Goal: Task Accomplishment & Management: Manage account settings

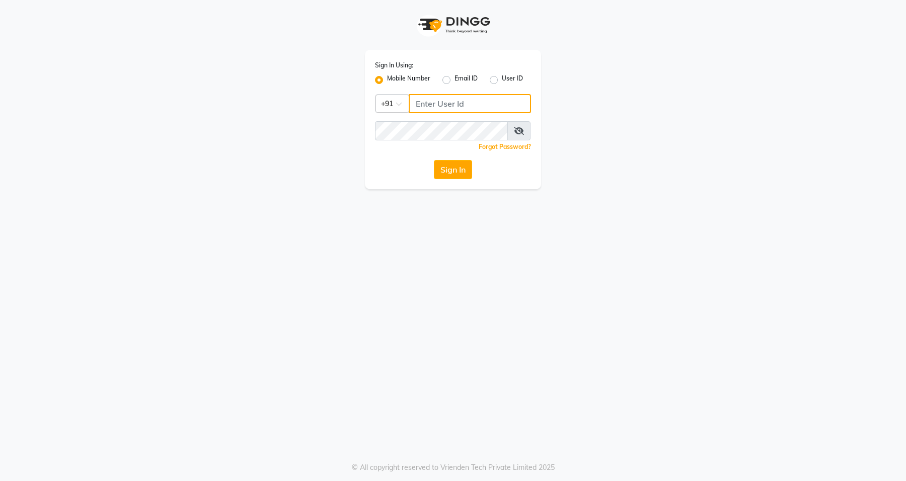
click at [434, 107] on input "Username" at bounding box center [470, 103] width 122 height 19
type input "9972648390"
click at [434, 160] on button "Sign In" at bounding box center [453, 169] width 38 height 19
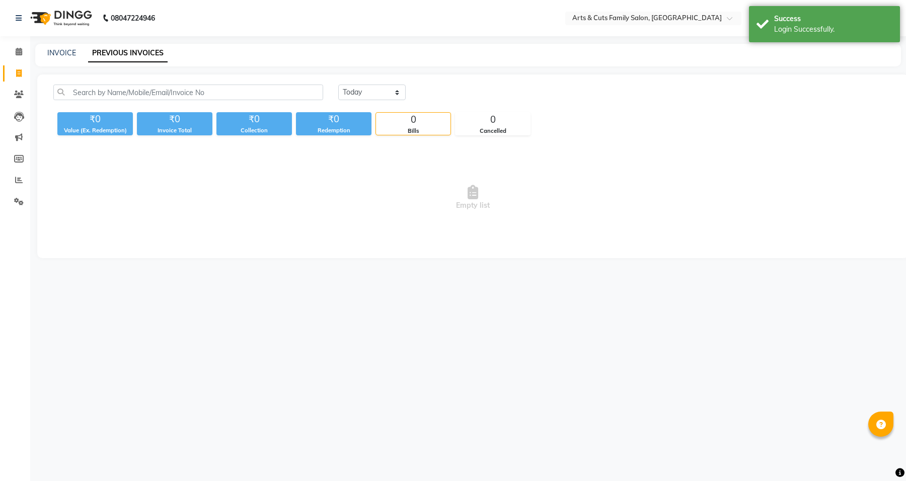
select select "en"
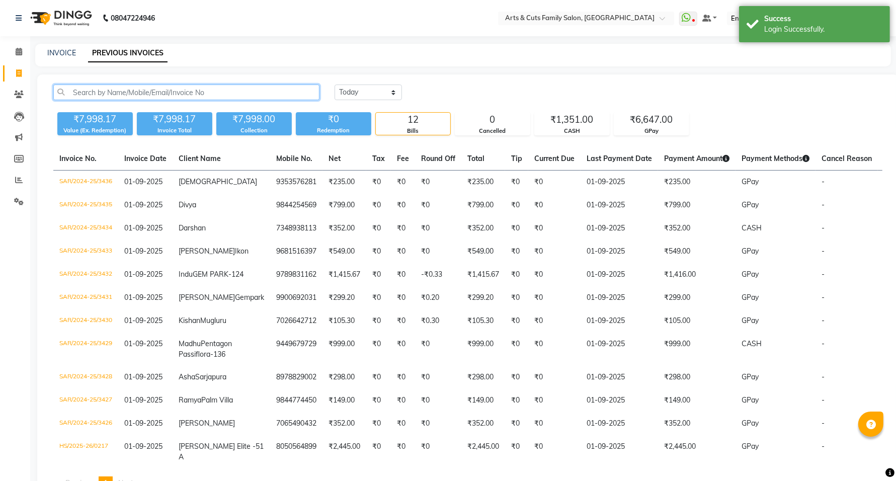
click at [134, 88] on input "text" at bounding box center [186, 93] width 266 height 16
paste input "94402 03247"
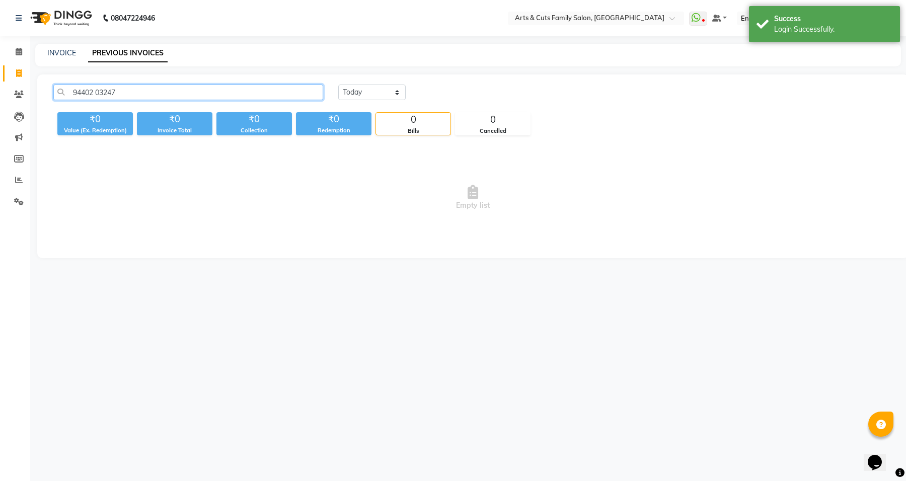
click at [97, 91] on input "94402 03247" at bounding box center [188, 93] width 270 height 16
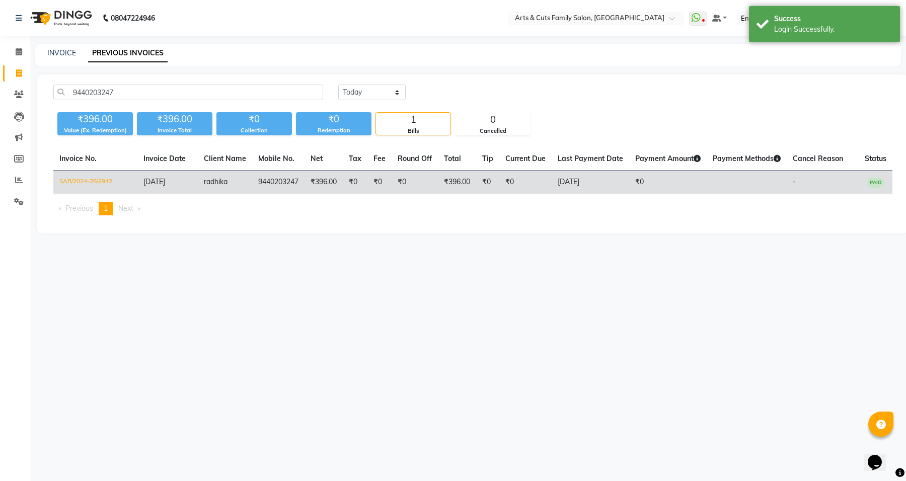
click at [89, 184] on td "SAR/2024-25/2942" at bounding box center [95, 183] width 84 height 24
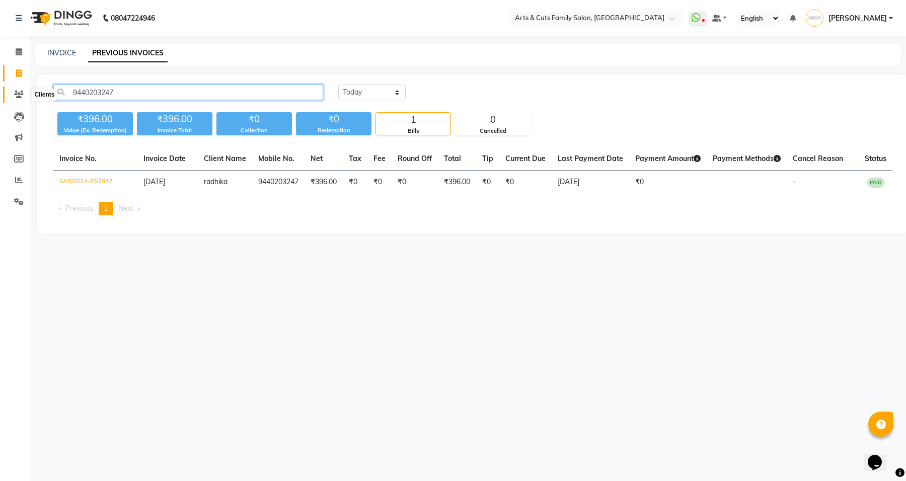
drag, startPoint x: 125, startPoint y: 87, endPoint x: 18, endPoint y: 92, distance: 106.8
click at [19, 92] on app-home "08047224946 Select Location × Arts & Cuts Family Salon, Sarjapur WhatsApp Statu…" at bounding box center [453, 124] width 906 height 249
paste input "346295653"
type input "9346295653"
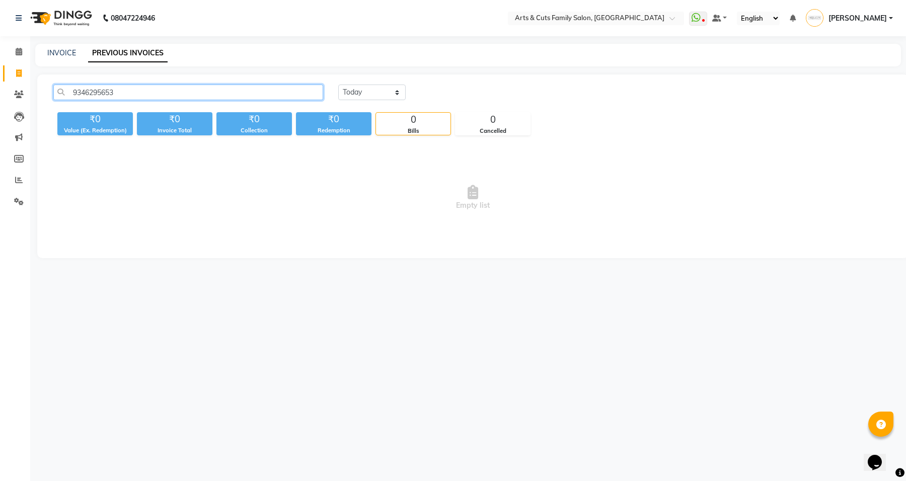
click at [105, 92] on input "9346295653" at bounding box center [188, 93] width 270 height 16
click at [292, 275] on div "08047224946 Select Location × Arts & Cuts Family Salon, Sarjapur WhatsApp Statu…" at bounding box center [453, 240] width 906 height 481
click at [96, 87] on input "9346295653" at bounding box center [188, 93] width 270 height 16
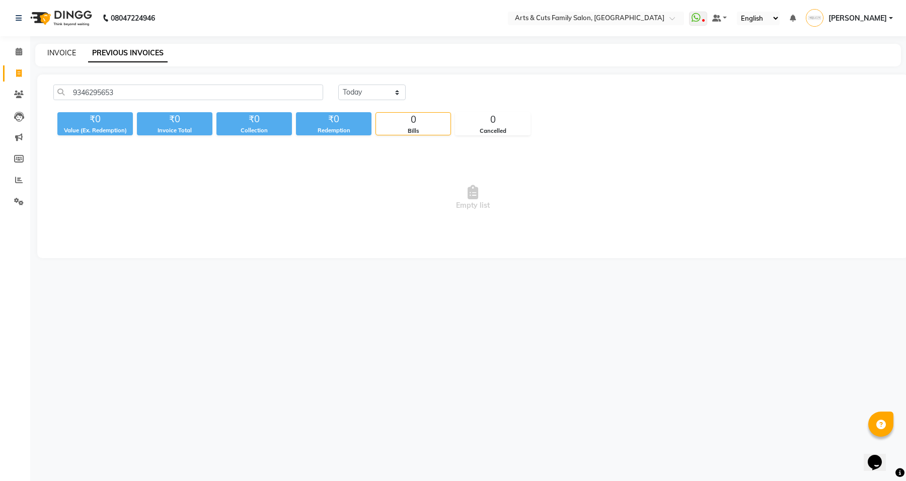
click at [68, 56] on link "INVOICE" at bounding box center [61, 52] width 29 height 9
select select "service"
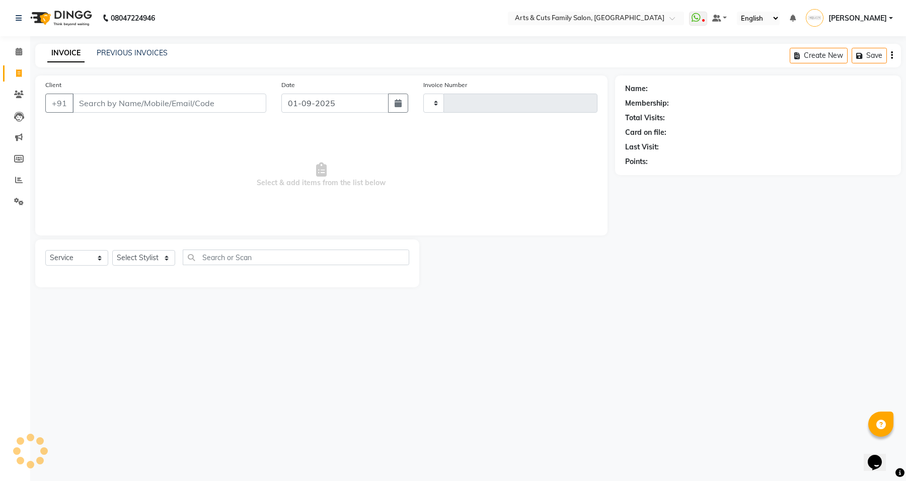
type input "3437"
select select "7513"
click at [149, 51] on link "PREVIOUS INVOICES" at bounding box center [132, 52] width 71 height 9
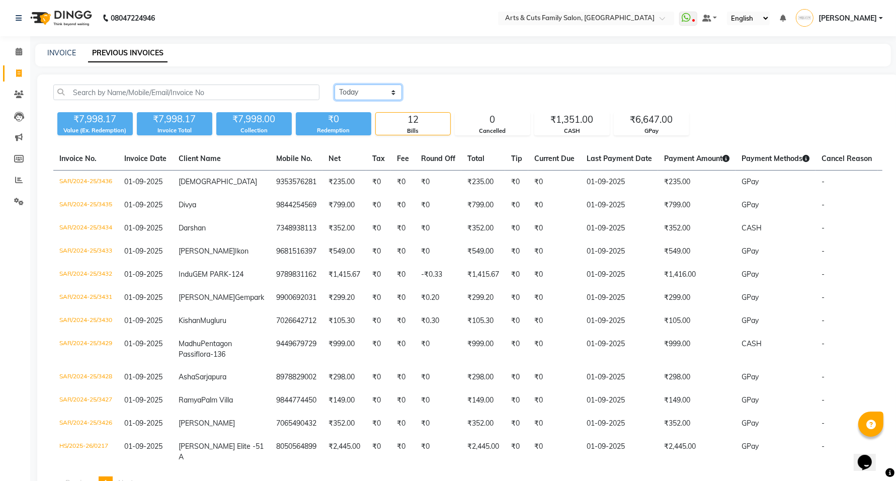
click at [381, 94] on select "Today Yesterday Custom Range" at bounding box center [368, 93] width 67 height 16
select select "range"
click at [335, 85] on select "Today Yesterday Custom Range" at bounding box center [368, 93] width 67 height 16
click at [477, 92] on input "01-09-2025" at bounding box center [450, 93] width 70 height 14
select select "9"
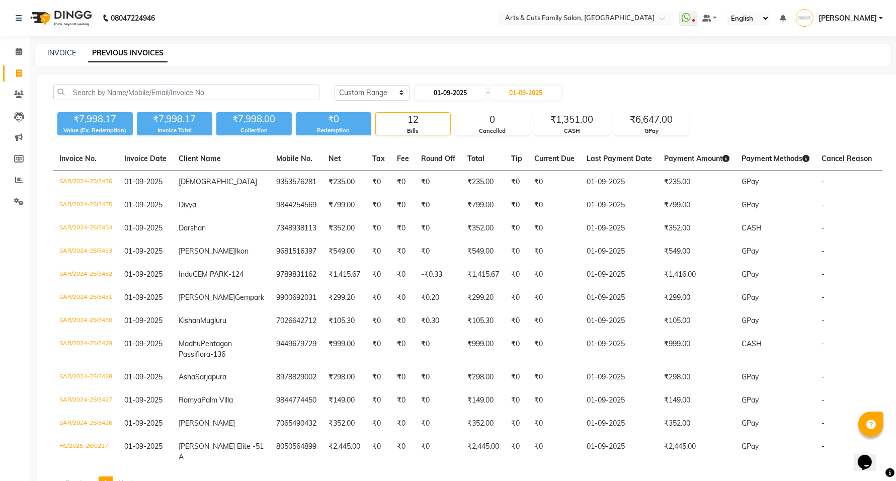
select select "2025"
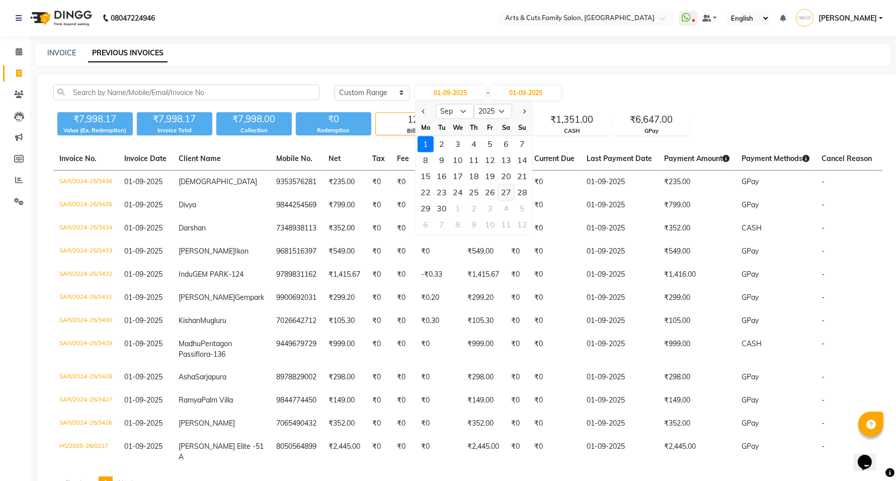
click at [505, 194] on div "27" at bounding box center [506, 193] width 16 height 16
type input "27-09-2025"
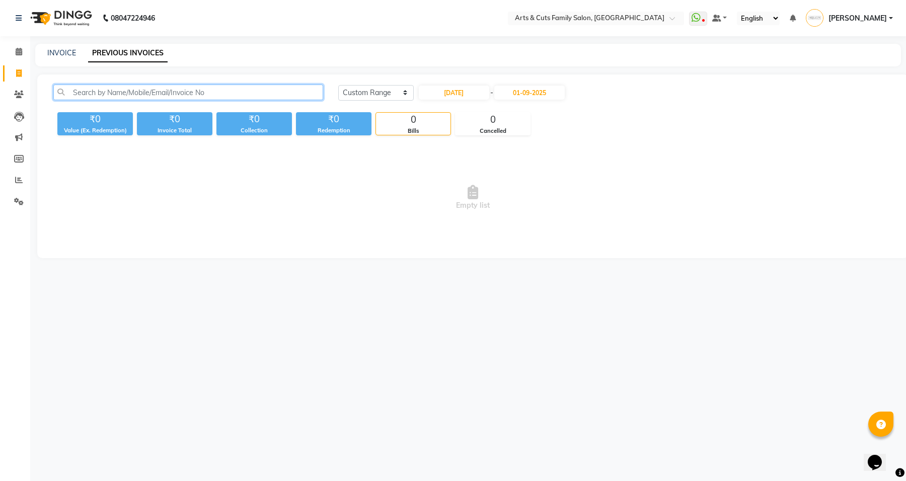
click at [143, 91] on input "text" at bounding box center [188, 93] width 270 height 16
paste input "8920273410"
type input "8920273410"
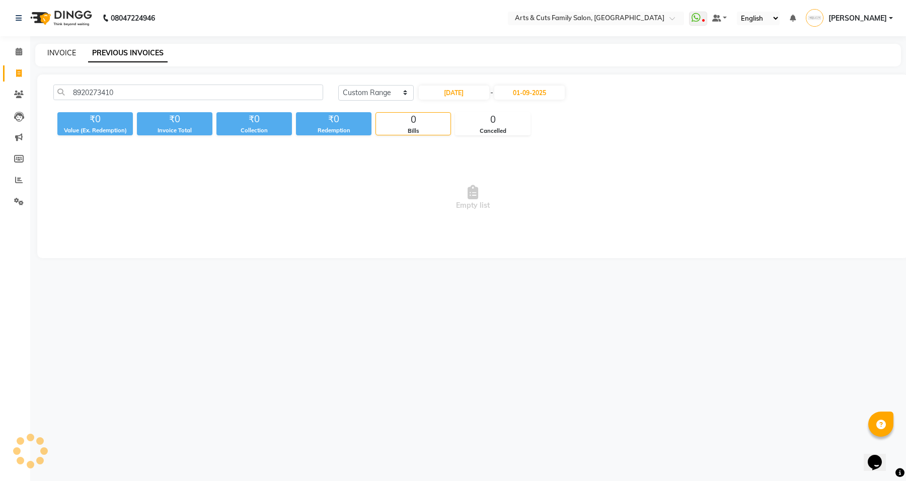
click at [57, 52] on link "INVOICE" at bounding box center [61, 52] width 29 height 9
select select "service"
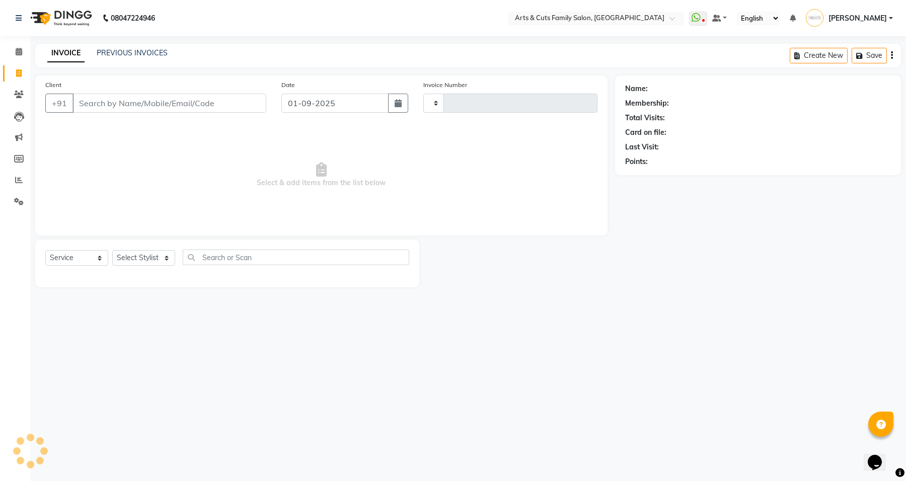
type input "3437"
select select "7513"
click at [119, 102] on input "Client" at bounding box center [169, 103] width 194 height 19
type input "8920273410"
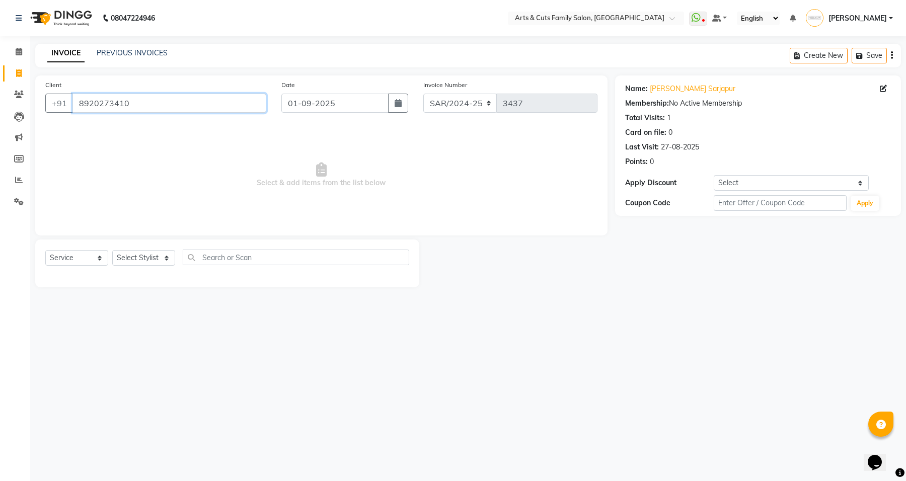
click at [108, 104] on input "8920273410" at bounding box center [169, 103] width 194 height 19
click at [124, 54] on link "PREVIOUS INVOICES" at bounding box center [132, 52] width 71 height 9
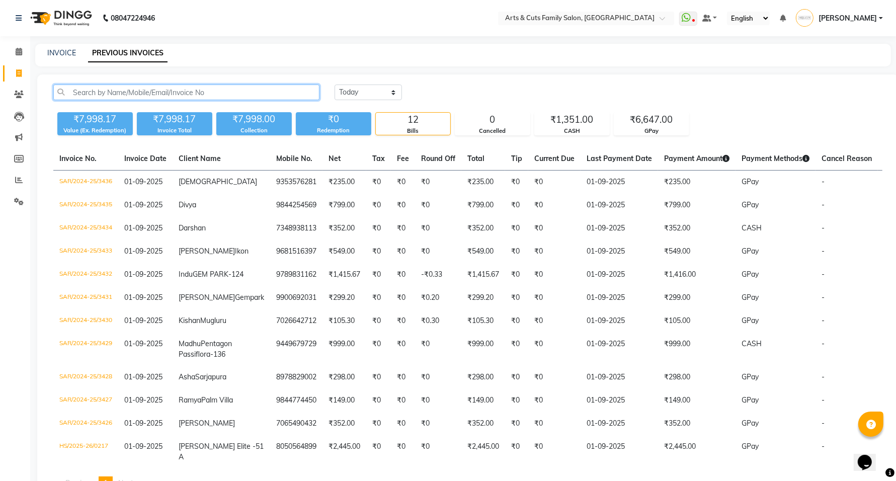
click at [150, 90] on input "text" at bounding box center [186, 93] width 266 height 16
paste input "8920273410"
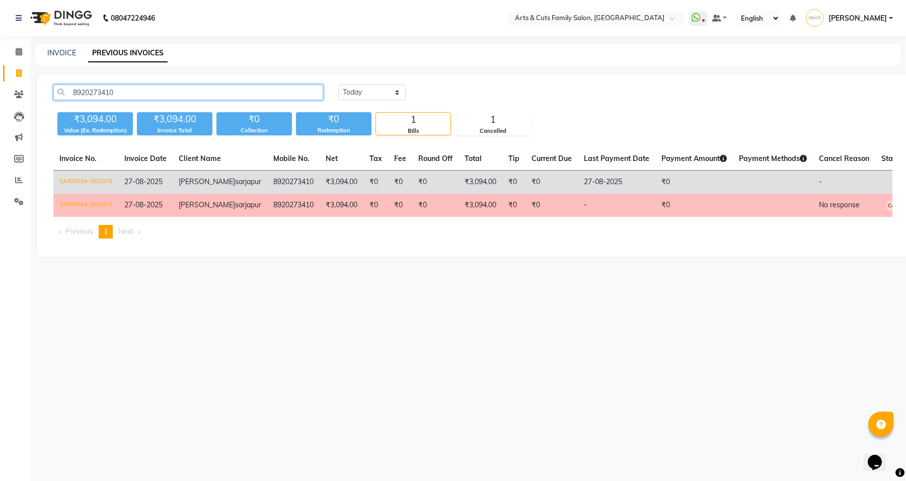
type input "8920273410"
click at [91, 180] on td "SAR/2024-25/3375" at bounding box center [85, 183] width 65 height 24
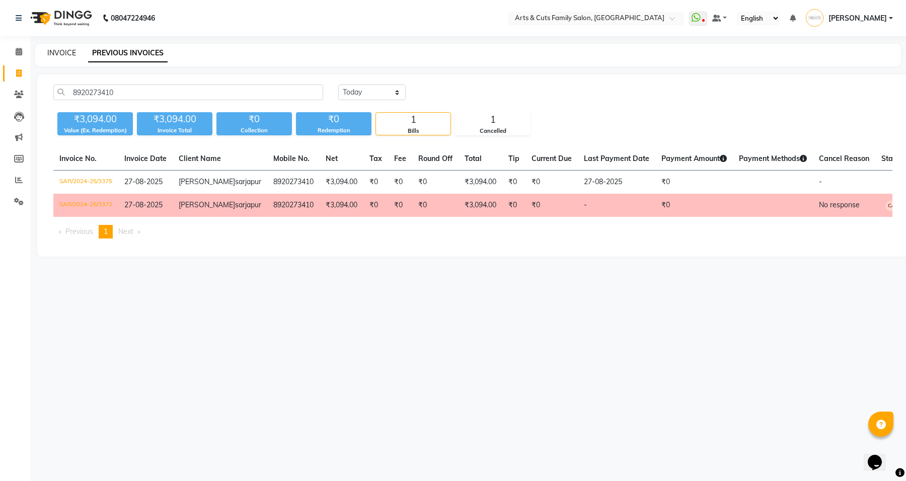
click at [71, 52] on link "INVOICE" at bounding box center [61, 52] width 29 height 9
select select "service"
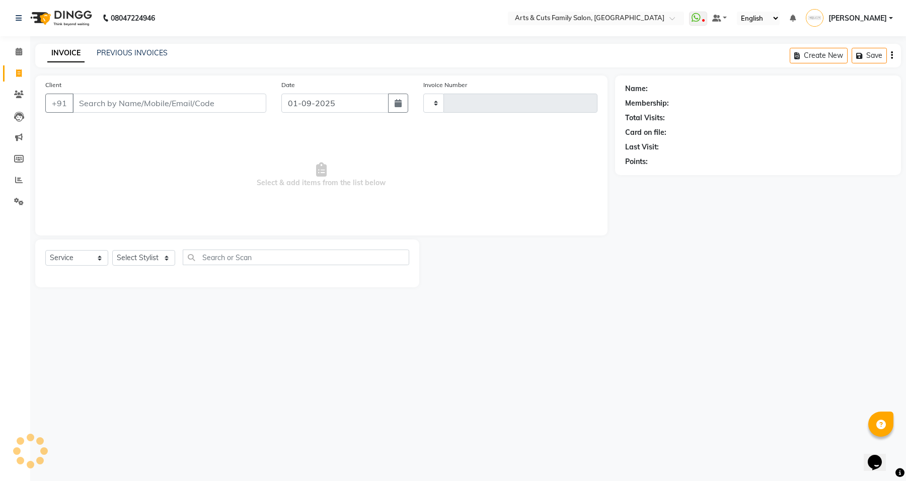
type input "3437"
select select "7513"
click at [146, 51] on link "PREVIOUS INVOICES" at bounding box center [132, 52] width 71 height 9
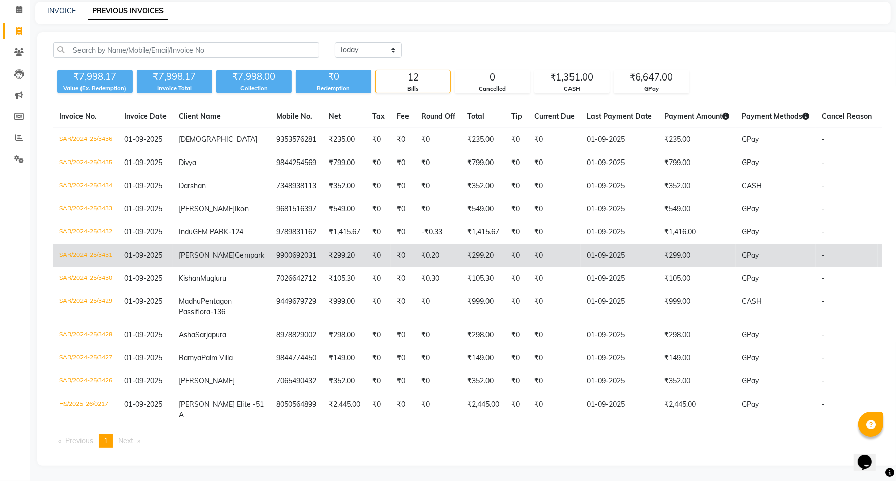
scroll to position [122, 0]
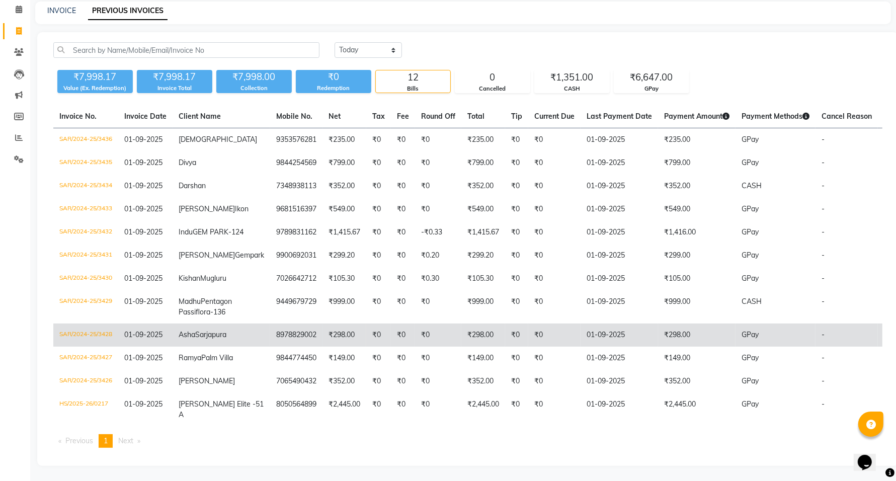
click at [85, 324] on td "SAR/2024-25/3428" at bounding box center [85, 335] width 65 height 23
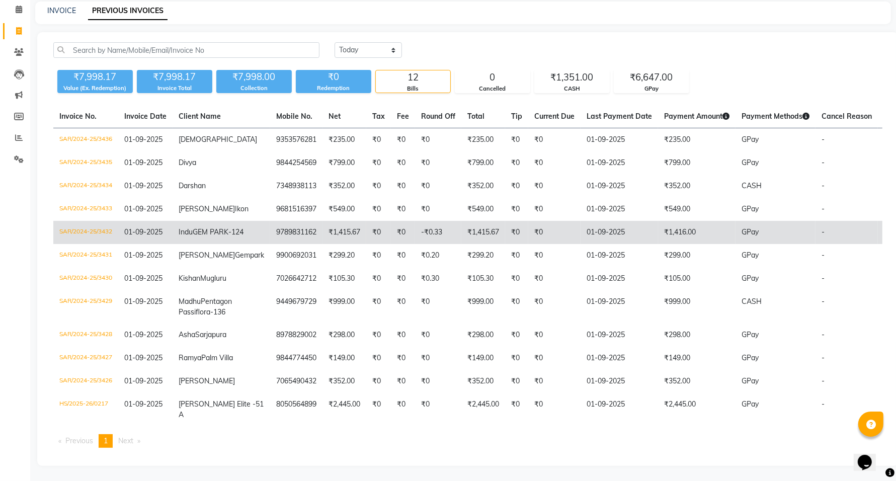
scroll to position [0, 0]
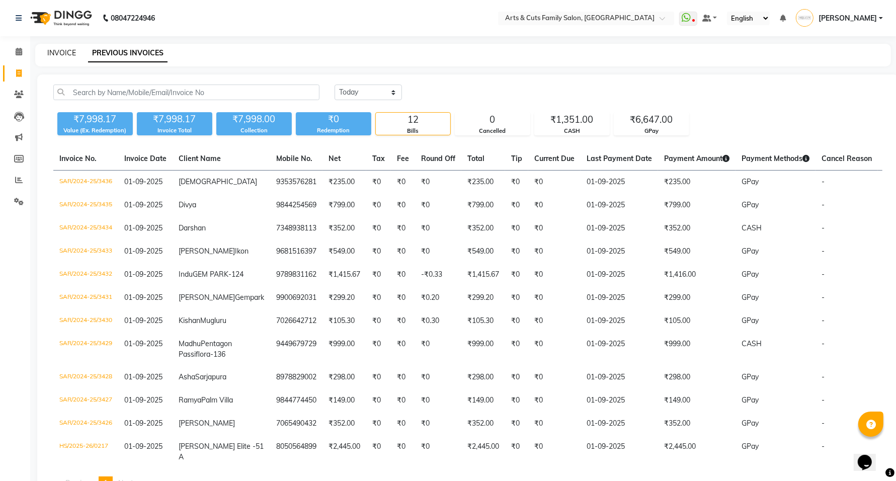
click at [65, 51] on link "INVOICE" at bounding box center [61, 52] width 29 height 9
select select "service"
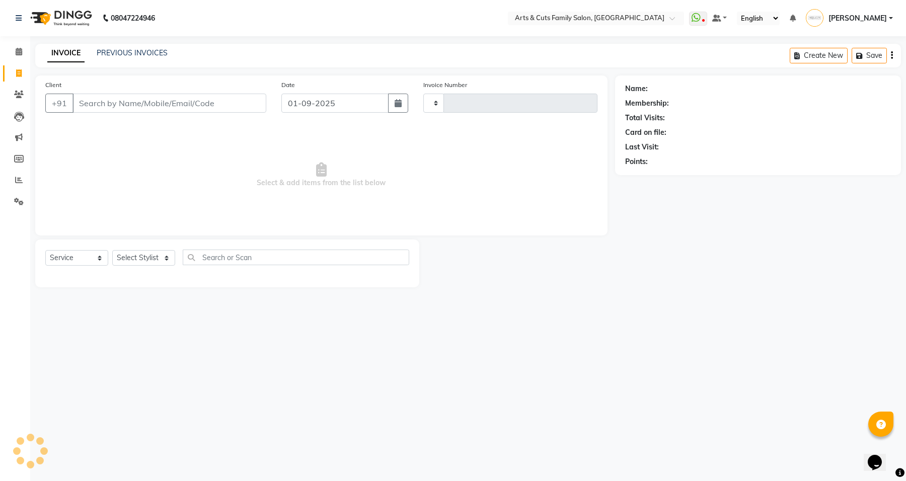
type input "3437"
select select "7513"
click at [158, 106] on input "Client" at bounding box center [169, 103] width 194 height 19
type input "8978829002"
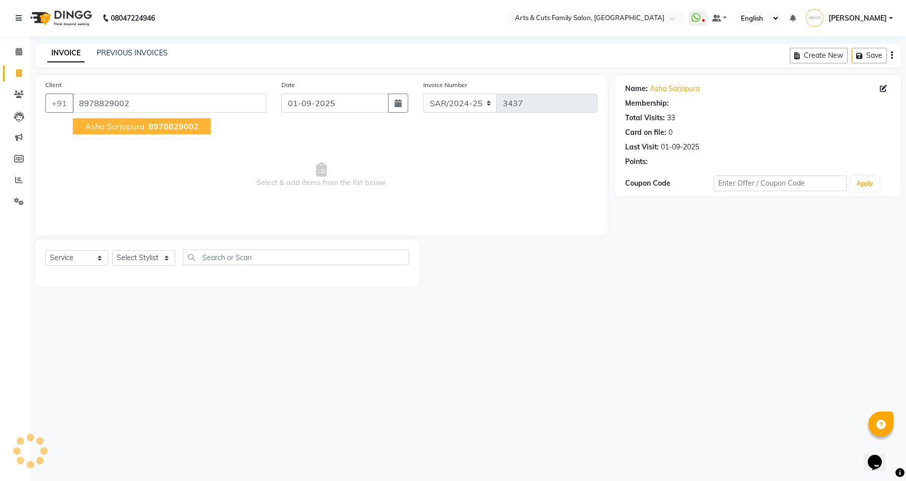
click at [136, 130] on span "Asha Sarjapura" at bounding box center [114, 126] width 59 height 10
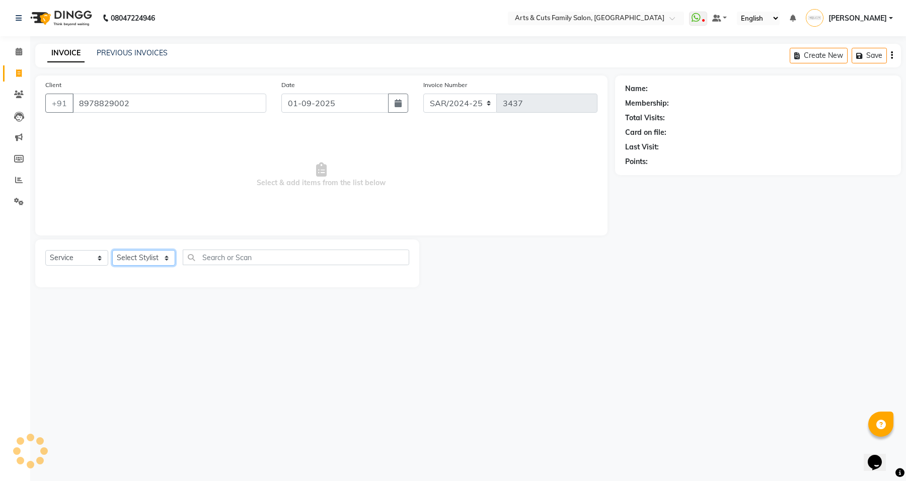
drag, startPoint x: 146, startPoint y: 258, endPoint x: 146, endPoint y: 252, distance: 6.0
click at [146, 258] on select "Select Stylist Abdulla Amreen ANCY SNOVEE Anji Ashwini Bhavya Bilal Juber Kisho…" at bounding box center [143, 258] width 63 height 16
select select "1: Object"
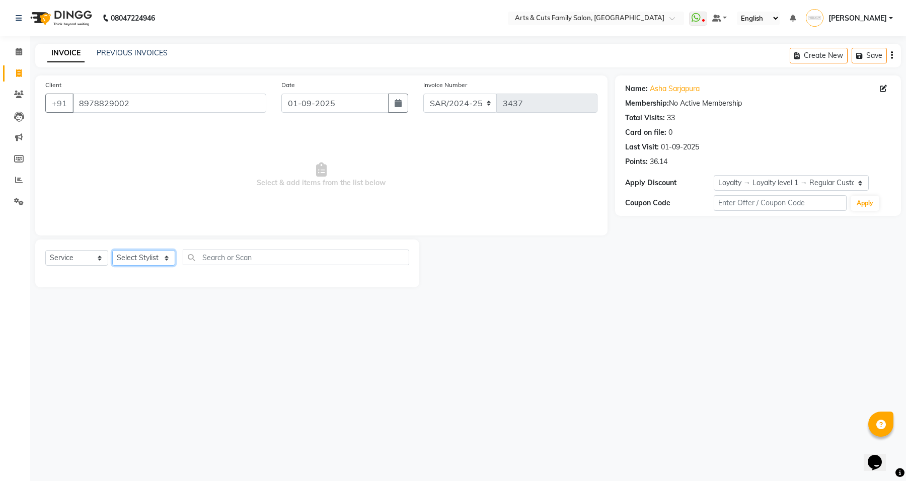
select select "63866"
click at [112, 250] on select "Select Stylist Abdulla Amreen ANCY SNOVEE Anji Ashwini Bhavya Bilal Juber Kisho…" at bounding box center [143, 258] width 63 height 16
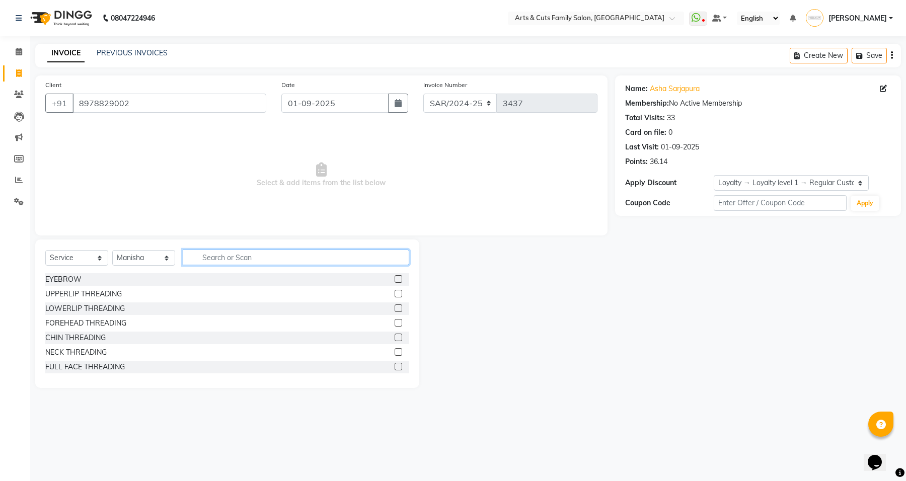
click at [227, 255] on input "text" at bounding box center [296, 258] width 226 height 16
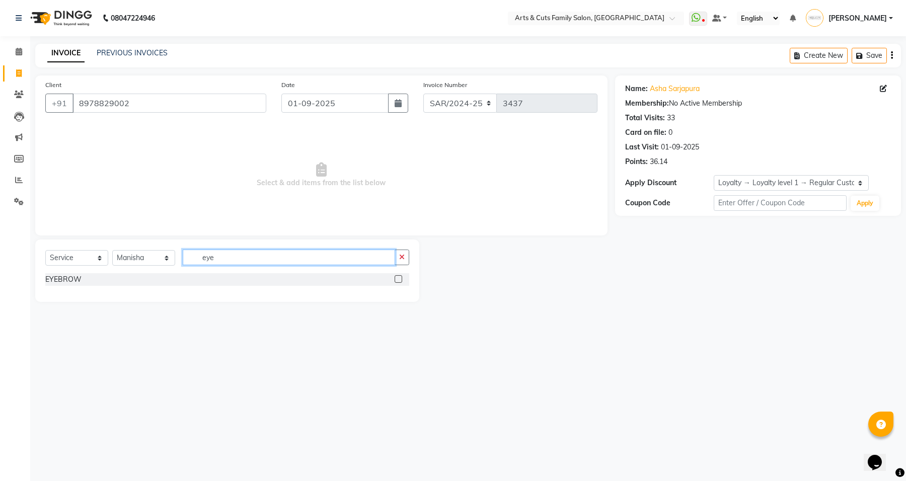
type input "eye"
click at [58, 281] on div "EYEBROW" at bounding box center [63, 279] width 36 height 11
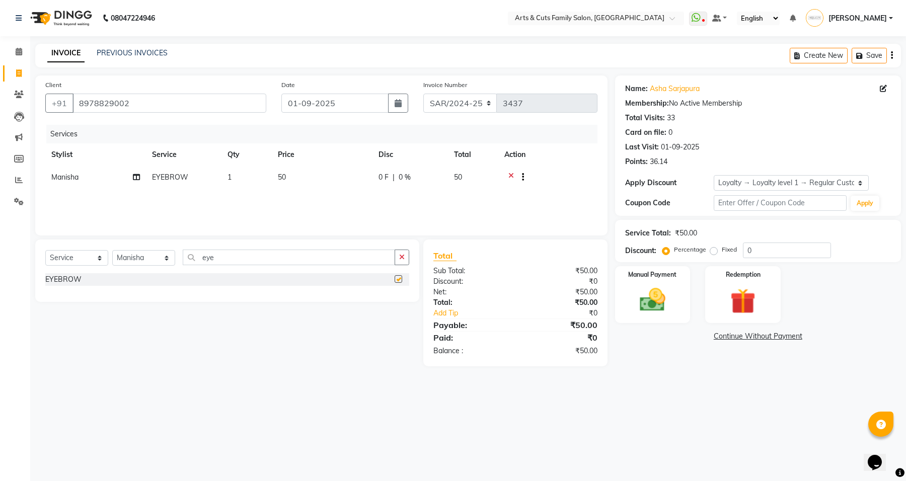
checkbox input "false"
drag, startPoint x: 250, startPoint y: 259, endPoint x: 177, endPoint y: 257, distance: 72.5
click at [177, 257] on div "Select Service Product Membership Package Voucher Prepaid Gift Card Select Styl…" at bounding box center [227, 262] width 364 height 24
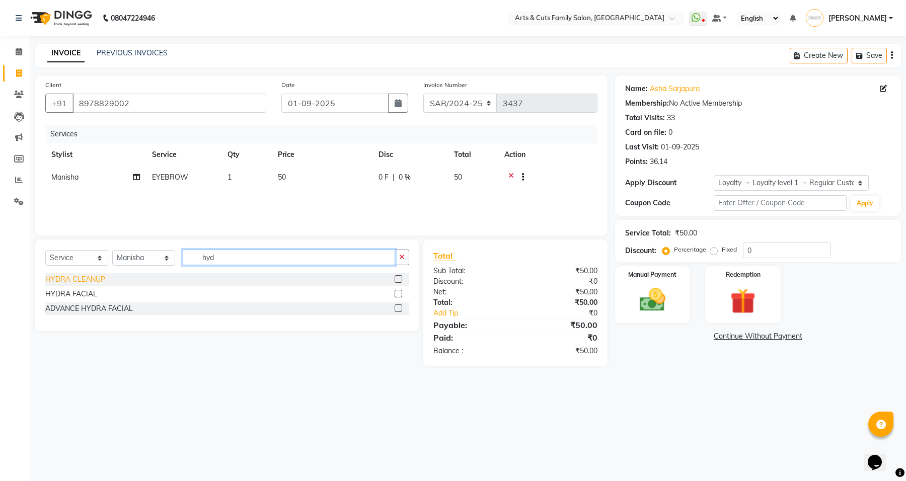
type input "hyd"
click at [84, 276] on div "HYDRA CLEANUP" at bounding box center [75, 279] width 60 height 11
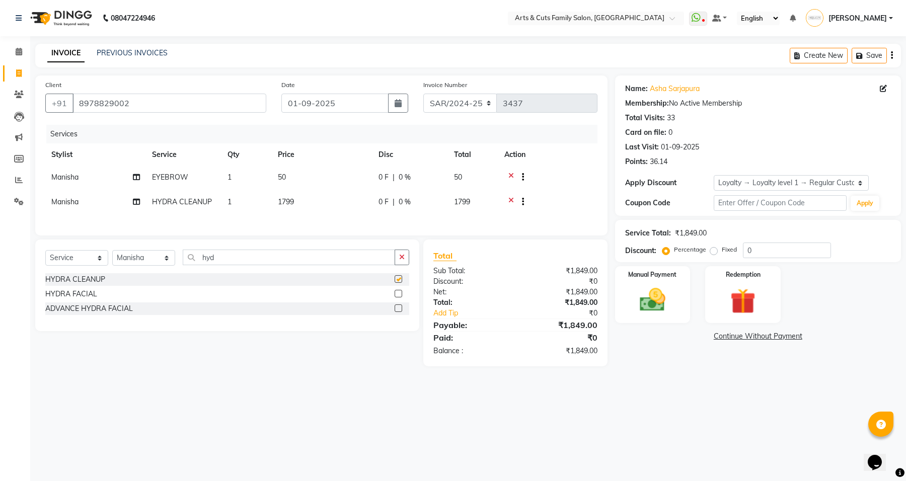
checkbox input "false"
drag, startPoint x: 205, startPoint y: 264, endPoint x: 199, endPoint y: 264, distance: 6.5
click at [199, 264] on input "hyd" at bounding box center [289, 258] width 212 height 16
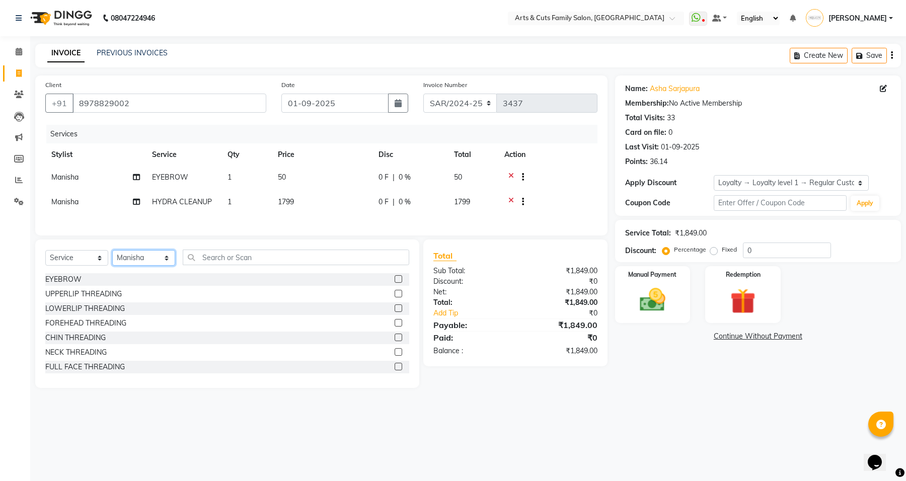
click at [141, 266] on select "Select Stylist Abdulla Amreen ANCY SNOVEE Anji Ashwini Bhavya Bilal Juber Kisho…" at bounding box center [143, 258] width 63 height 16
select select "75665"
click at [112, 257] on select "Select Stylist Abdulla Amreen ANCY SNOVEE Anji Ashwini Bhavya Bilal Juber Kisho…" at bounding box center [143, 258] width 63 height 16
click at [230, 263] on input "text" at bounding box center [296, 258] width 226 height 16
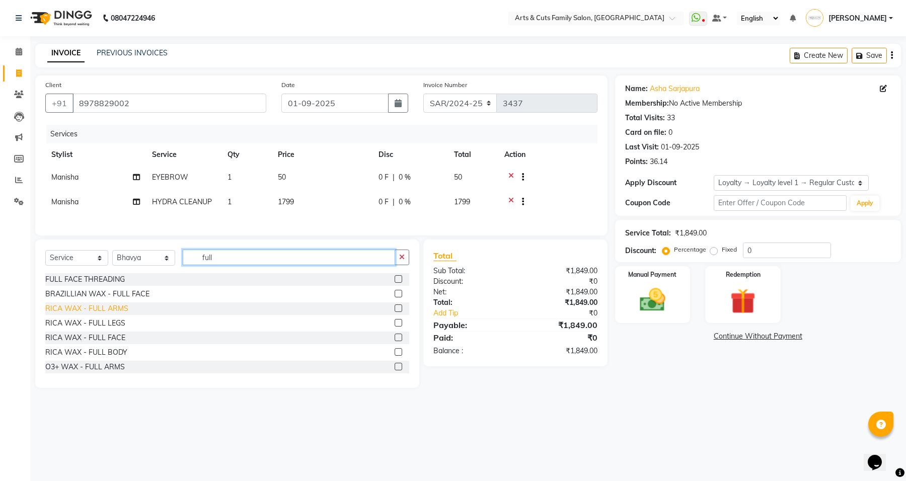
type input "full"
click at [104, 314] on div "RICA WAX - FULL ARMS" at bounding box center [86, 308] width 83 height 11
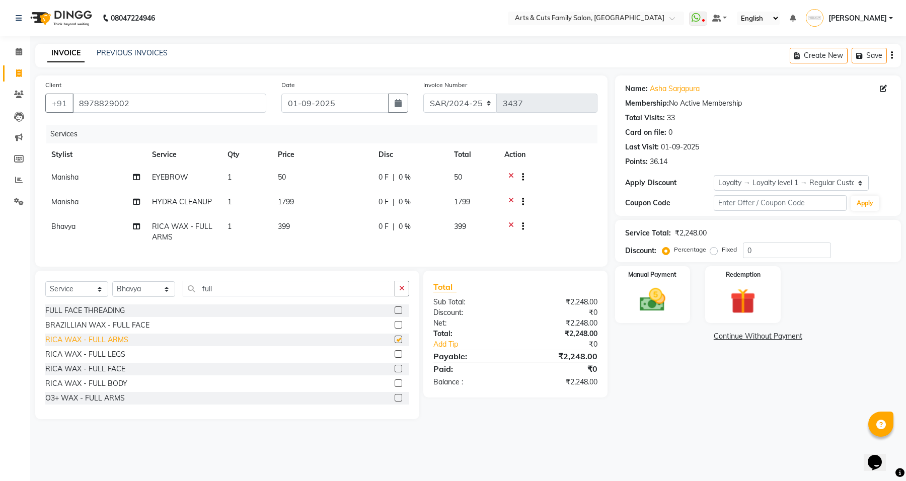
checkbox input "false"
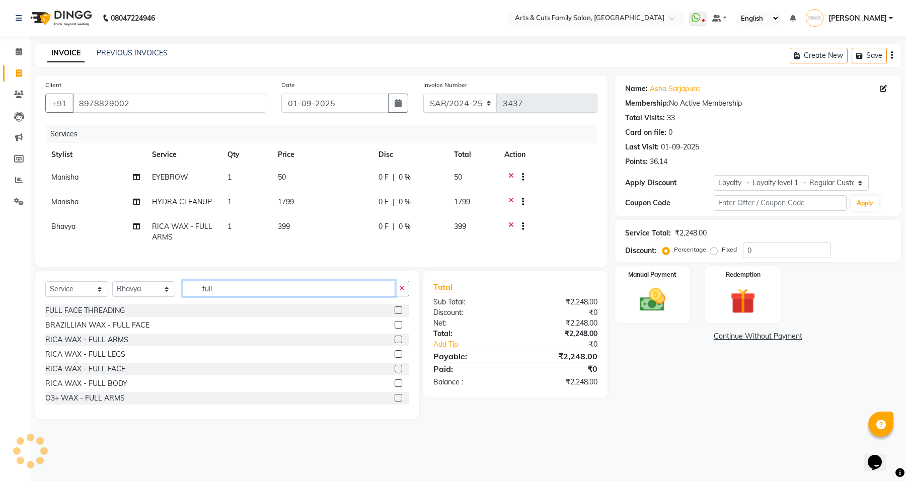
drag, startPoint x: 228, startPoint y: 292, endPoint x: 175, endPoint y: 297, distance: 53.5
click at [175, 297] on div "Select Service Product Membership Package Voucher Prepaid Gift Card Select Styl…" at bounding box center [227, 293] width 364 height 24
type input "half"
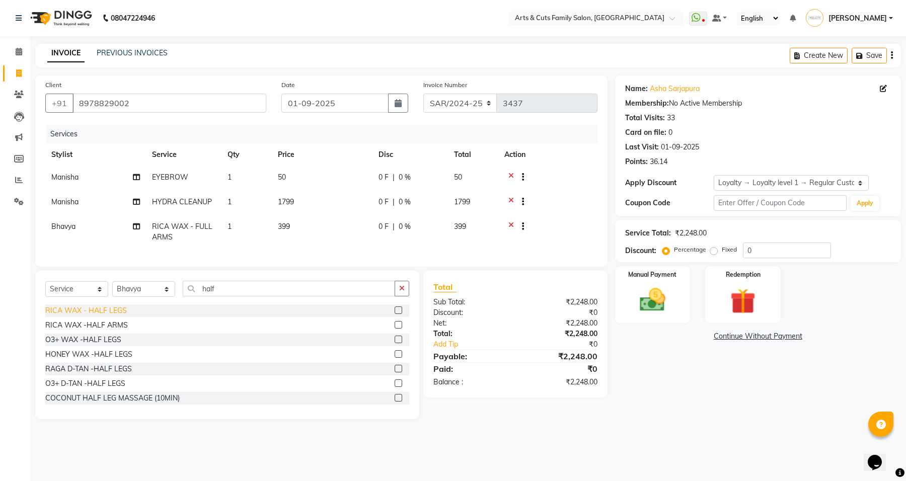
click at [104, 316] on div "RICA WAX - HALF LEGS" at bounding box center [86, 310] width 82 height 11
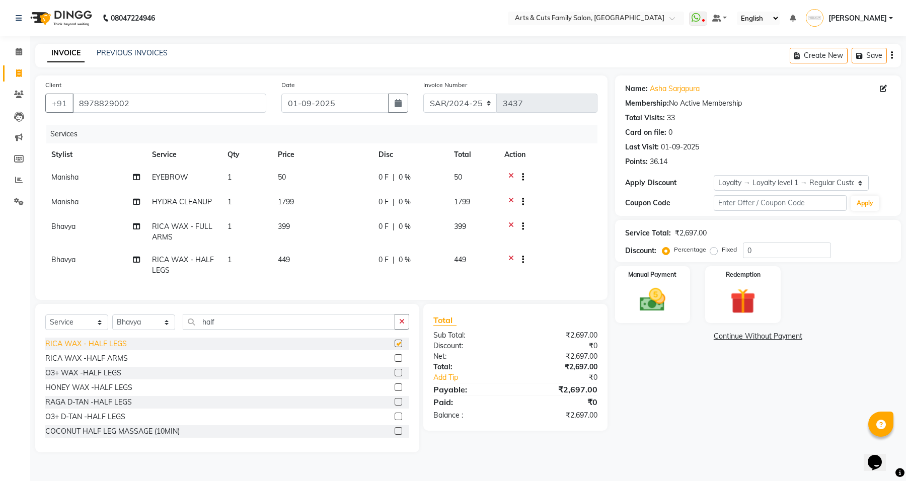
checkbox input "false"
drag, startPoint x: 235, startPoint y: 331, endPoint x: 195, endPoint y: 329, distance: 39.3
click at [195, 329] on input "half" at bounding box center [289, 322] width 212 height 16
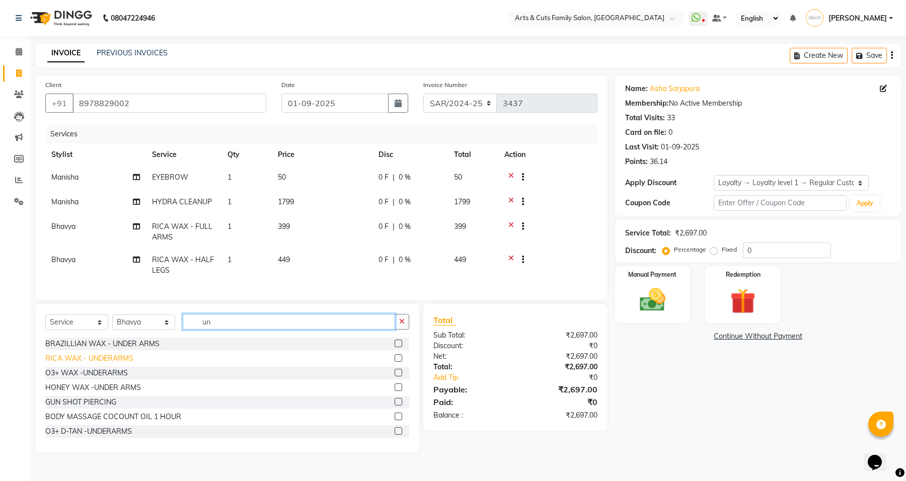
type input "un"
click at [107, 364] on div "RICA WAX - UNDERARMS" at bounding box center [89, 358] width 88 height 11
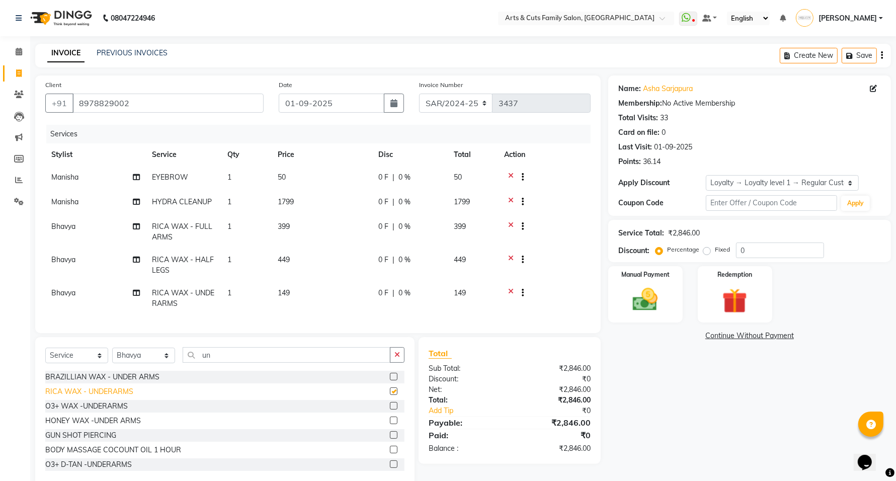
checkbox input "false"
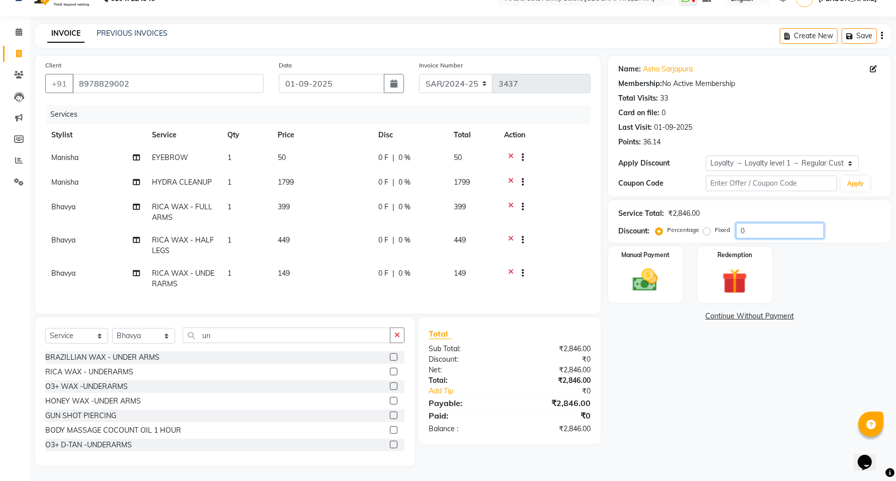
drag, startPoint x: 750, startPoint y: 217, endPoint x: 717, endPoint y: 219, distance: 33.2
click at [717, 223] on div "Percentage Fixed 0" at bounding box center [741, 231] width 167 height 16
type input "5"
click at [655, 287] on div "Manual Payment" at bounding box center [645, 275] width 77 height 58
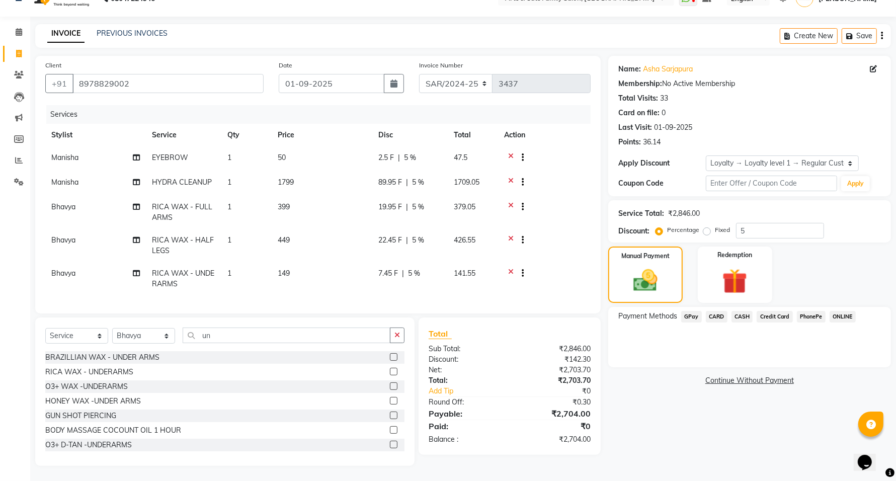
click at [692, 311] on span "GPay" at bounding box center [691, 317] width 21 height 12
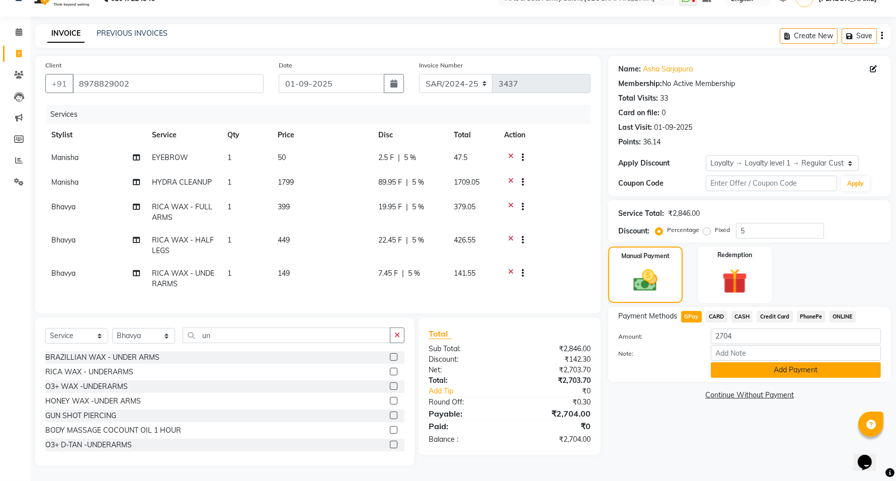
click at [781, 362] on button "Add Payment" at bounding box center [796, 370] width 170 height 16
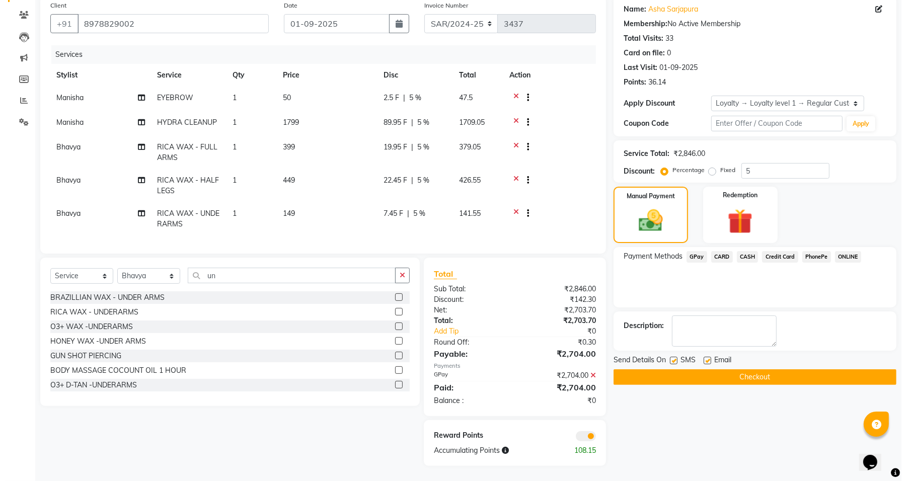
scroll to position [88, 0]
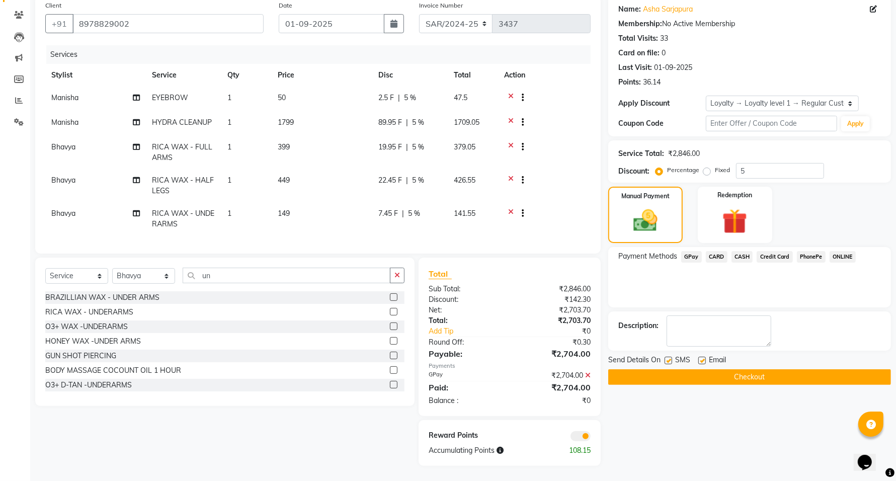
click at [701, 357] on label at bounding box center [702, 361] width 8 height 8
click at [701, 358] on input "checkbox" at bounding box center [701, 361] width 7 height 7
checkbox input "false"
click at [584, 436] on span at bounding box center [581, 436] width 20 height 10
click at [591, 438] on input "checkbox" at bounding box center [591, 438] width 0 height 0
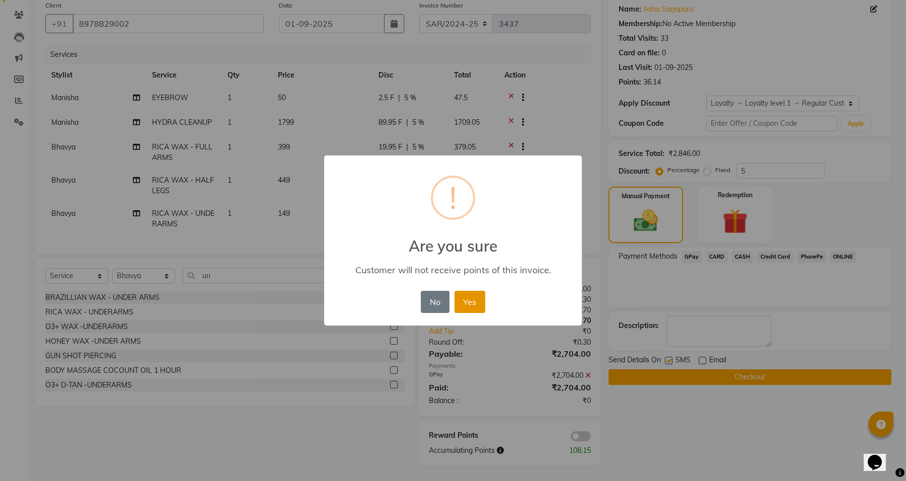
click at [463, 299] on button "Yes" at bounding box center [469, 302] width 31 height 22
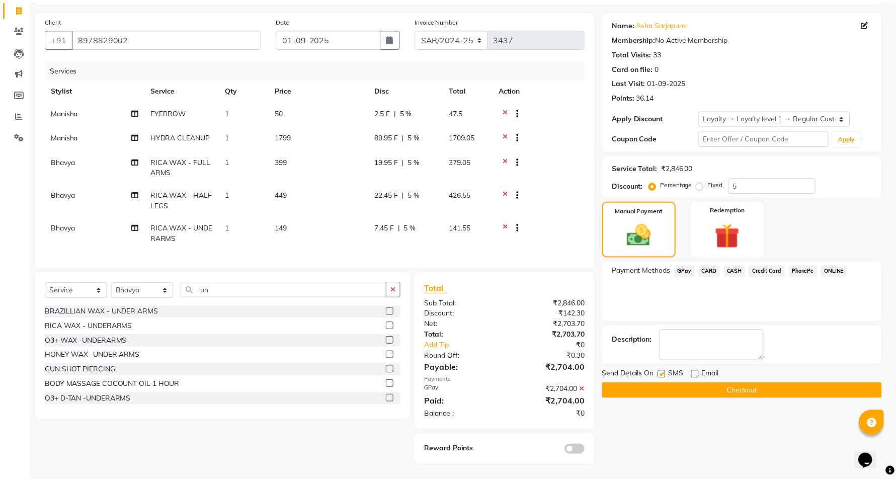
scroll to position [73, 0]
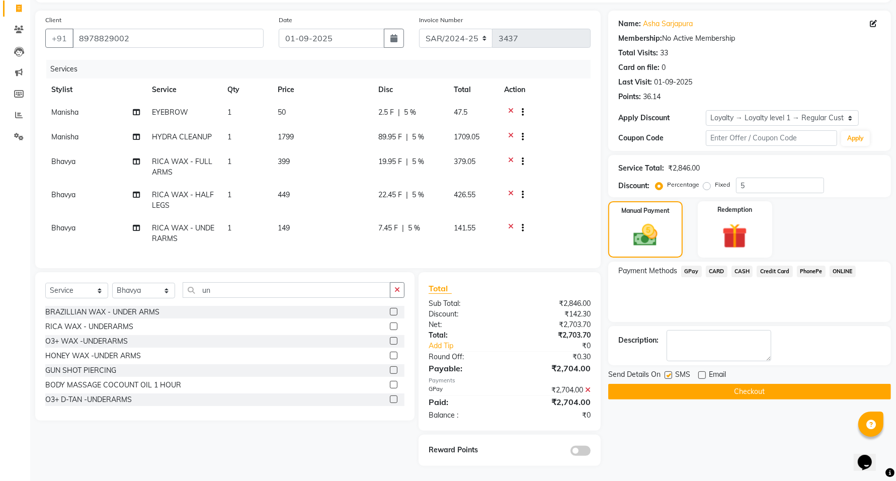
click at [763, 384] on button "Checkout" at bounding box center [749, 392] width 283 height 16
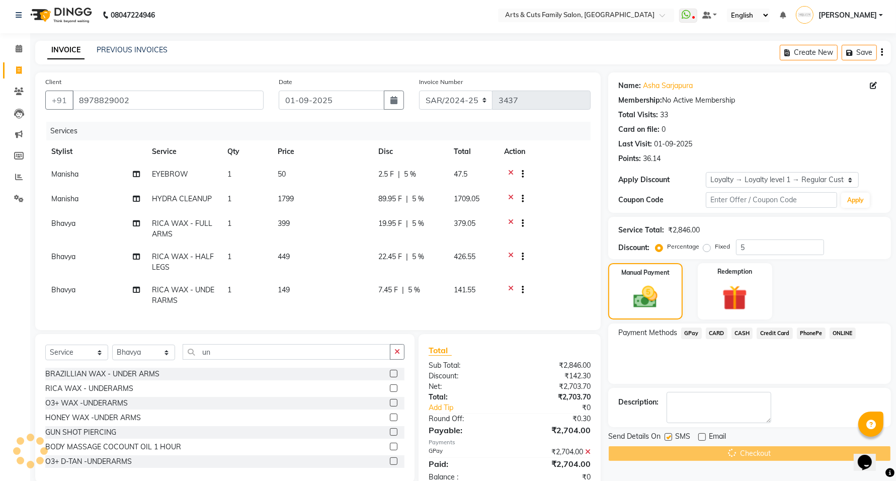
scroll to position [0, 0]
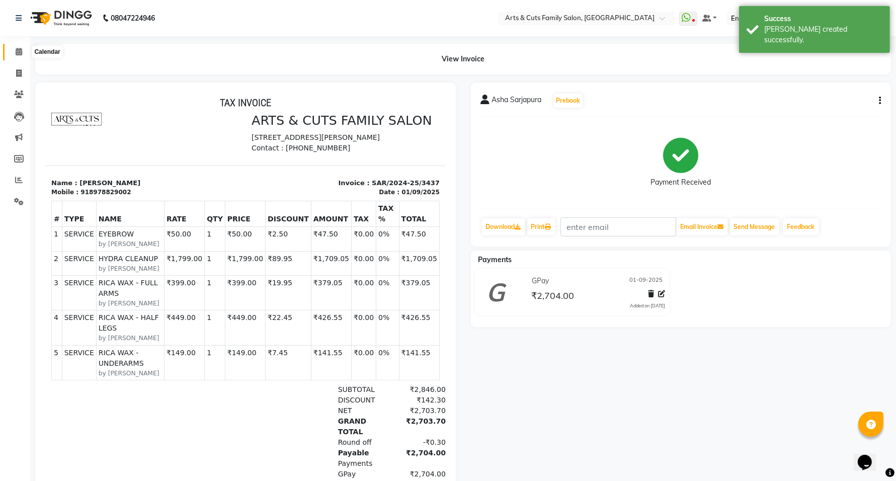
click at [21, 54] on icon at bounding box center [19, 52] width 7 height 8
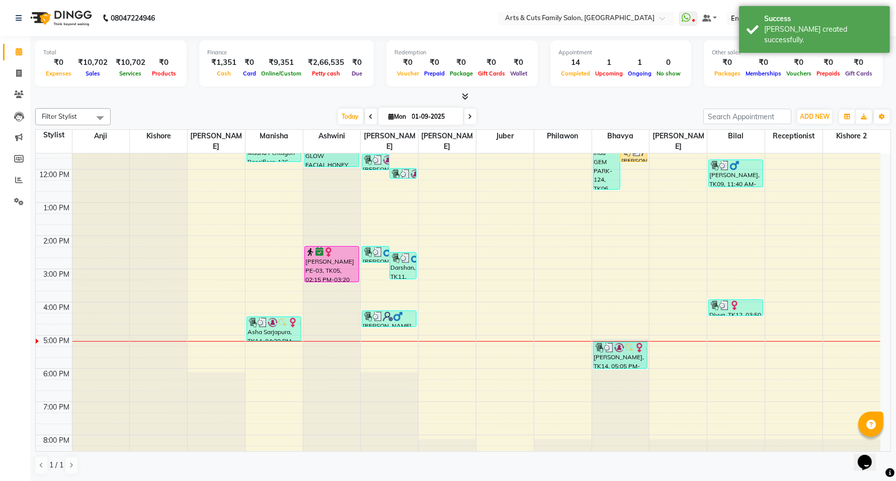
scroll to position [127, 0]
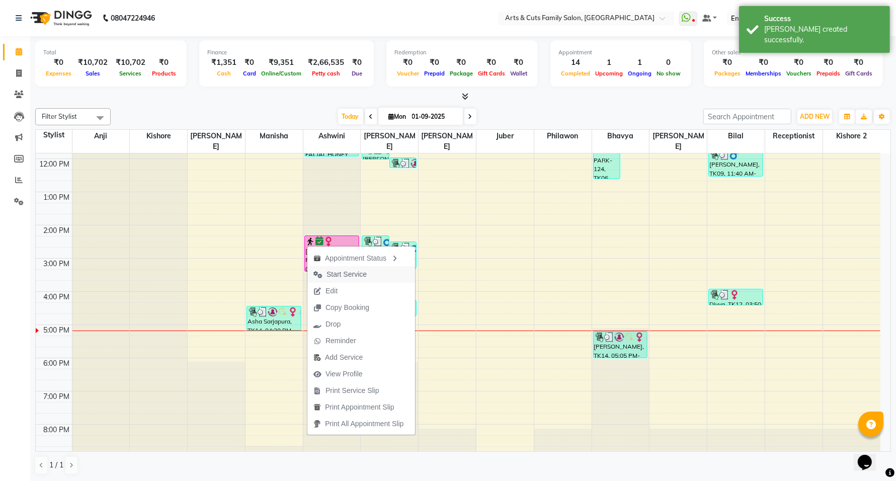
click at [354, 272] on span "Start Service" at bounding box center [347, 274] width 40 height 11
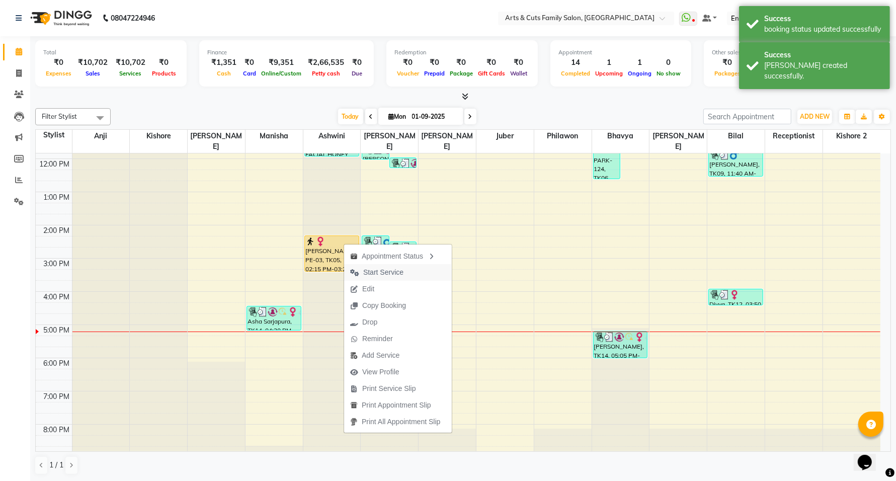
click at [374, 274] on span "Start Service" at bounding box center [383, 272] width 40 height 11
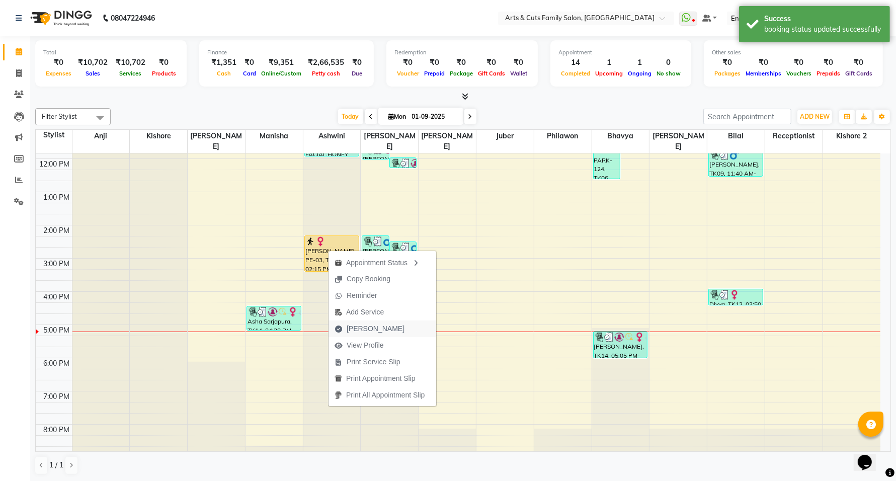
click at [360, 329] on span "[PERSON_NAME]" at bounding box center [376, 329] width 58 height 11
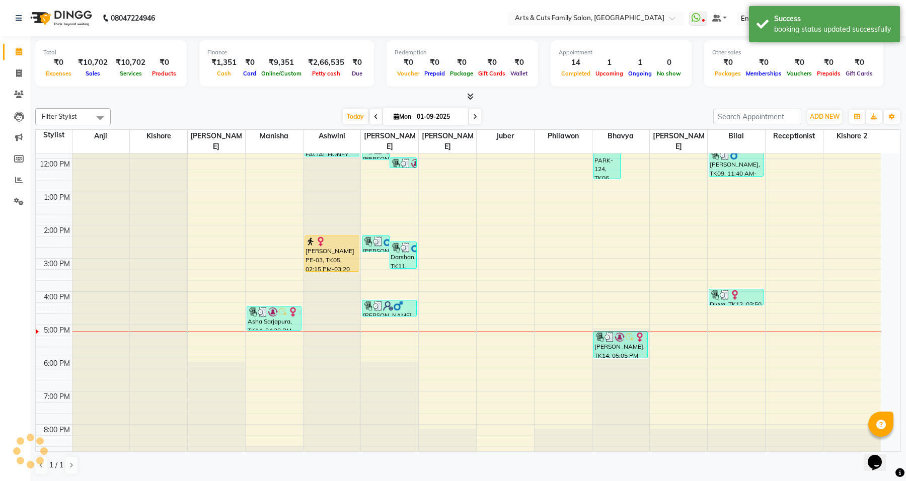
select select "service"
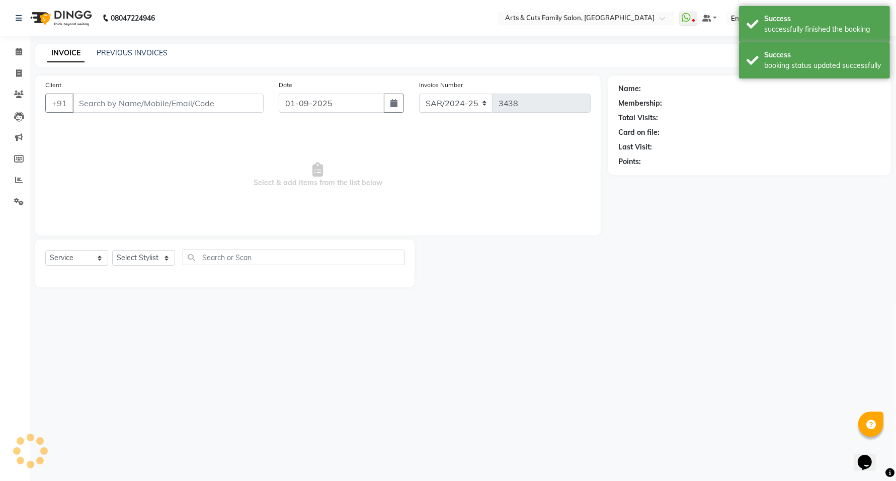
type input "8126691511"
select select "64389"
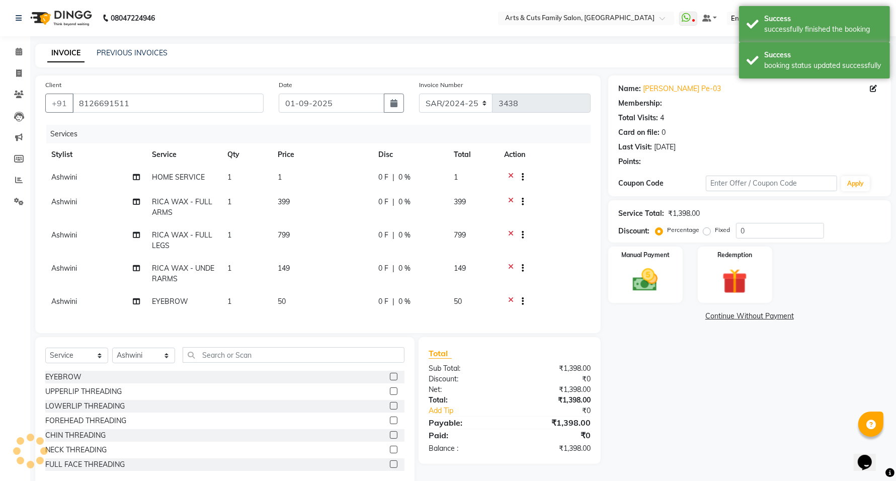
select select "1: Object"
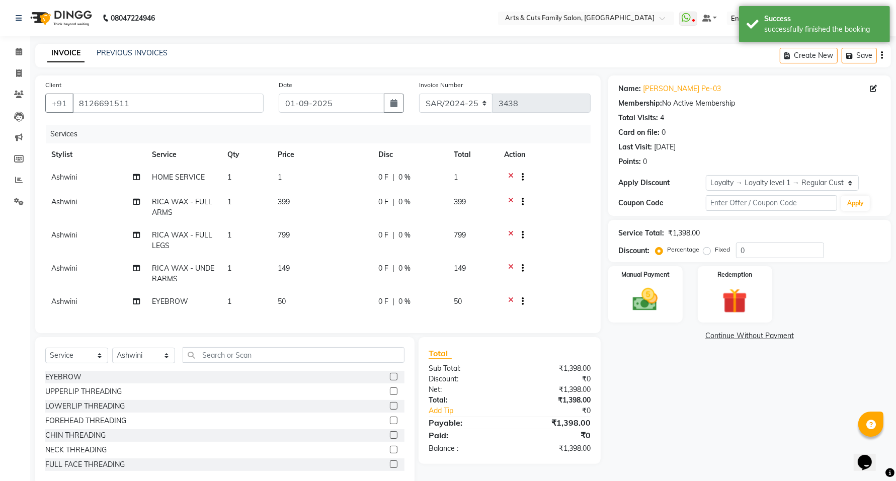
click at [509, 174] on icon at bounding box center [511, 178] width 6 height 13
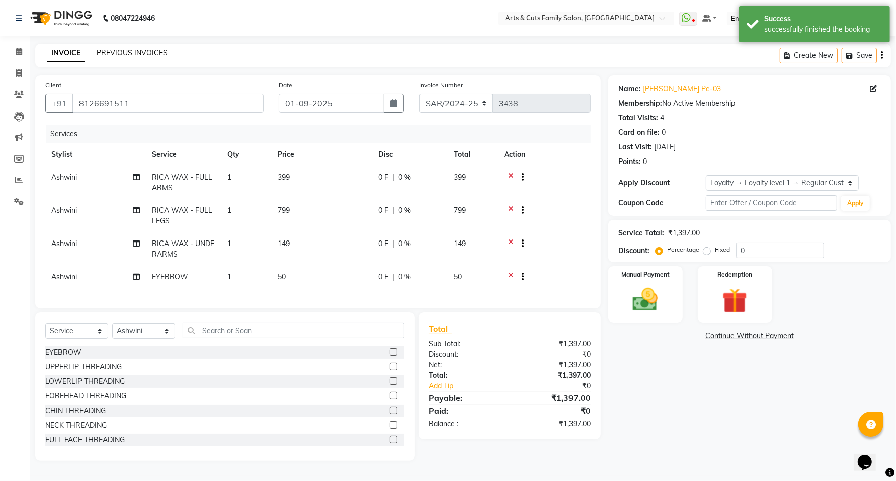
click at [109, 53] on link "PREVIOUS INVOICES" at bounding box center [132, 52] width 71 height 9
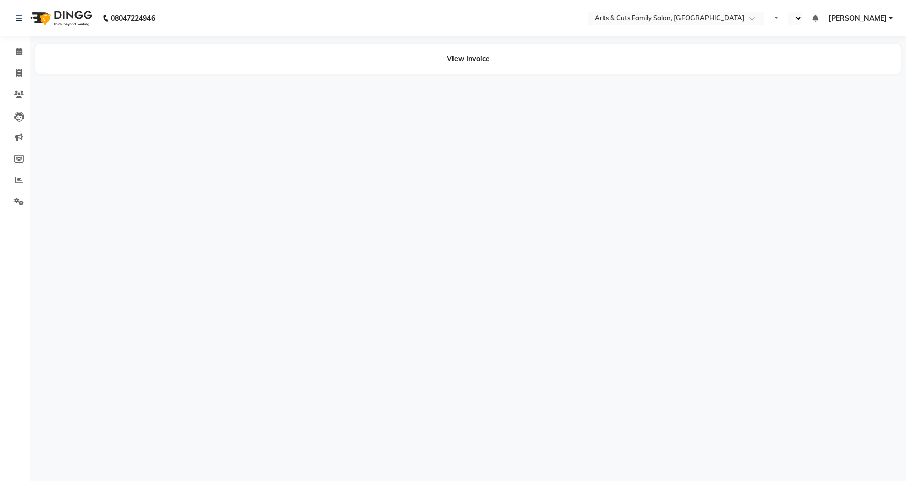
select select "en"
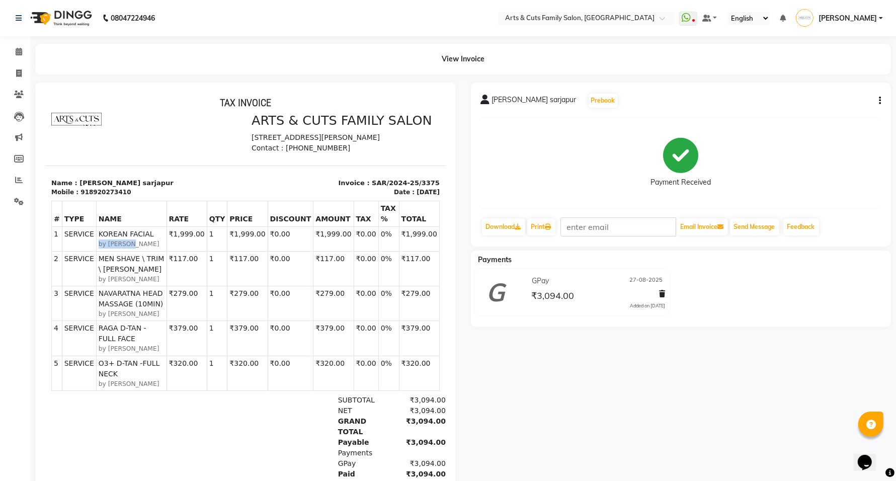
drag, startPoint x: 93, startPoint y: 255, endPoint x: 138, endPoint y: 259, distance: 45.0
click at [138, 251] on td "SERVICE KOREAN FACIAL by Ashwini" at bounding box center [131, 238] width 70 height 24
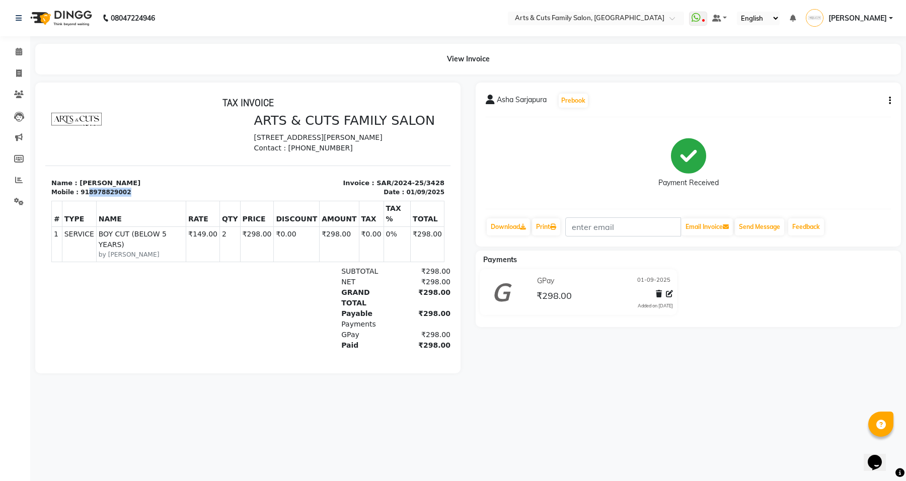
drag, startPoint x: 84, startPoint y: 200, endPoint x: 127, endPoint y: 205, distance: 43.6
click at [127, 197] on div "Mobile : 918978829002" at bounding box center [146, 192] width 191 height 9
copy div "8978829002"
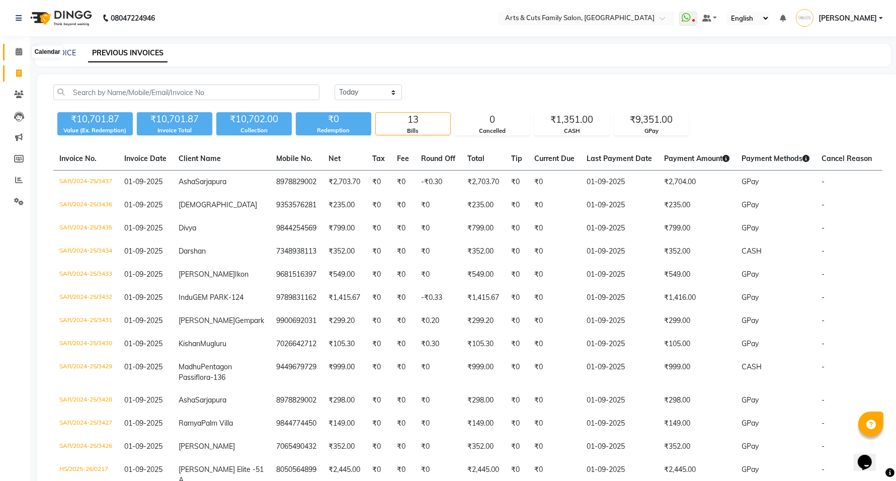
click at [19, 50] on icon at bounding box center [19, 52] width 7 height 8
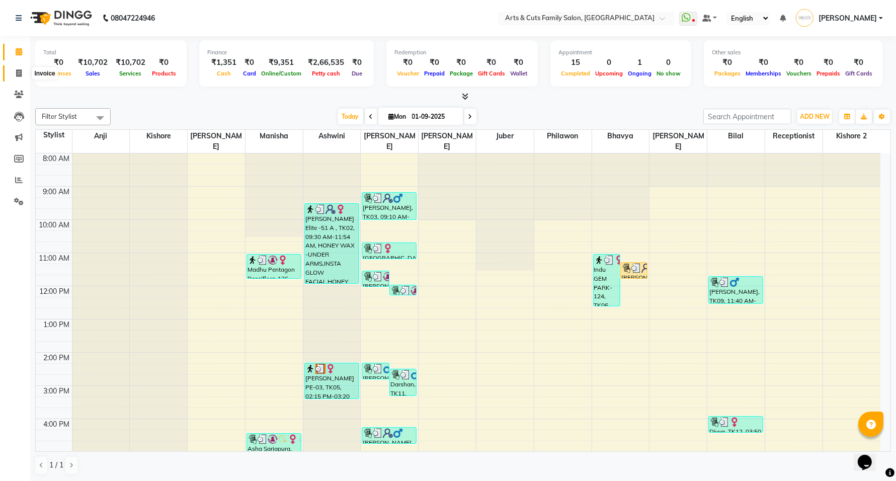
click at [18, 73] on icon at bounding box center [19, 73] width 6 height 8
select select "service"
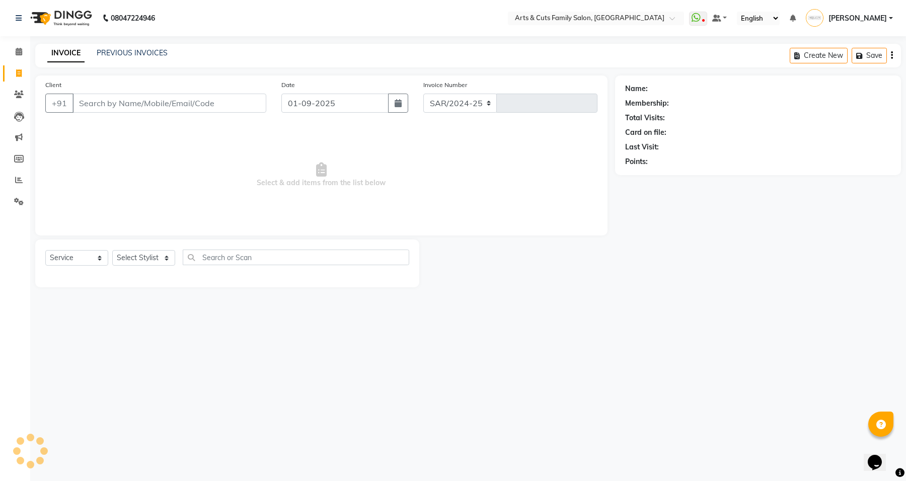
select select "7513"
type input "3438"
click at [134, 104] on input "Client" at bounding box center [169, 103] width 194 height 19
click at [106, 103] on input "89705 58918" at bounding box center [143, 103] width 142 height 19
type input "8970558918"
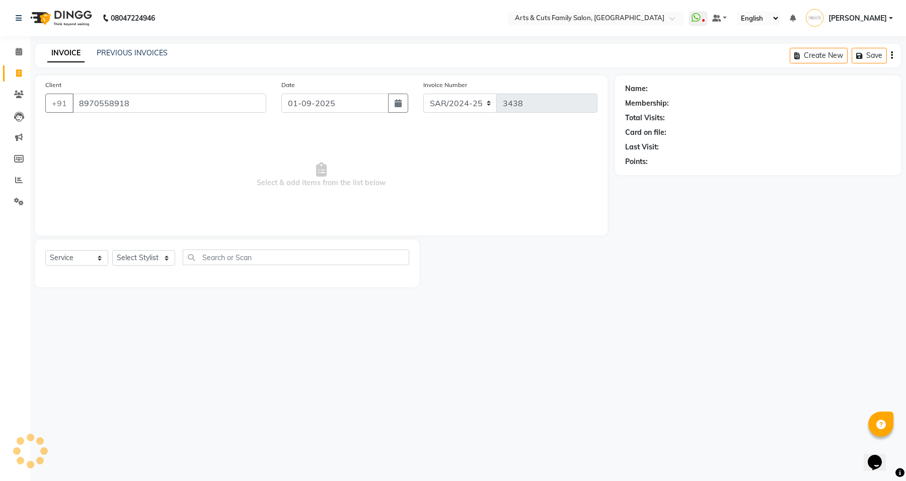
select select "1: Object"
click at [191, 101] on input "8970558918" at bounding box center [169, 103] width 194 height 19
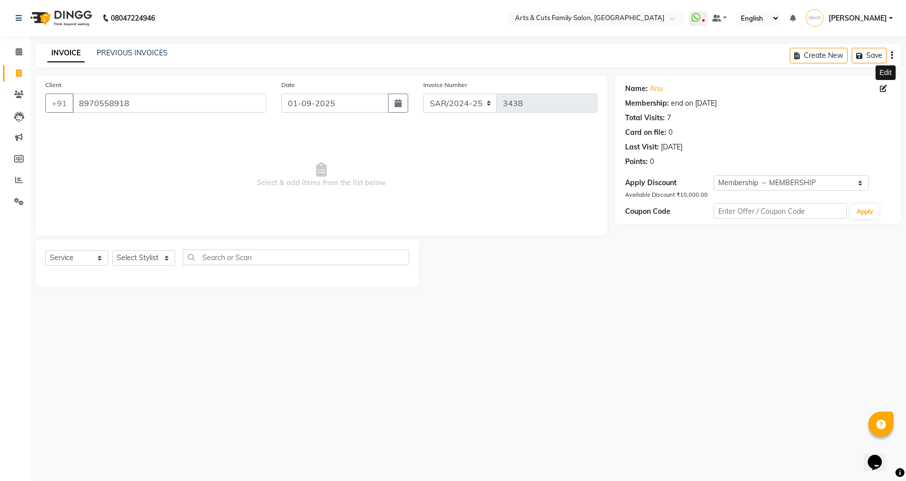
click at [882, 91] on icon at bounding box center [883, 88] width 7 height 7
select select "[DEMOGRAPHIC_DATA]"
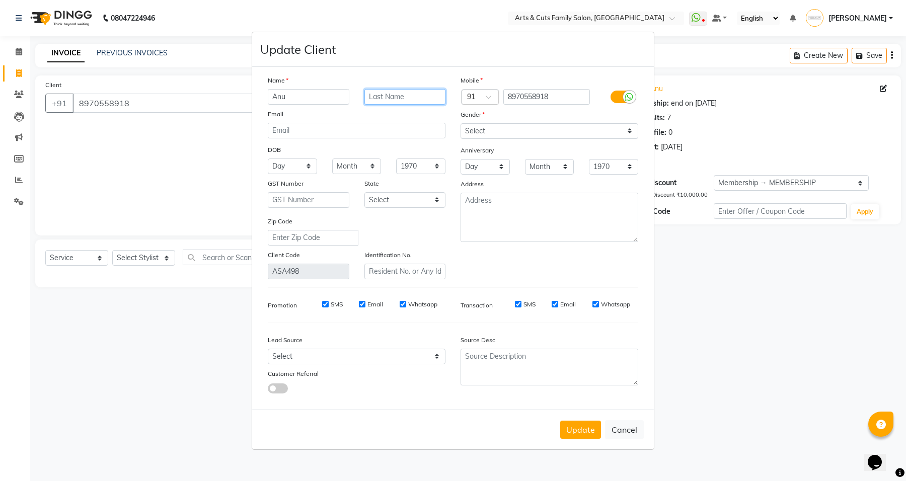
click at [380, 101] on input "text" at bounding box center [405, 97] width 82 height 16
drag, startPoint x: 436, startPoint y: 101, endPoint x: 345, endPoint y: 92, distance: 91.0
click at [345, 92] on div "Anu SNR" at bounding box center [356, 97] width 193 height 16
paste input "Anu SNR Verity"
drag, startPoint x: 384, startPoint y: 98, endPoint x: 355, endPoint y: 97, distance: 29.2
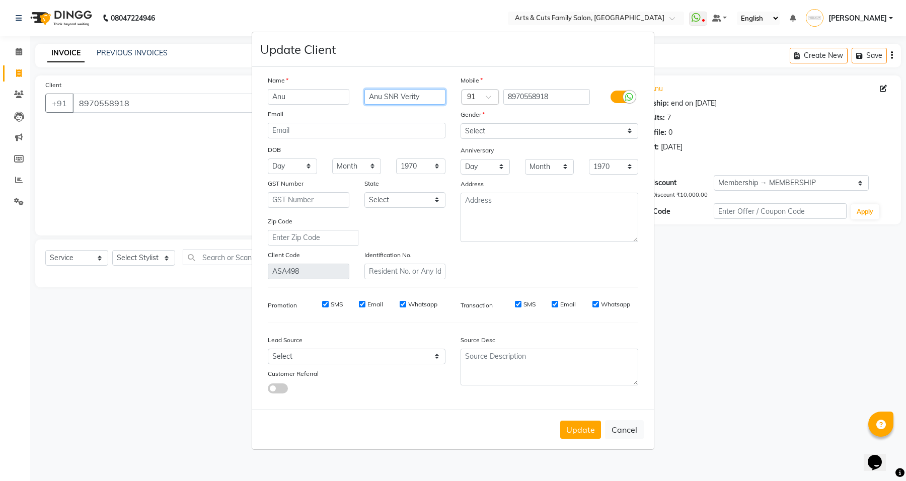
click at [355, 97] on div "Anu Anu SNR Verity" at bounding box center [356, 97] width 193 height 16
type input "SNR Verity"
click at [582, 428] on button "Update" at bounding box center [580, 430] width 41 height 18
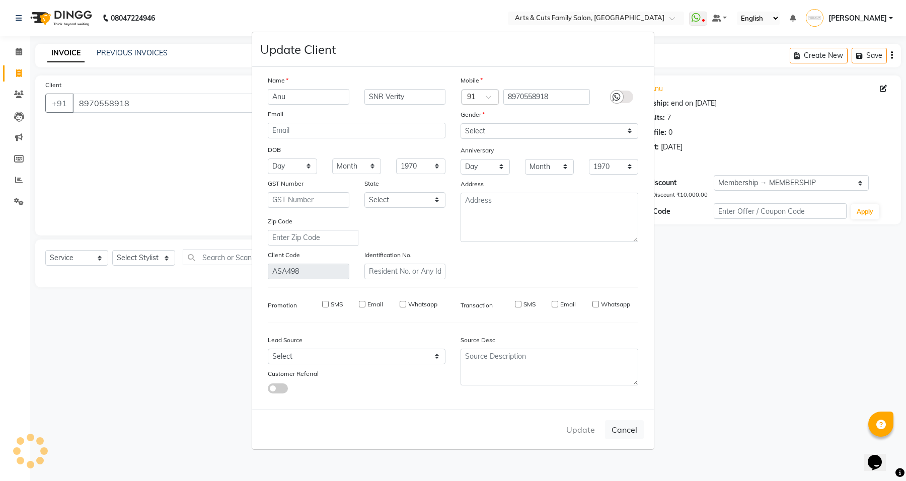
select select
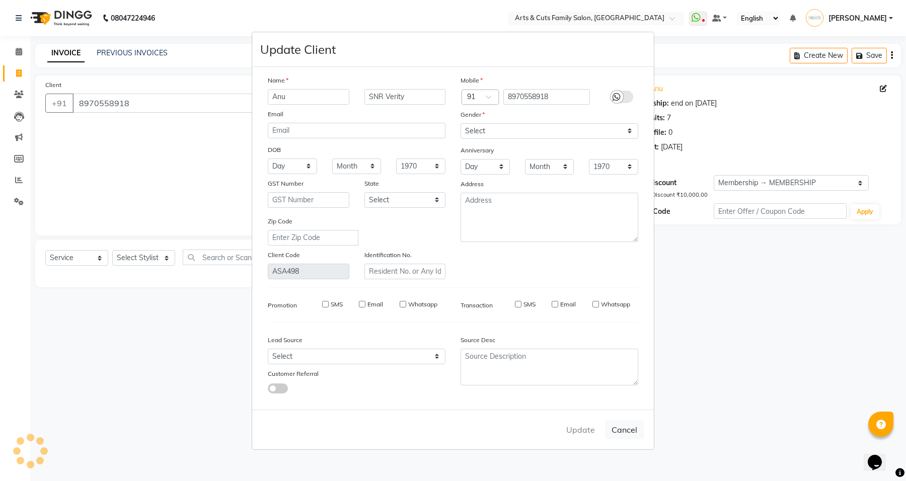
select select
checkbox input "false"
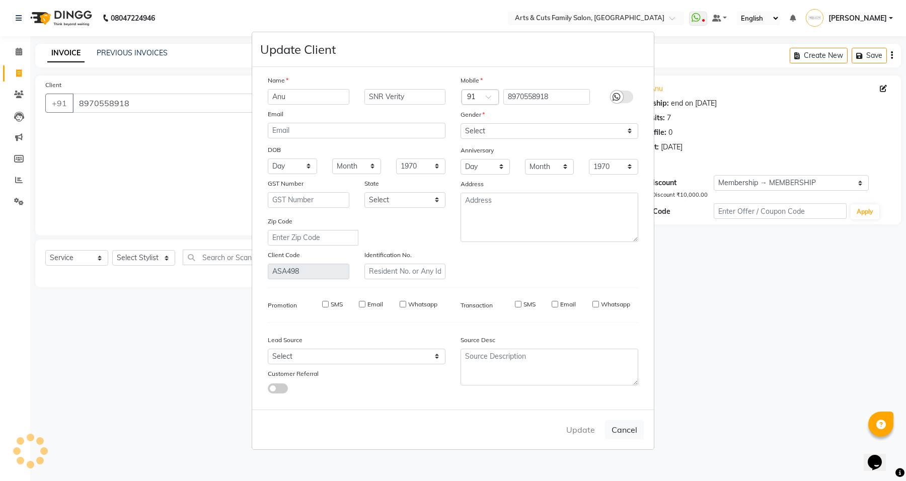
checkbox input "false"
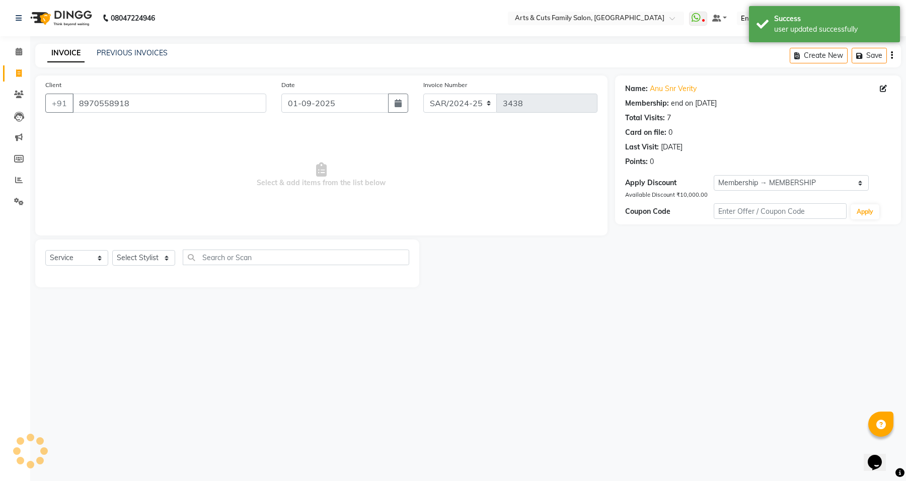
select select "4: Object"
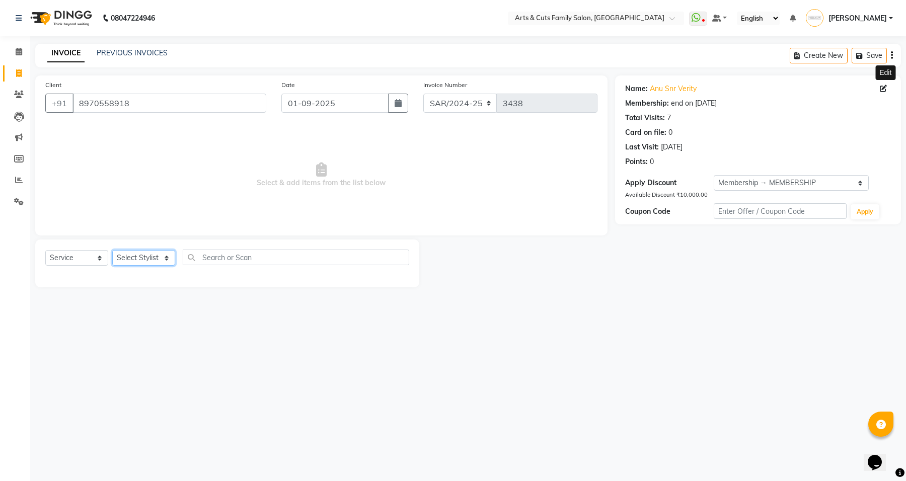
click at [129, 260] on select "Select Stylist Abdulla Amreen ANCY SNOVEE Anji Ashwini Bhavya Bilal Juber Kisho…" at bounding box center [143, 258] width 63 height 16
select select "63866"
click at [112, 250] on select "Select Stylist Abdulla Amreen ANCY SNOVEE Anji Ashwini Bhavya Bilal Juber Kisho…" at bounding box center [143, 258] width 63 height 16
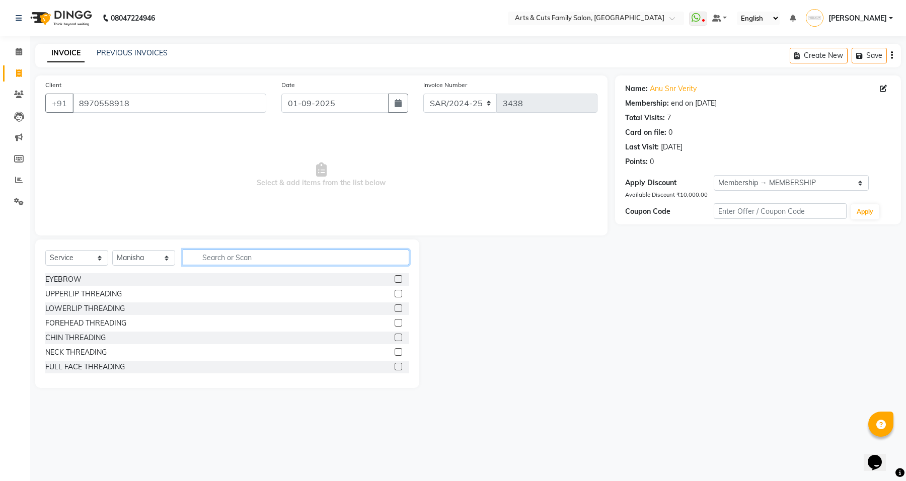
click at [230, 262] on input "text" at bounding box center [296, 258] width 226 height 16
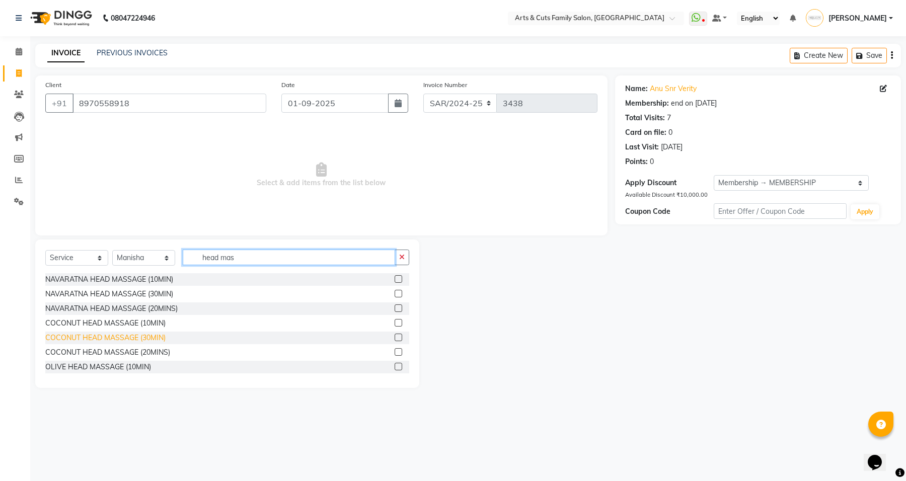
type input "head mas"
click at [108, 340] on div "COCONUT HEAD MASSAGE (30MIN)" at bounding box center [105, 338] width 120 height 11
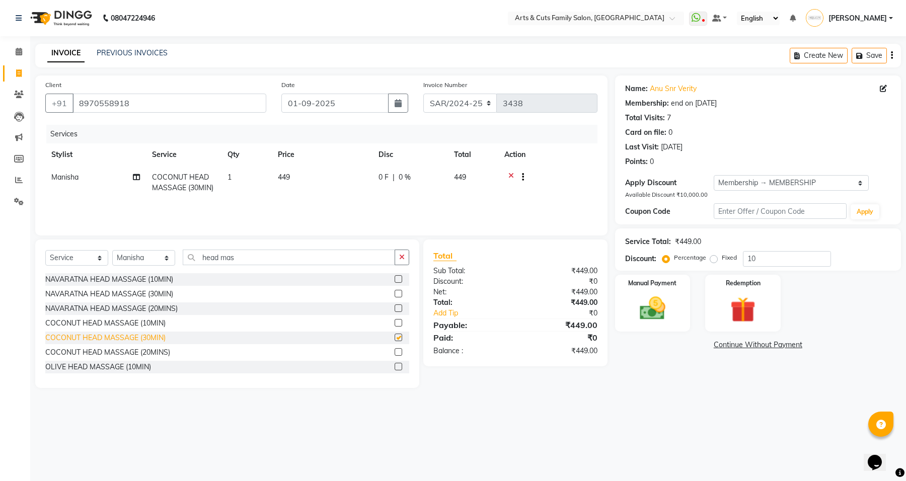
checkbox input "false"
drag, startPoint x: 243, startPoint y: 258, endPoint x: 194, endPoint y: 253, distance: 49.0
click at [194, 253] on input "head mas" at bounding box center [289, 258] width 212 height 16
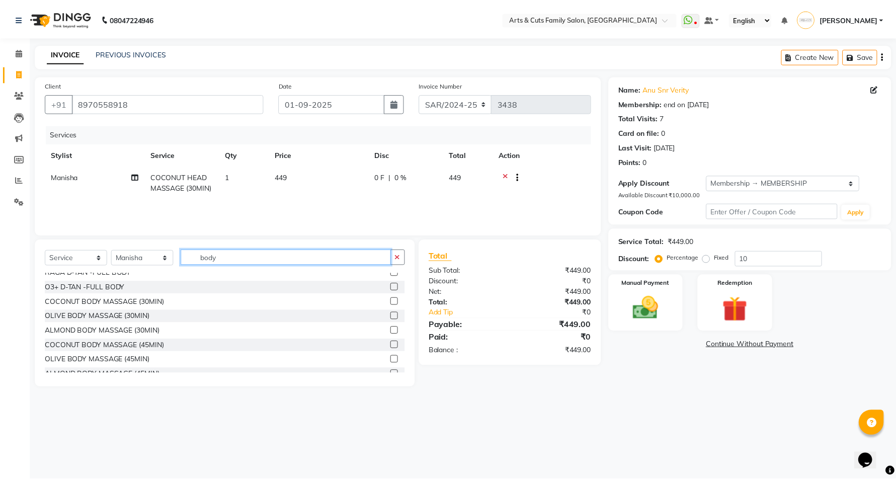
scroll to position [147, 0]
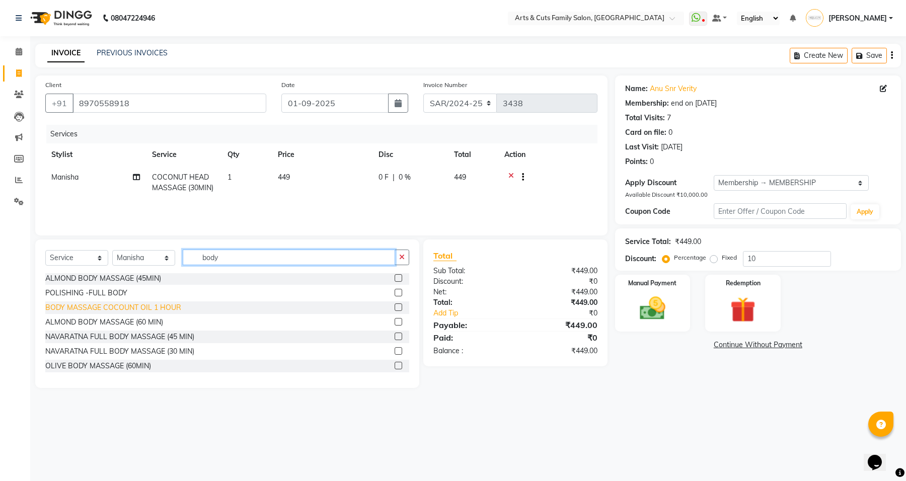
type input "body"
click at [124, 307] on div "BODY MASSAGE COCOUNT OIL 1 HOUR" at bounding box center [113, 307] width 136 height 11
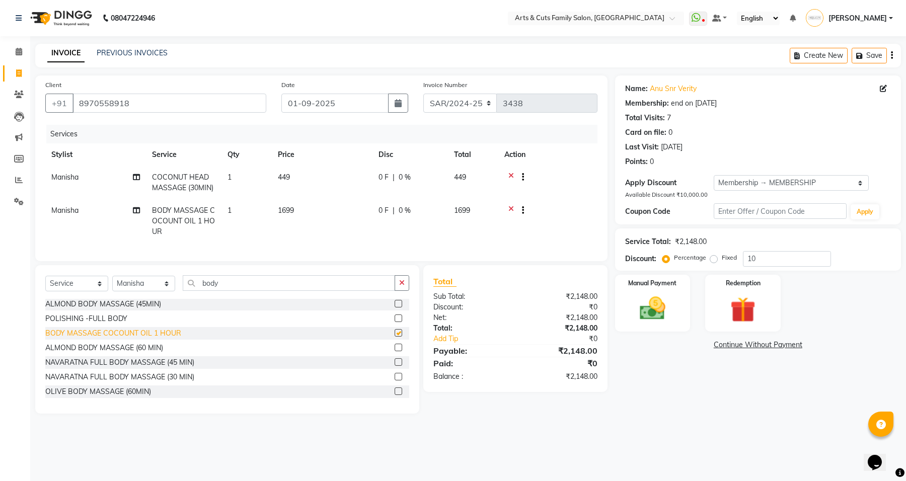
checkbox input "false"
click at [651, 316] on img at bounding box center [652, 308] width 43 height 31
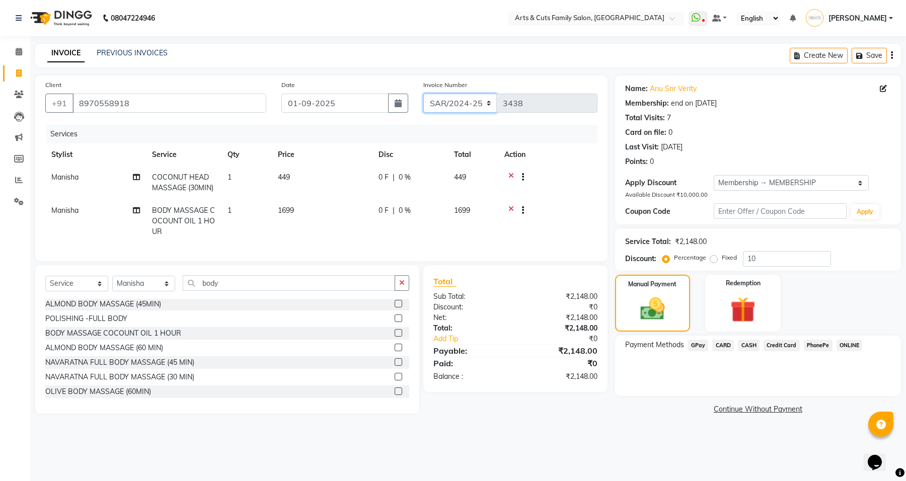
click at [464, 111] on select "SAR/2024-25 HS/2025-26 KA/2025-26" at bounding box center [460, 103] width 74 height 19
select select "7494"
click at [423, 94] on select "SAR/2024-25 HS/2025-26 KA/2025-26" at bounding box center [460, 103] width 74 height 19
type input "0218"
click at [705, 344] on span "GPay" at bounding box center [698, 346] width 21 height 12
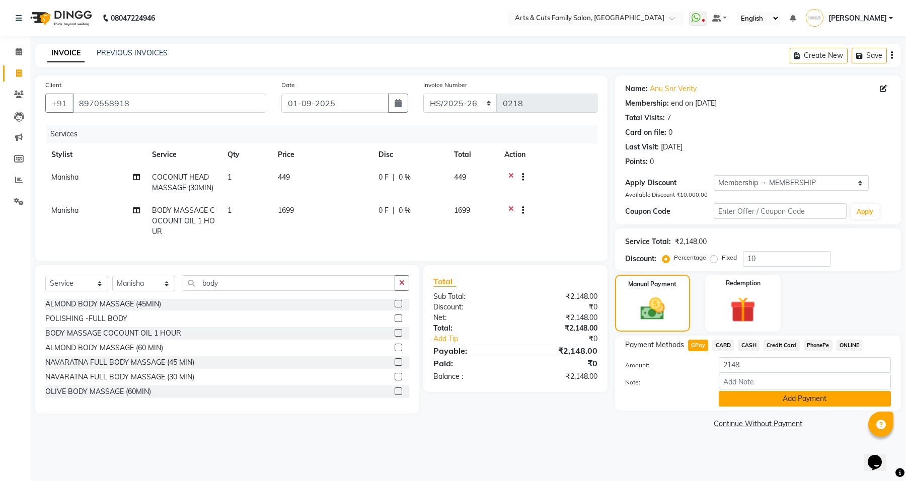
click at [760, 393] on button "Add Payment" at bounding box center [805, 399] width 172 height 16
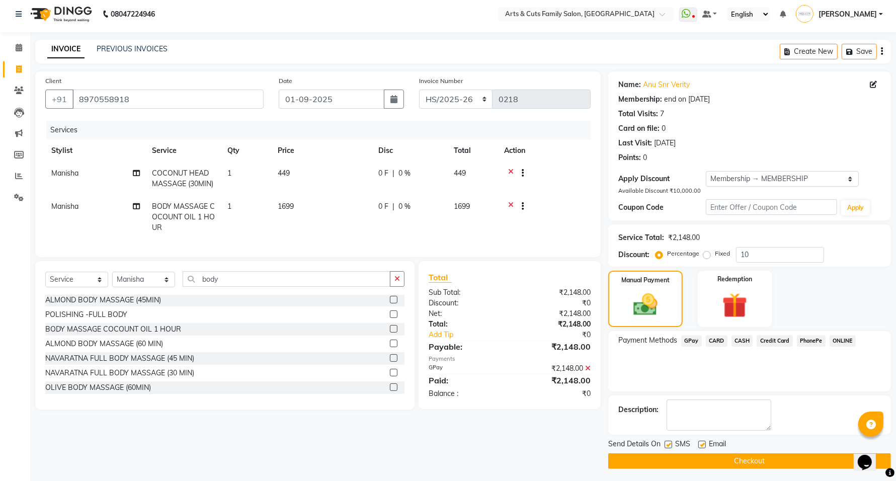
scroll to position [7, 0]
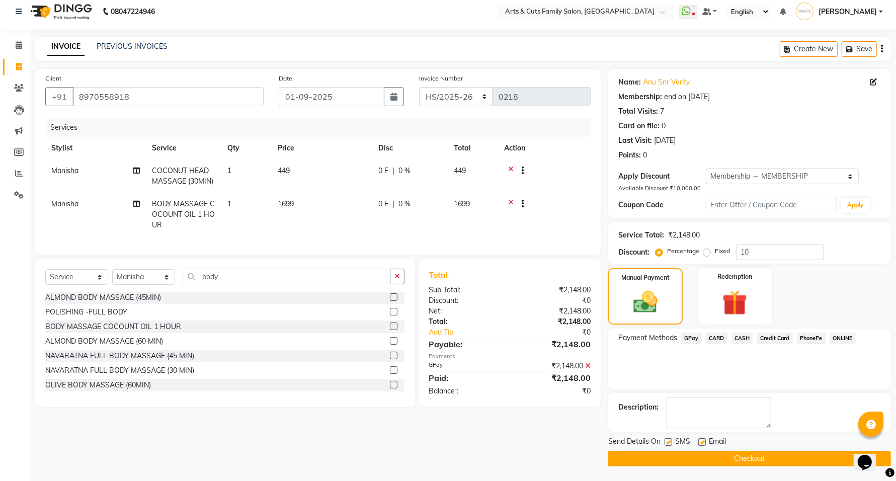
click at [703, 440] on label at bounding box center [702, 442] width 8 height 8
click at [703, 440] on input "checkbox" at bounding box center [701, 442] width 7 height 7
checkbox input "false"
click at [708, 464] on button "Checkout" at bounding box center [749, 459] width 283 height 16
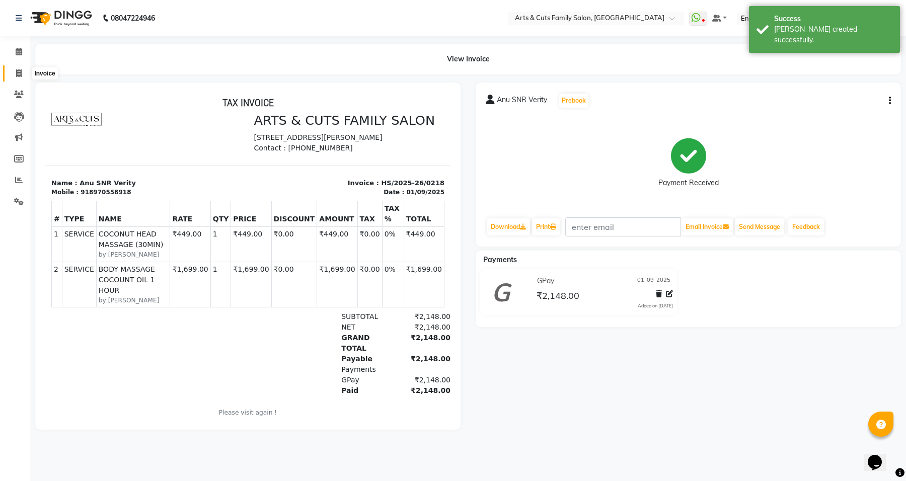
click at [16, 69] on icon at bounding box center [19, 73] width 6 height 8
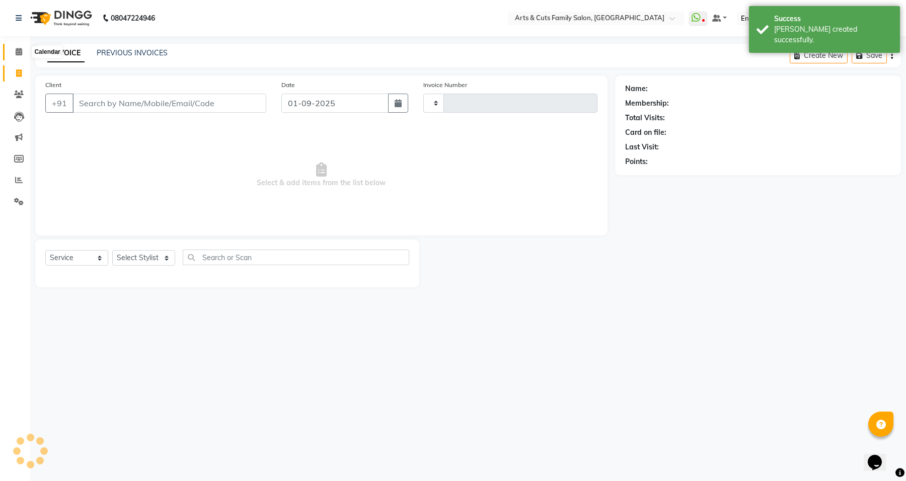
click at [19, 51] on icon at bounding box center [19, 52] width 7 height 8
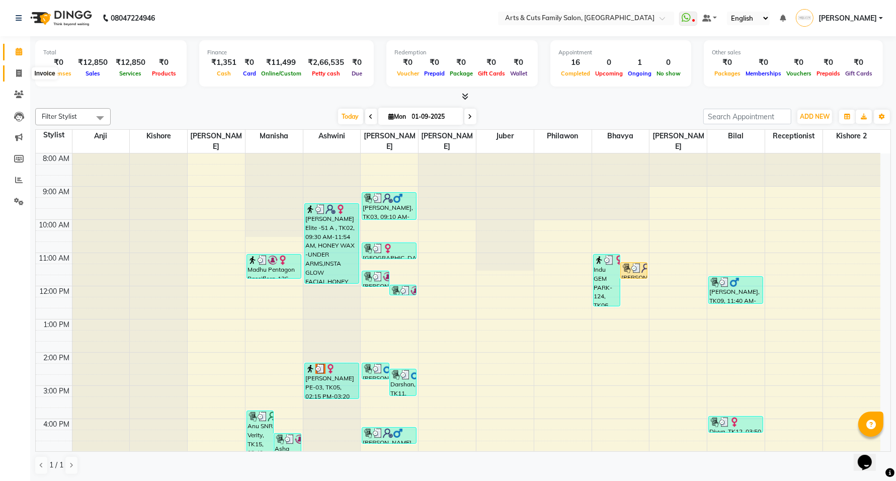
click at [24, 71] on span at bounding box center [19, 74] width 18 height 12
select select "service"
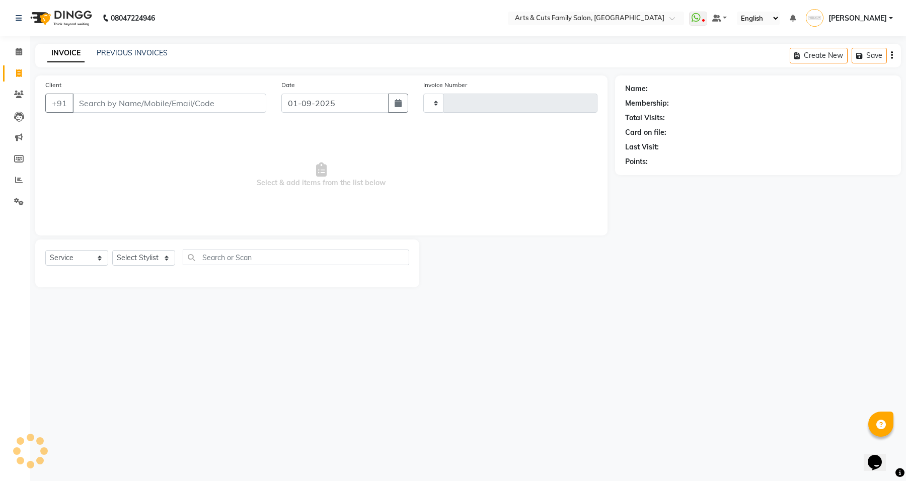
type input "3438"
select select "7513"
click at [129, 51] on link "PREVIOUS INVOICES" at bounding box center [132, 52] width 71 height 9
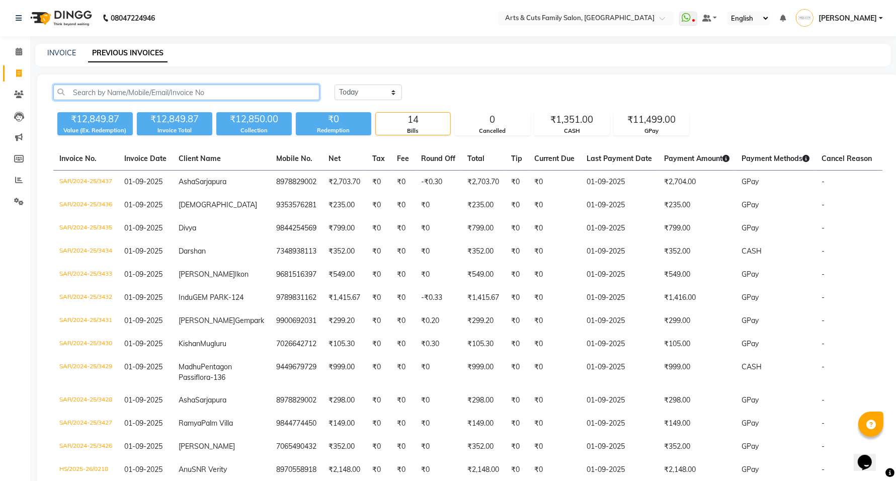
click at [110, 90] on input "text" at bounding box center [186, 93] width 266 height 16
click at [368, 94] on select "Today Yesterday Custom Range" at bounding box center [368, 93] width 67 height 16
select select "range"
click at [335, 85] on select "Today Yesterday Custom Range" at bounding box center [368, 93] width 67 height 16
click at [462, 92] on input "01-09-2025" at bounding box center [450, 93] width 70 height 14
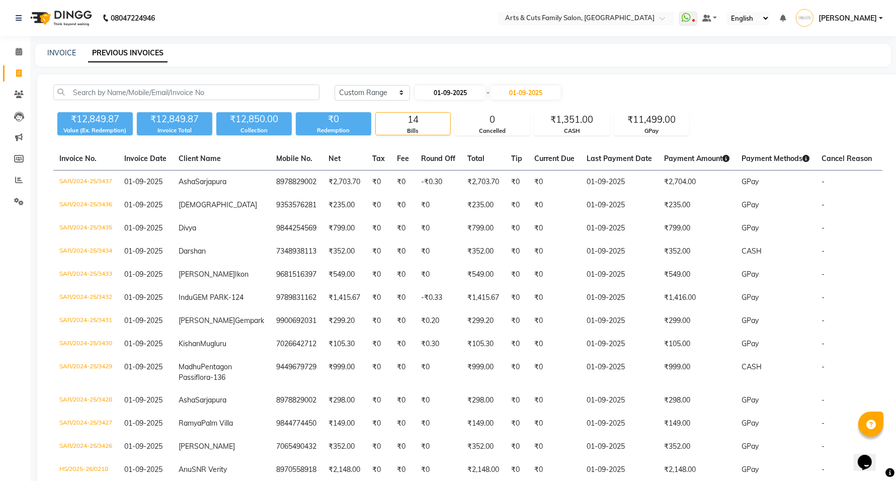
select select "9"
select select "2025"
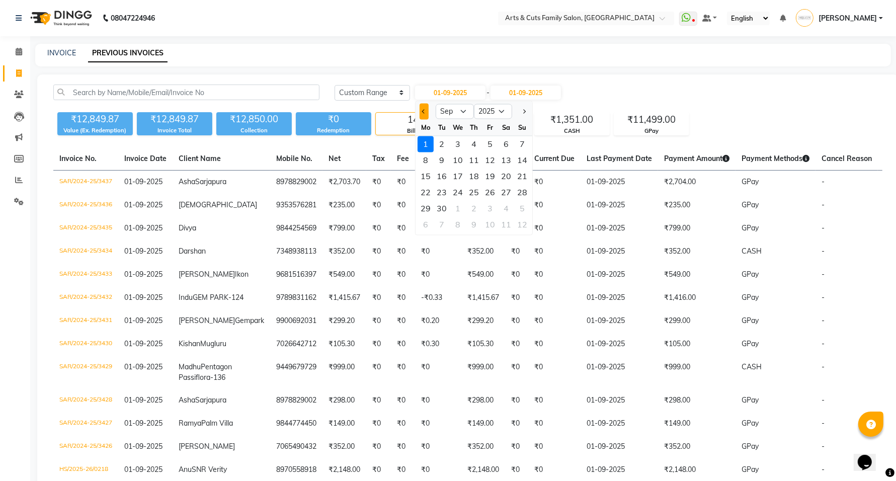
click at [423, 111] on span "Previous month" at bounding box center [424, 111] width 4 height 4
select select "8"
click at [461, 207] on div "27" at bounding box center [458, 209] width 16 height 16
type input "27-08-2025"
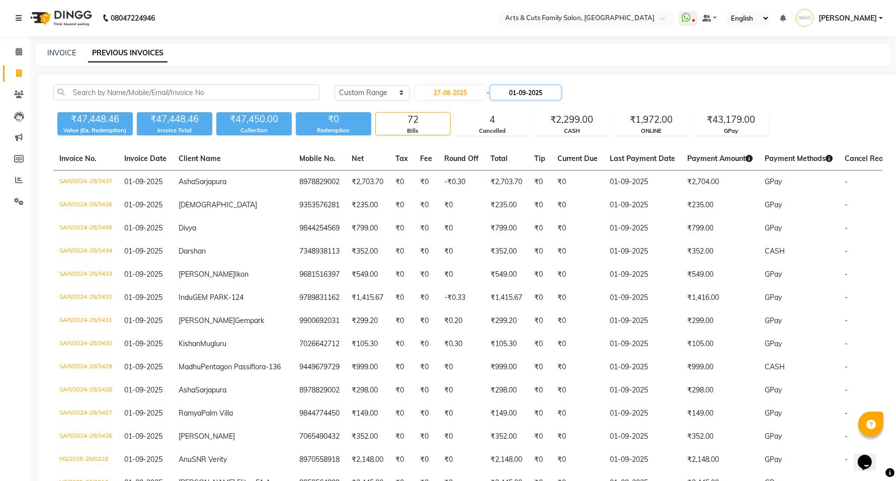
click at [529, 96] on input "01-09-2025" at bounding box center [526, 93] width 70 height 14
select select "9"
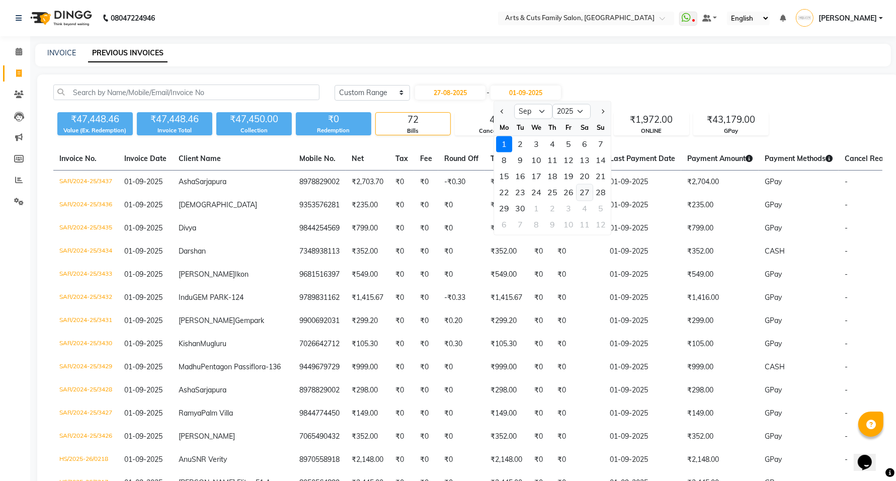
click at [582, 190] on div "27" at bounding box center [585, 193] width 16 height 16
type input "27-09-2025"
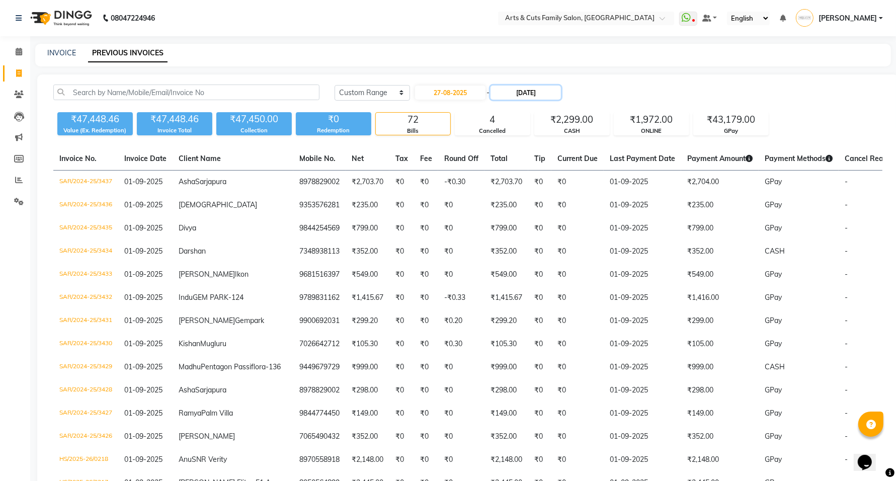
click at [537, 91] on input "27-09-2025" at bounding box center [526, 93] width 70 height 14
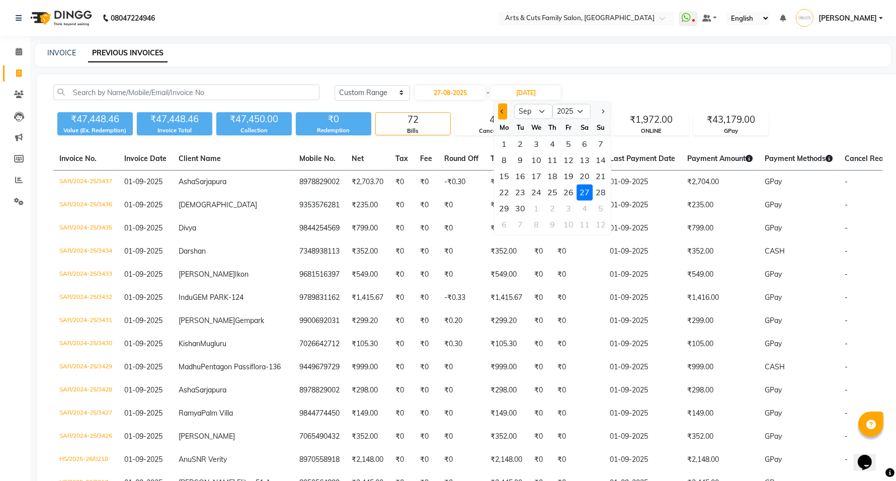
click at [504, 112] on button "Previous month" at bounding box center [503, 112] width 9 height 16
select select "8"
click at [539, 207] on div "27" at bounding box center [537, 209] width 16 height 16
type input "27-08-2025"
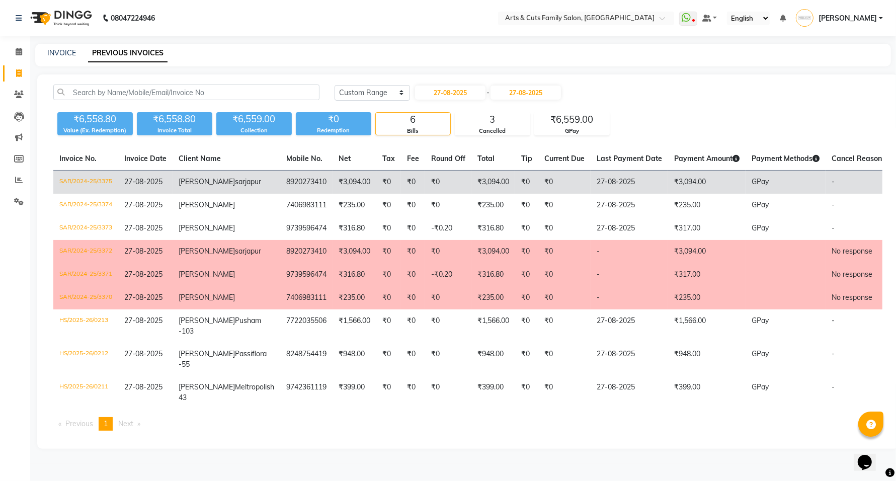
click at [86, 182] on td "SAR/2024-25/3375" at bounding box center [85, 183] width 65 height 24
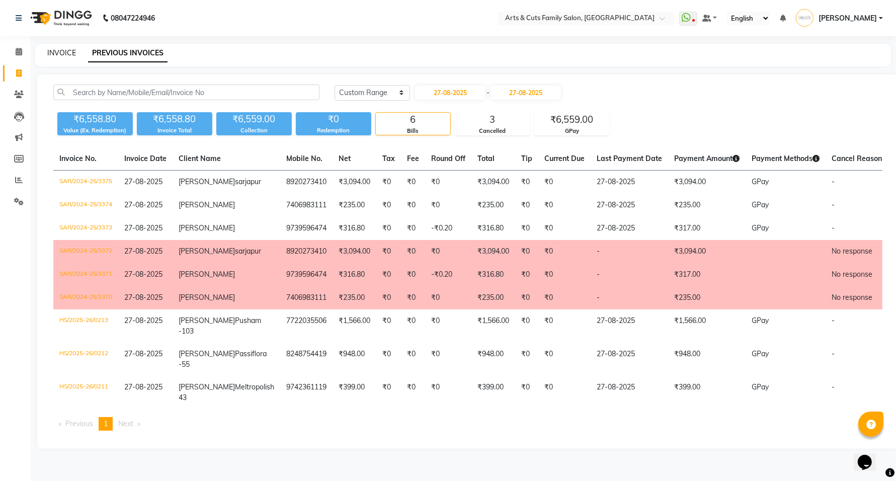
click at [62, 51] on link "INVOICE" at bounding box center [61, 52] width 29 height 9
select select "service"
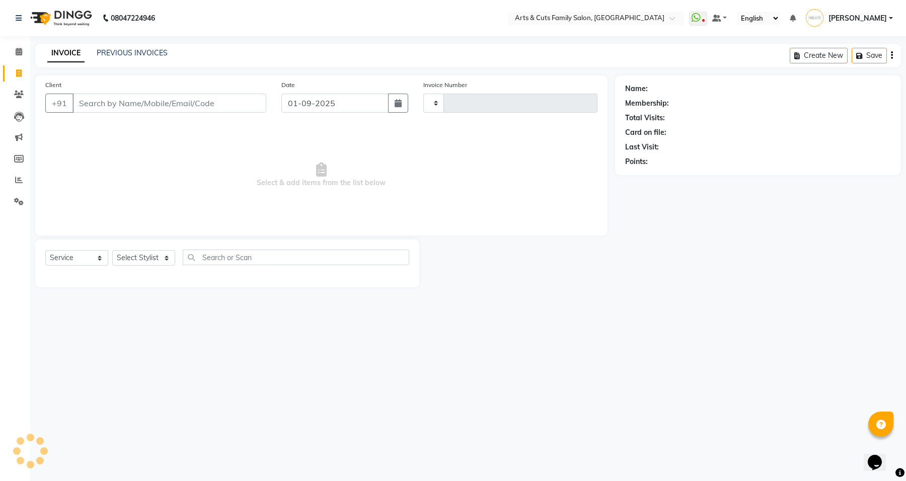
type input "3438"
select select "7513"
click at [137, 55] on link "PREVIOUS INVOICES" at bounding box center [132, 52] width 71 height 9
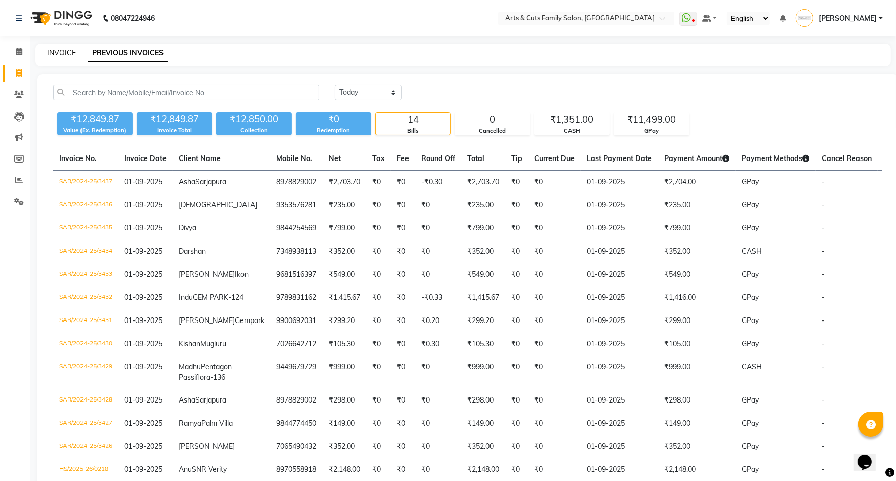
click at [59, 51] on link "INVOICE" at bounding box center [61, 52] width 29 height 9
select select "service"
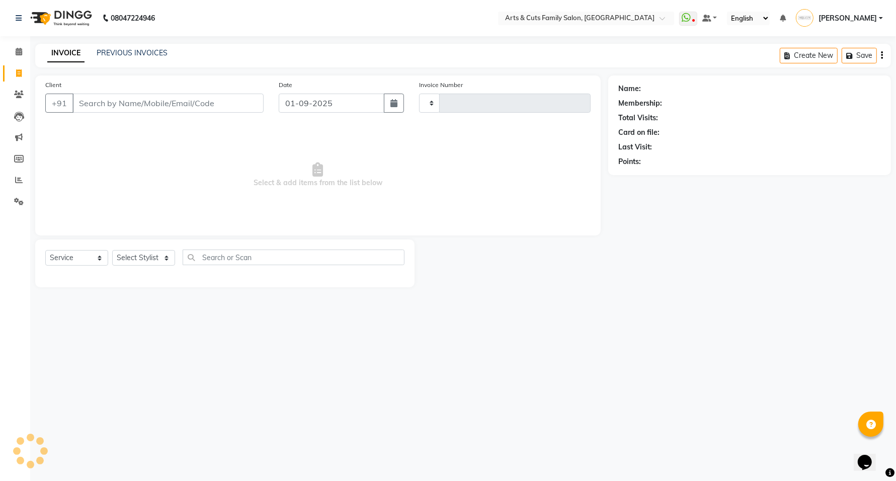
type input "3438"
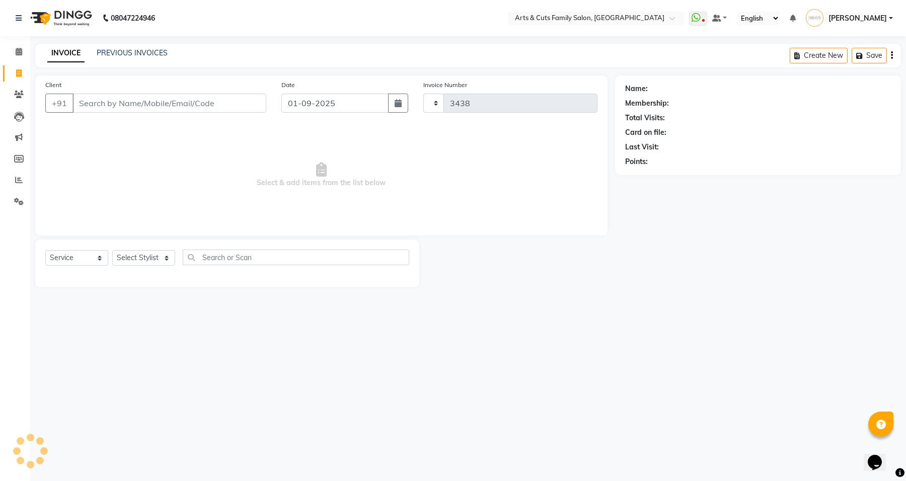
select select "7513"
drag, startPoint x: 16, startPoint y: 204, endPoint x: 19, endPoint y: 194, distance: 10.7
click at [16, 204] on icon at bounding box center [19, 202] width 10 height 8
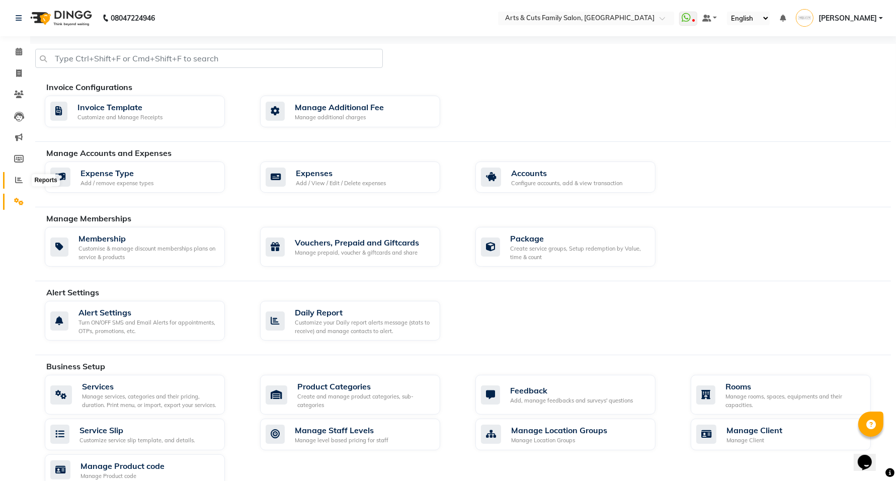
click at [15, 182] on icon at bounding box center [19, 180] width 8 height 8
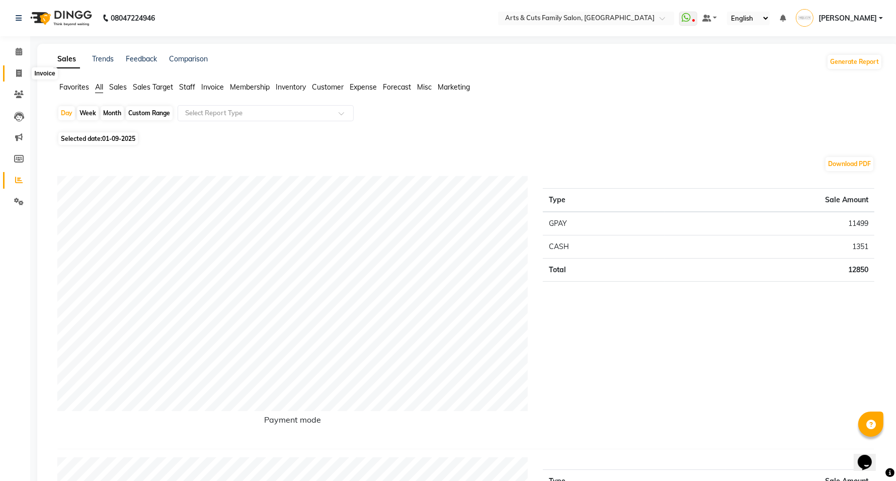
click at [18, 73] on icon at bounding box center [19, 73] width 6 height 8
select select "service"
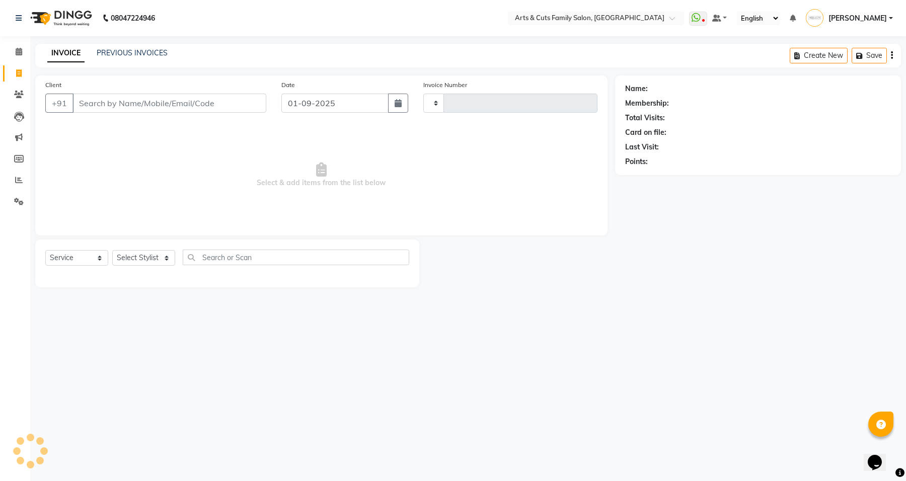
type input "3438"
select select "7513"
drag, startPoint x: 140, startPoint y: 107, endPoint x: 137, endPoint y: 96, distance: 11.8
click at [137, 96] on input "Client" at bounding box center [169, 103] width 194 height 19
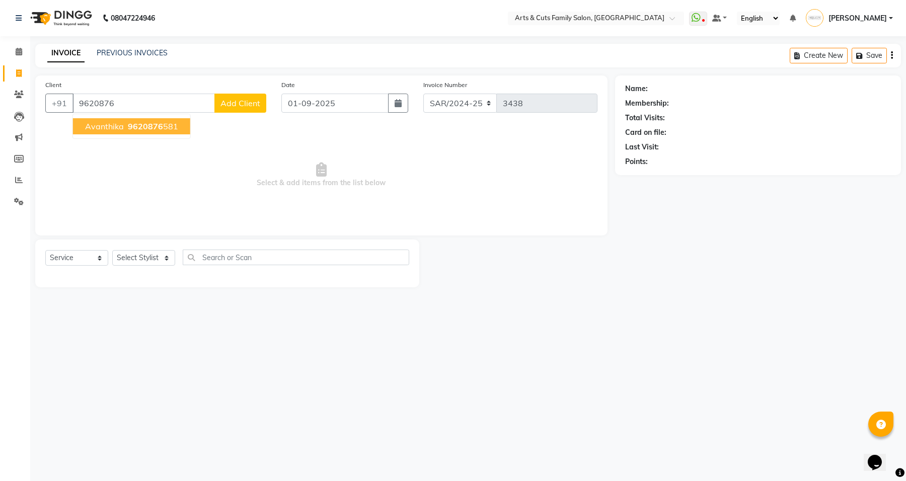
click at [128, 131] on span "9620876" at bounding box center [145, 126] width 35 height 10
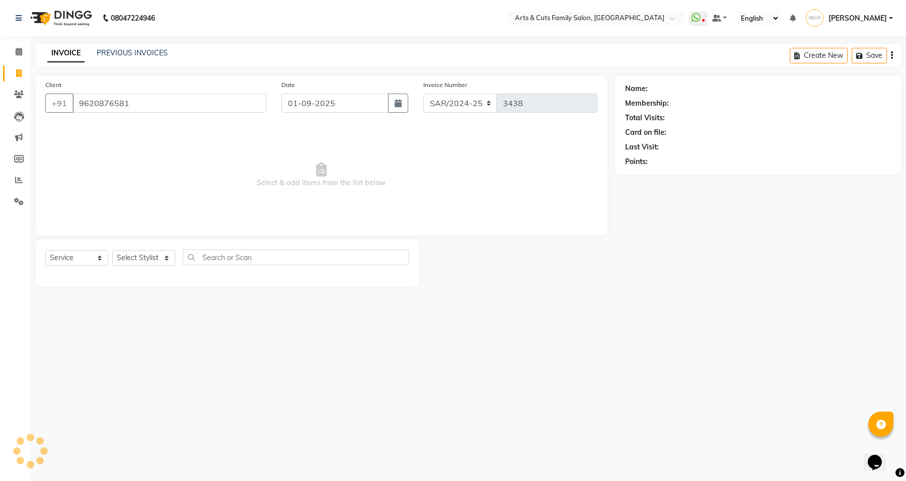
type input "9620876581"
click at [883, 91] on icon at bounding box center [883, 88] width 7 height 7
select select "[DEMOGRAPHIC_DATA]"
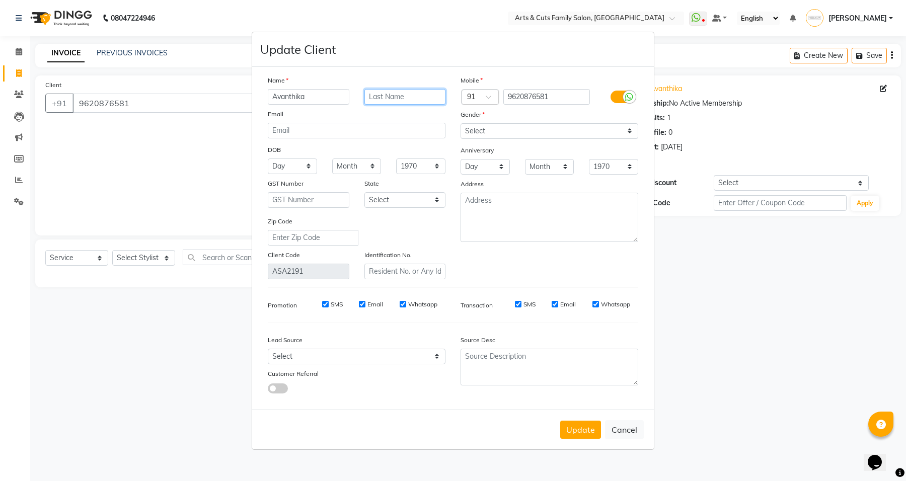
click at [371, 99] on input "text" at bounding box center [405, 97] width 82 height 16
type input "Sarjapura"
click at [590, 428] on button "Update" at bounding box center [580, 430] width 41 height 18
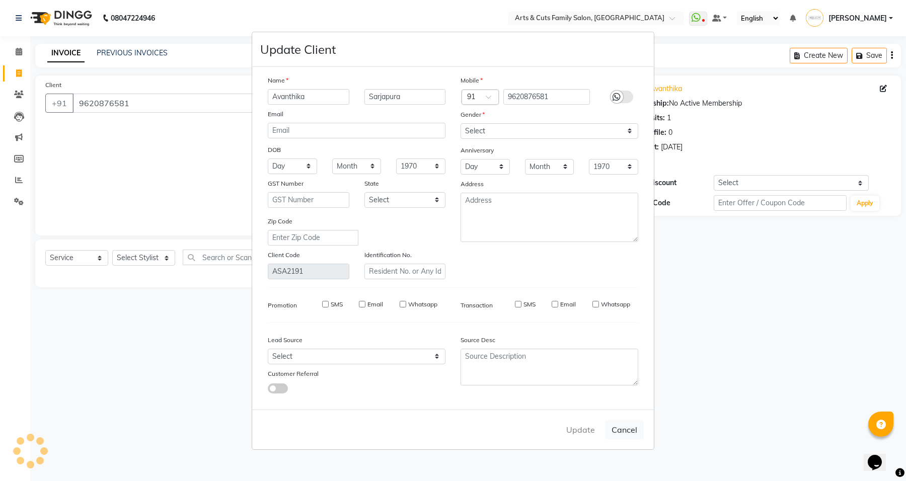
select select
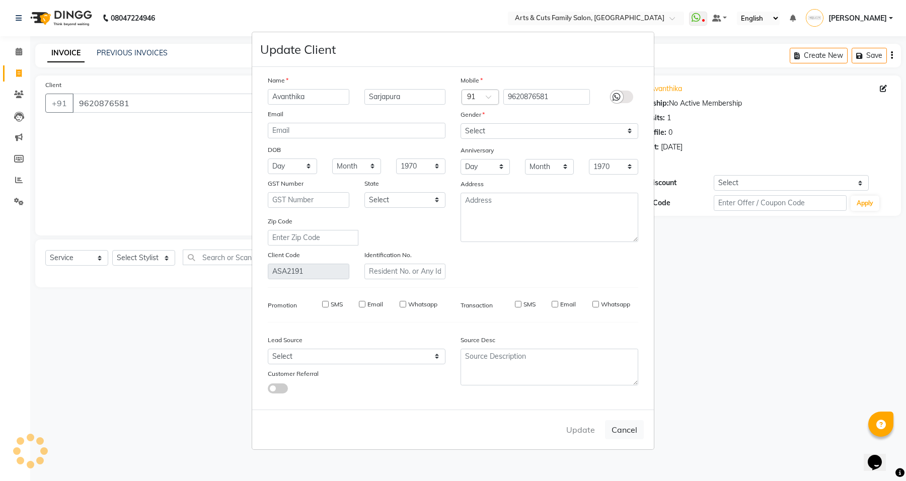
select select
checkbox input "false"
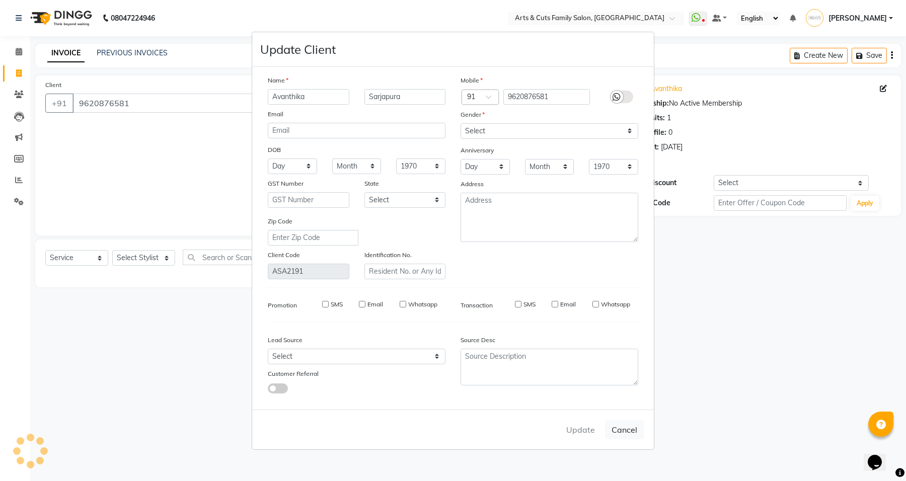
checkbox input "false"
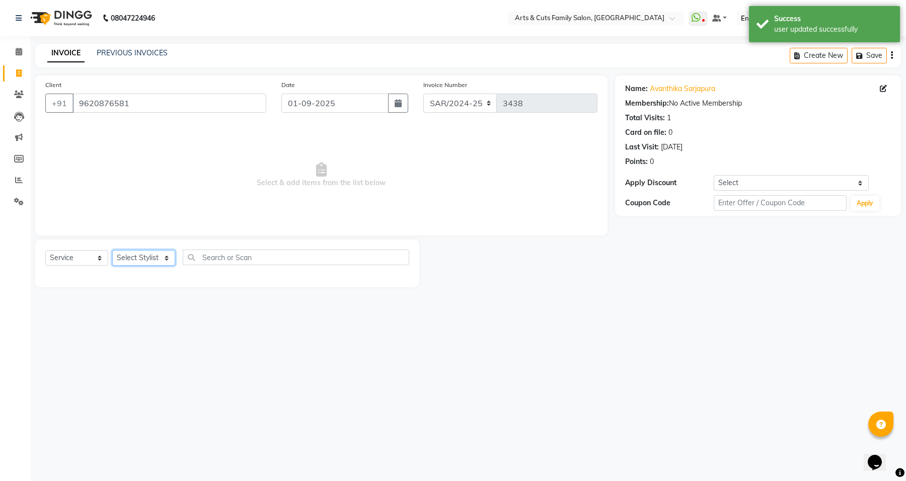
click at [126, 251] on select "Select Stylist Abdulla Amreen ANCY SNOVEE Anji Ashwini Bhavya Bilal Juber Kisho…" at bounding box center [143, 258] width 63 height 16
select select "64389"
click at [112, 250] on select "Select Stylist Abdulla Amreen ANCY SNOVEE Anji Ashwini Bhavya Bilal Juber Kisho…" at bounding box center [143, 258] width 63 height 16
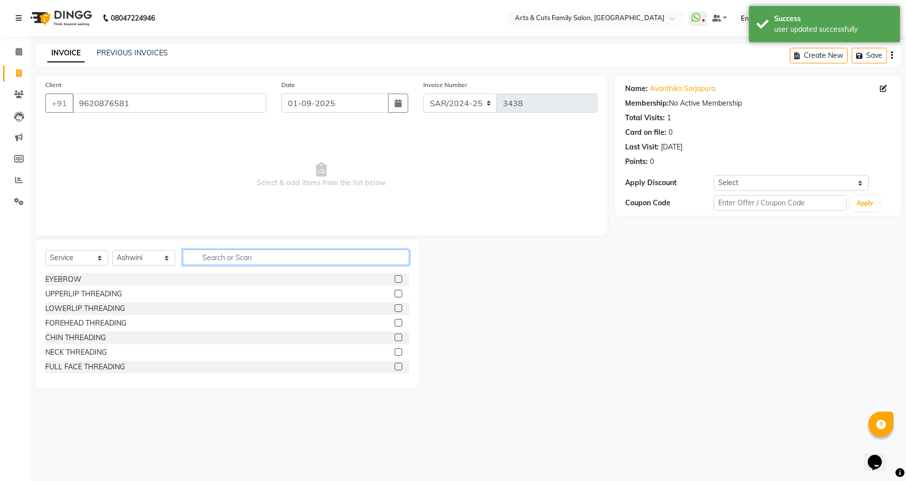
click at [248, 262] on input "text" at bounding box center [296, 258] width 226 height 16
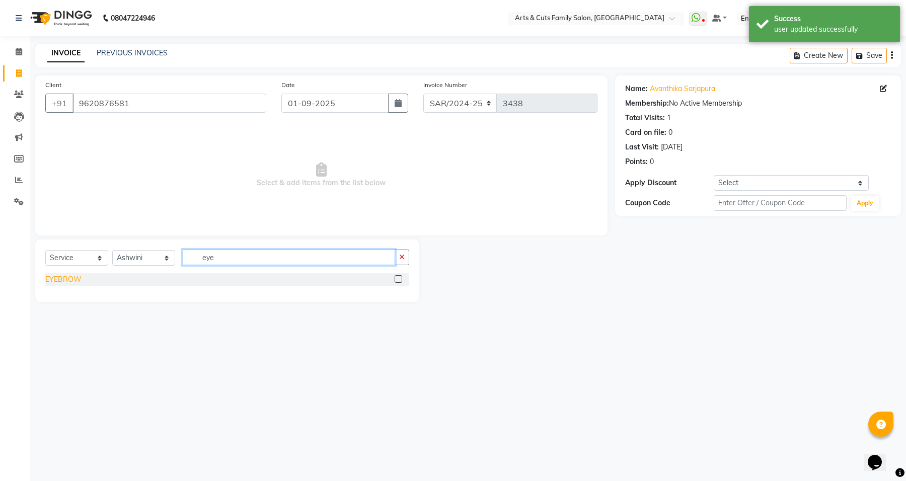
type input "eye"
click at [61, 279] on div "EYEBROW" at bounding box center [63, 279] width 36 height 11
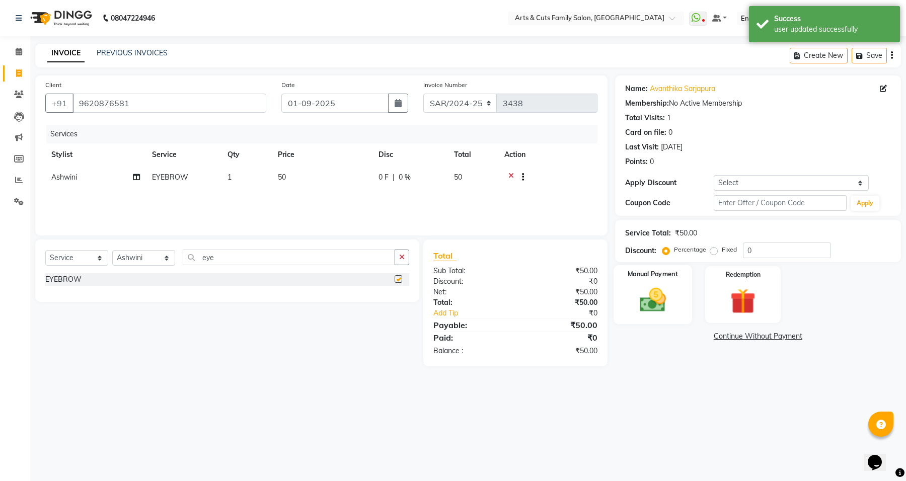
checkbox input "false"
click at [648, 309] on img at bounding box center [652, 300] width 43 height 31
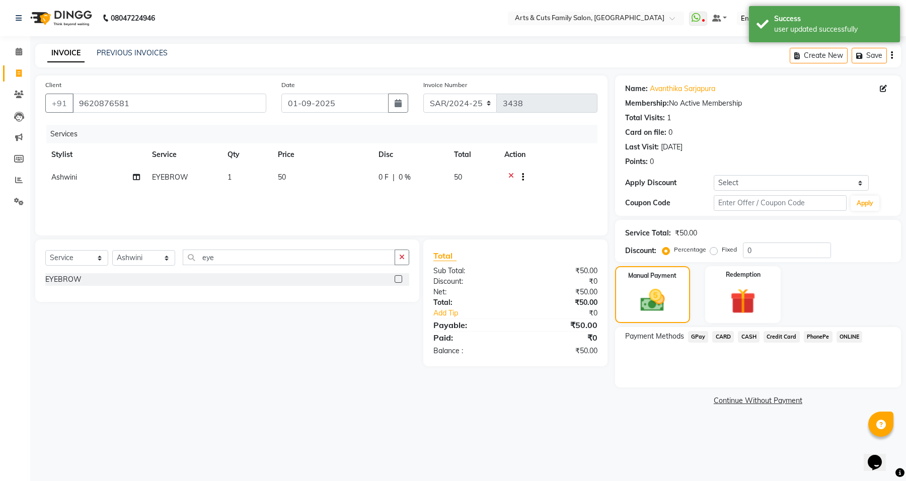
click at [741, 338] on span "CASH" at bounding box center [749, 337] width 22 height 12
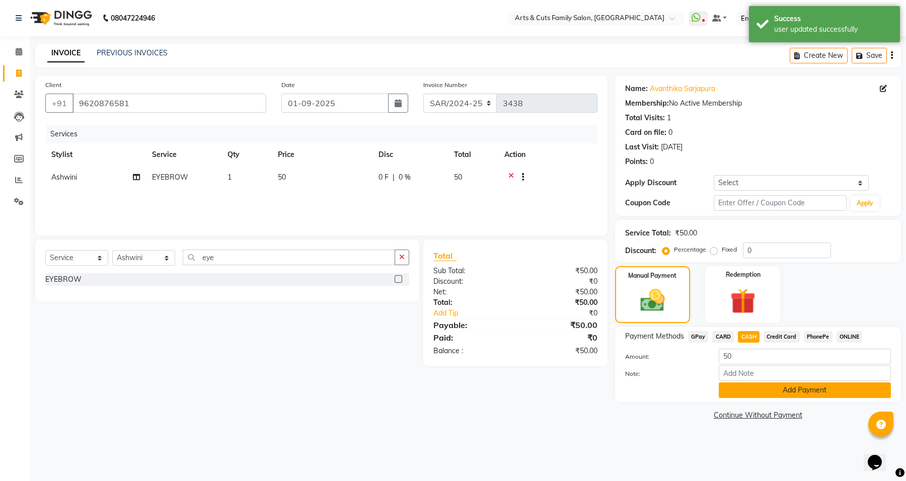
click at [758, 385] on button "Add Payment" at bounding box center [805, 390] width 172 height 16
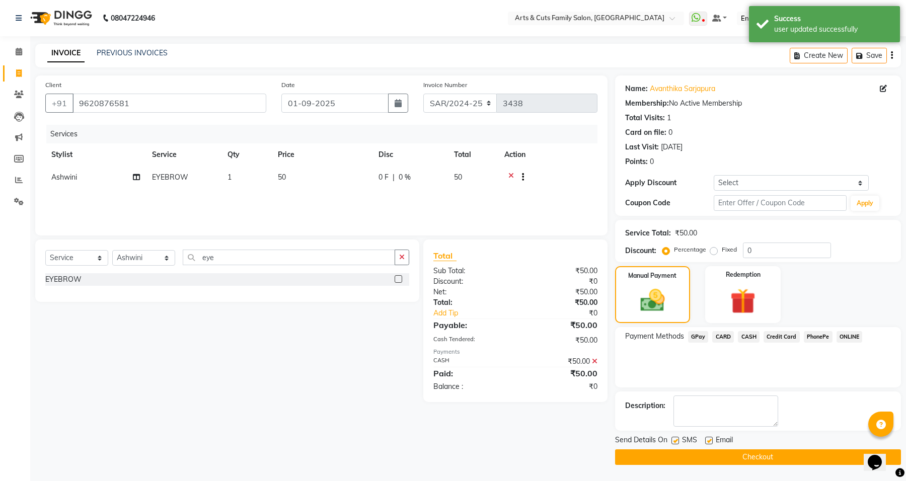
drag, startPoint x: 702, startPoint y: 442, endPoint x: 705, endPoint y: 449, distance: 7.5
click at [704, 446] on div "SMS" at bounding box center [688, 441] width 34 height 13
click at [717, 470] on main "INVOICE PREVIOUS INVOICES Create New Save Client +91 9620876581 Date 01-09-2025…" at bounding box center [468, 262] width 876 height 436
click at [705, 438] on label at bounding box center [709, 441] width 8 height 8
click at [705, 438] on input "checkbox" at bounding box center [708, 441] width 7 height 7
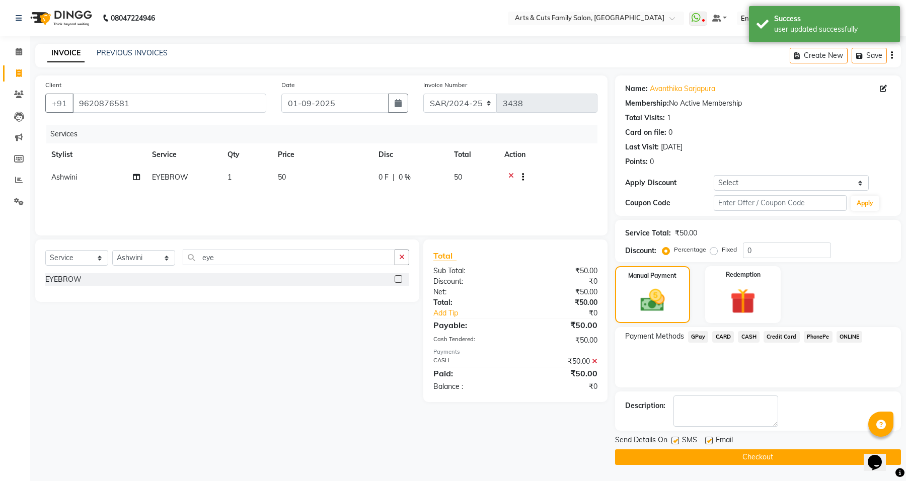
checkbox input "false"
click at [710, 452] on button "Checkout" at bounding box center [758, 457] width 286 height 16
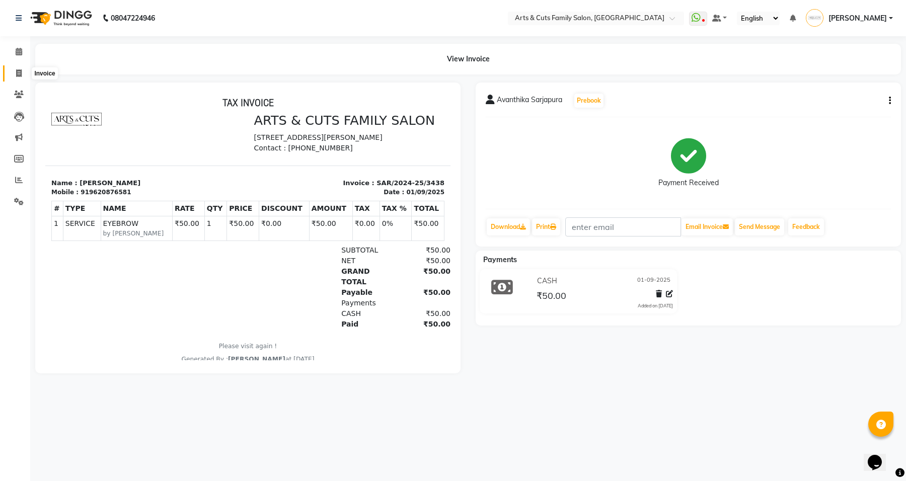
drag, startPoint x: 15, startPoint y: 73, endPoint x: 19, endPoint y: 63, distance: 10.7
click at [15, 73] on span at bounding box center [19, 74] width 18 height 12
select select "service"
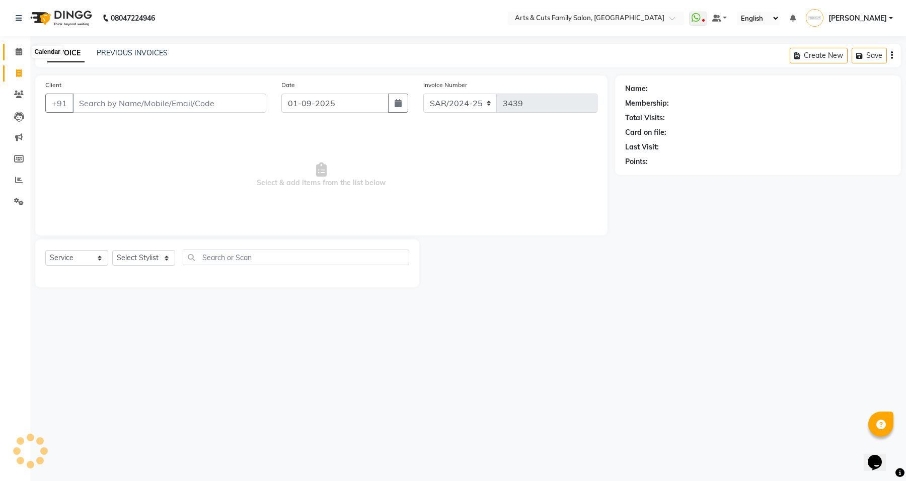
click at [20, 50] on icon at bounding box center [19, 52] width 7 height 8
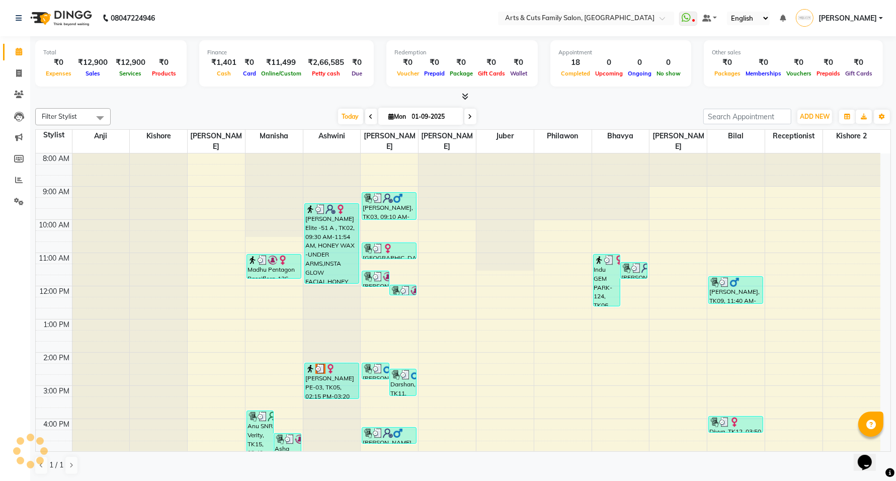
scroll to position [63, 0]
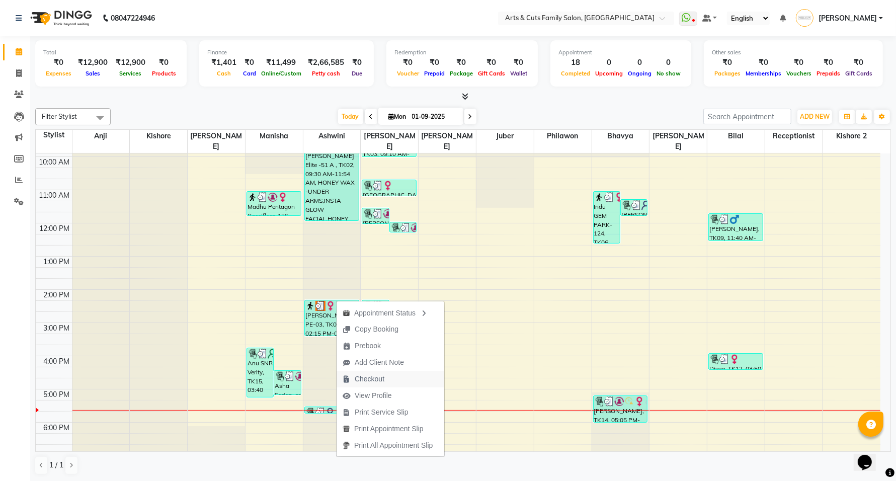
click at [370, 380] on span "Checkout" at bounding box center [370, 379] width 30 height 11
select select "service"
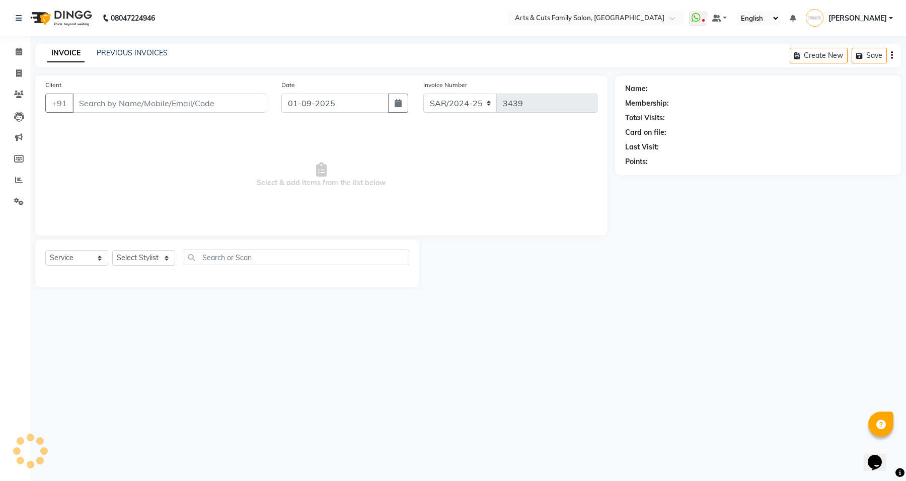
type input "8126691511"
select select "64389"
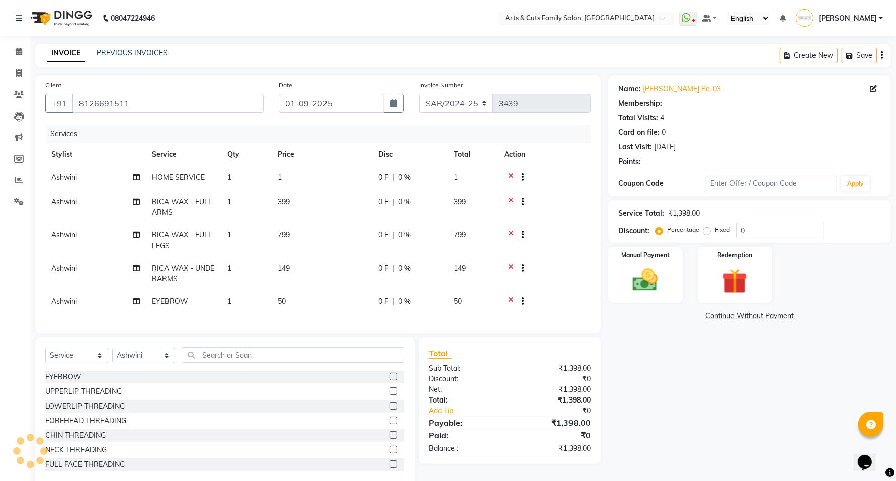
select select "1: Object"
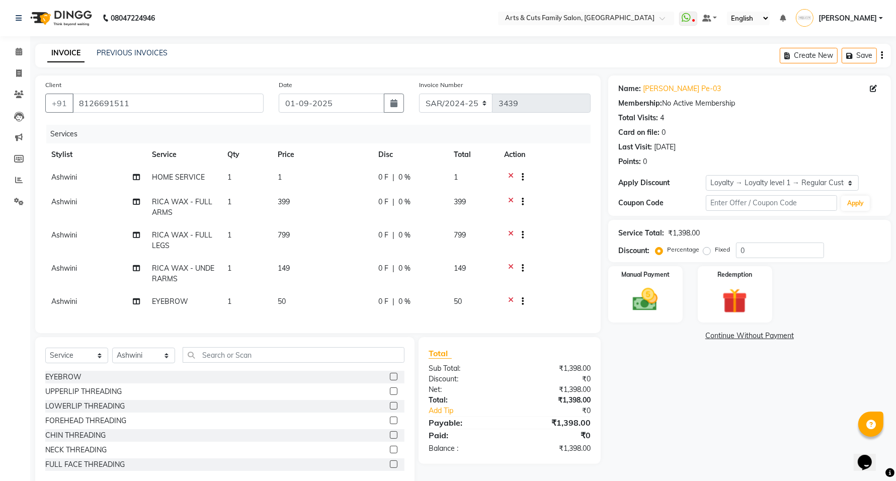
click at [510, 173] on icon at bounding box center [511, 178] width 6 height 13
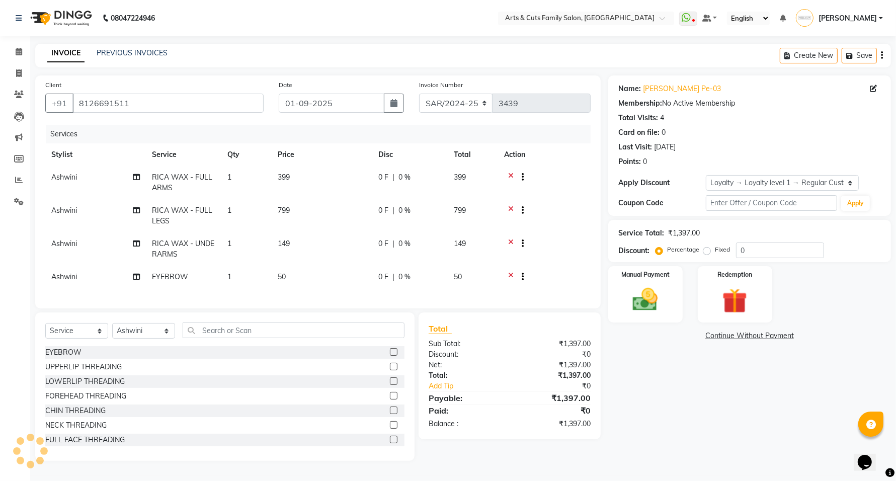
scroll to position [4, 0]
click at [468, 106] on select "SAR/2024-25 HS/2025-26 KA/2025-26" at bounding box center [456, 103] width 74 height 19
select select "7494"
click at [419, 94] on select "SAR/2024-25 HS/2025-26 KA/2025-26" at bounding box center [456, 103] width 74 height 19
type input "0219"
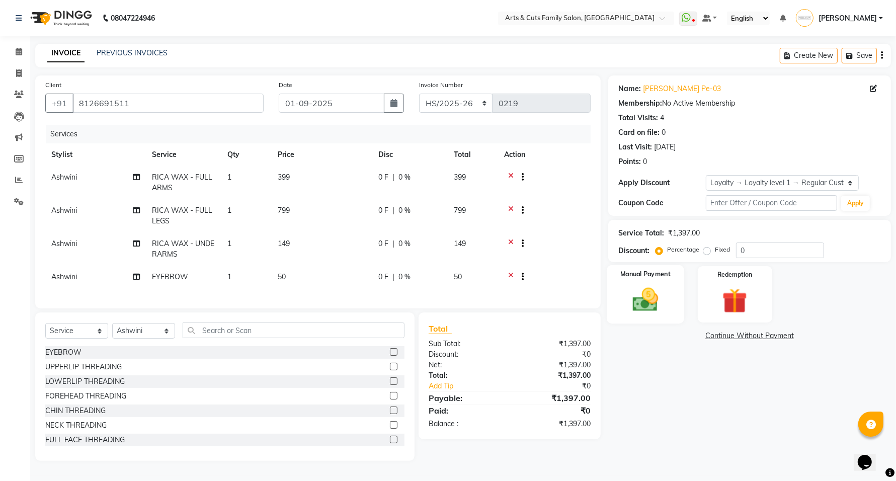
click at [648, 303] on img at bounding box center [646, 300] width 42 height 30
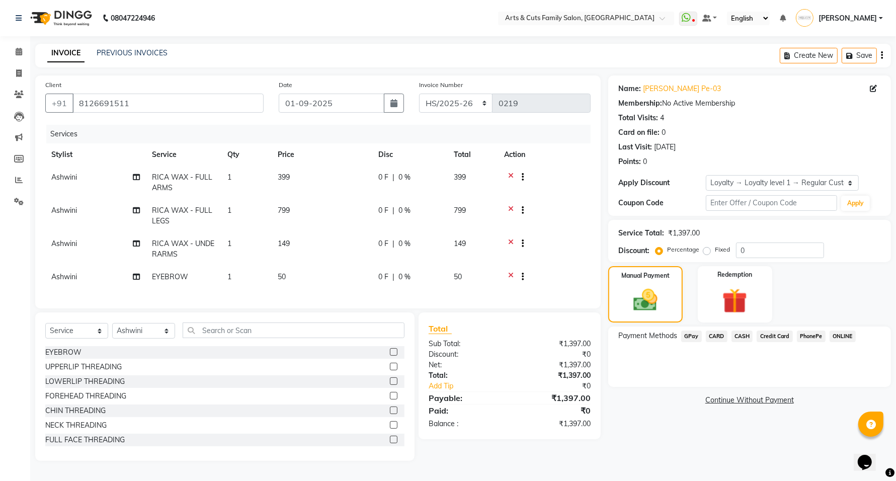
click at [692, 333] on span "GPay" at bounding box center [691, 337] width 21 height 12
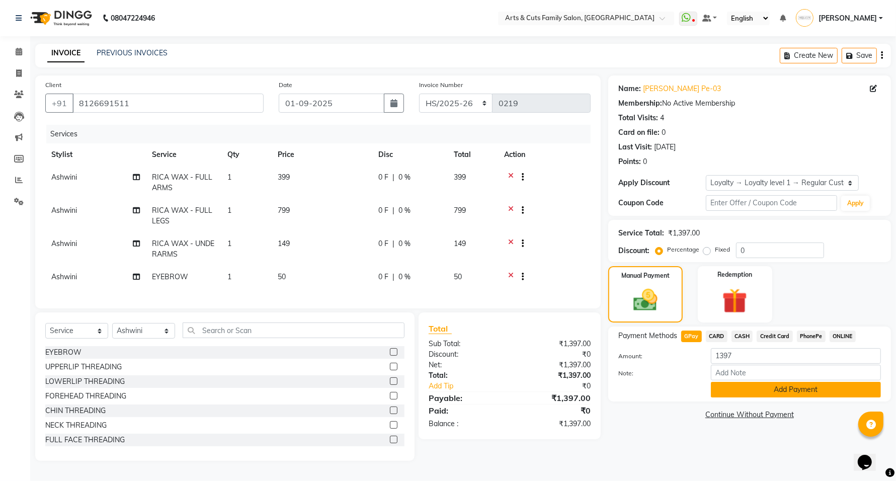
click at [775, 391] on button "Add Payment" at bounding box center [796, 390] width 170 height 16
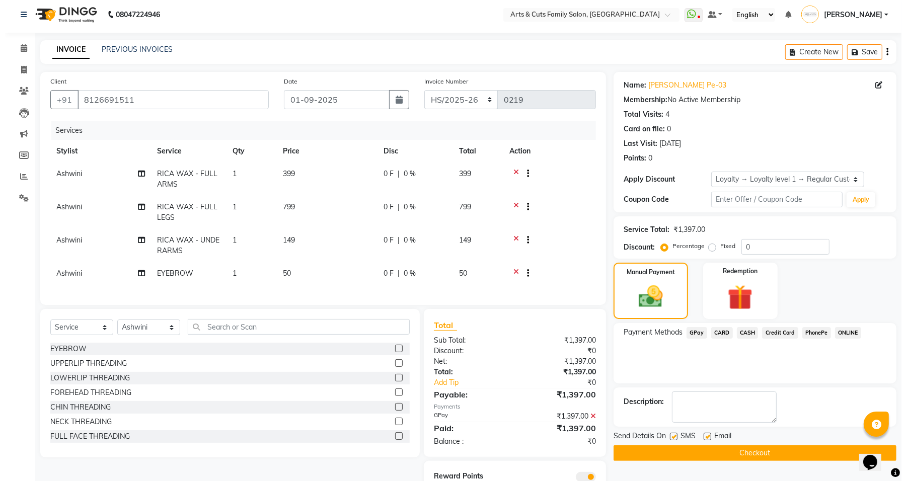
scroll to position [53, 0]
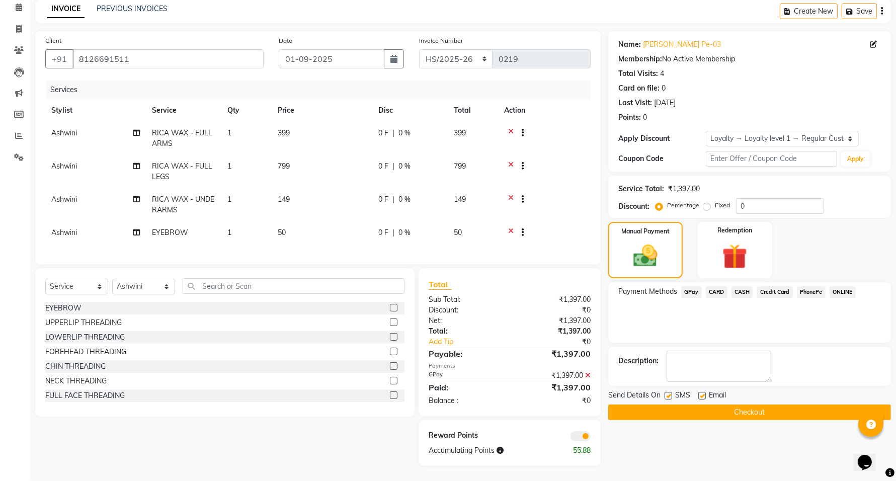
click at [703, 392] on label at bounding box center [702, 396] width 8 height 8
click at [703, 393] on input "checkbox" at bounding box center [701, 396] width 7 height 7
checkbox input "false"
click at [589, 433] on span at bounding box center [581, 436] width 20 height 10
click at [591, 438] on input "checkbox" at bounding box center [591, 438] width 0 height 0
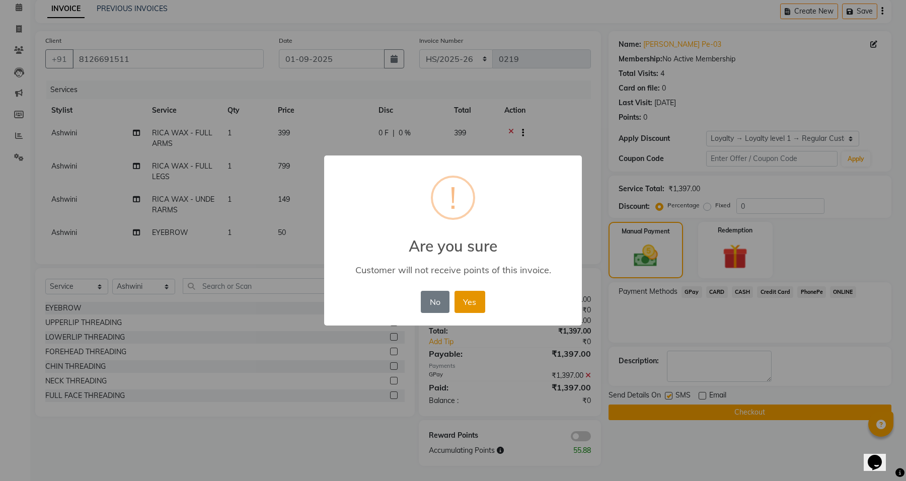
click at [472, 302] on button "Yes" at bounding box center [469, 302] width 31 height 22
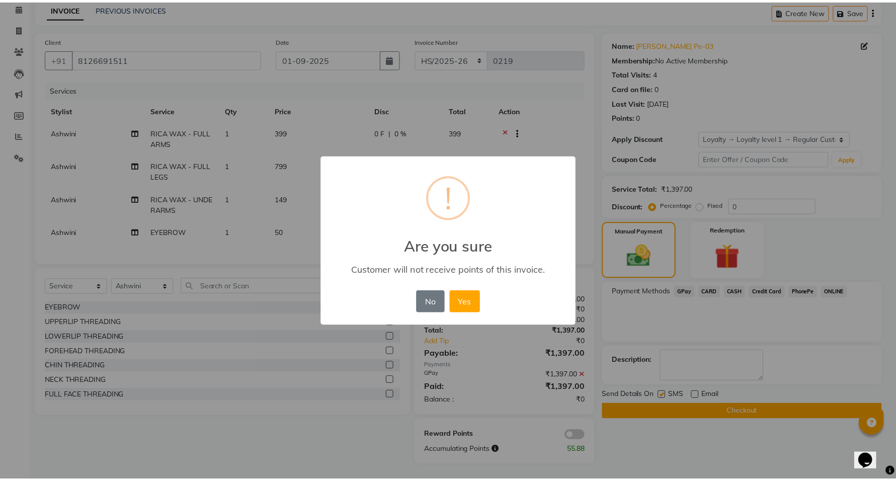
scroll to position [38, 0]
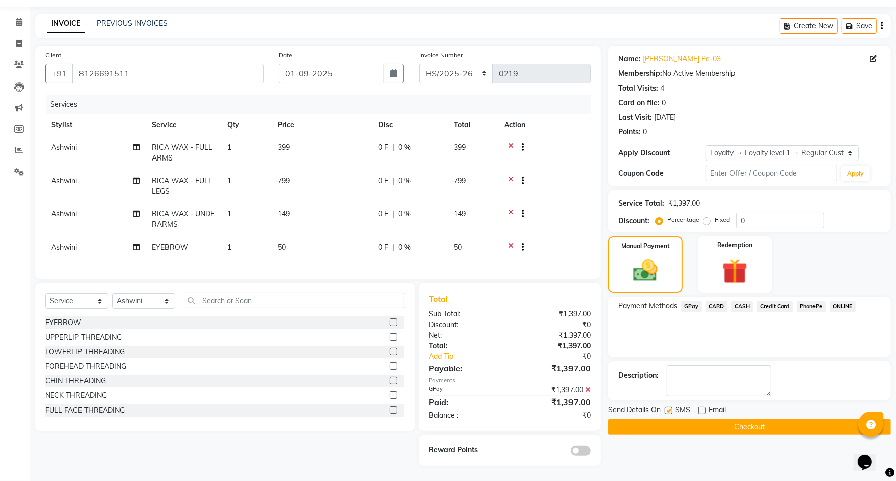
click at [735, 421] on button "Checkout" at bounding box center [749, 427] width 283 height 16
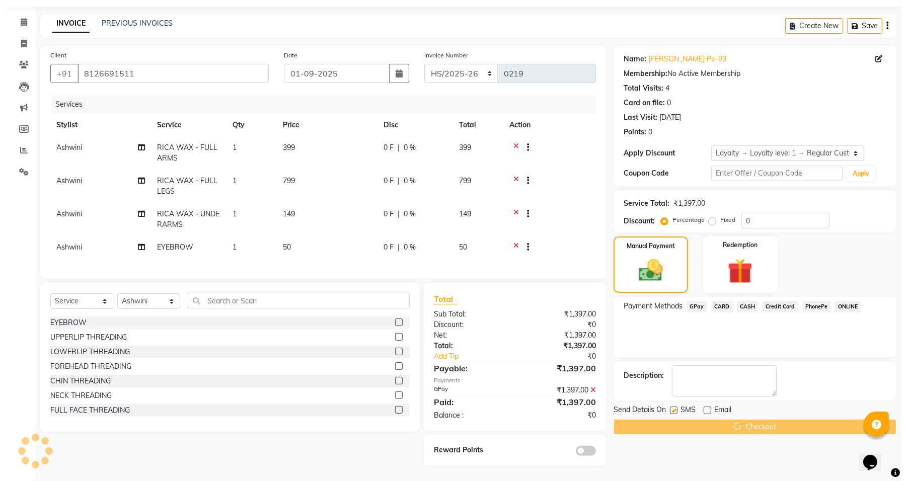
scroll to position [0, 0]
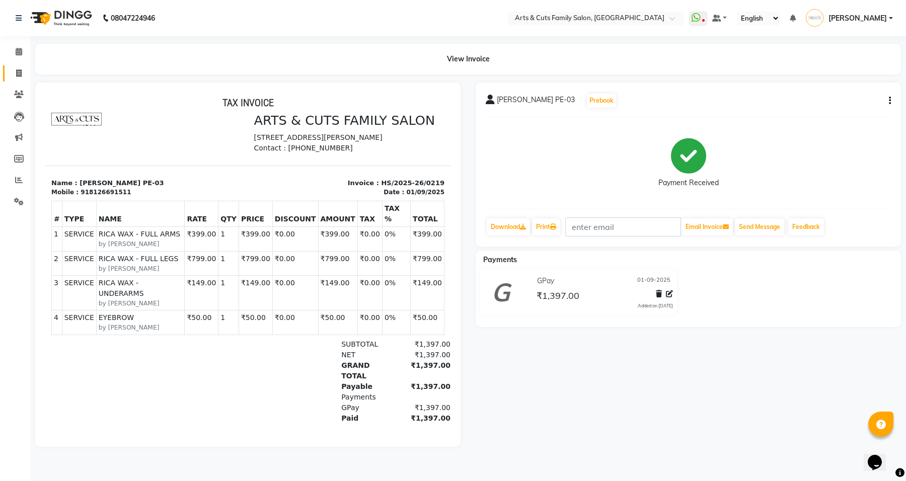
click at [20, 66] on link "Invoice" at bounding box center [15, 73] width 24 height 17
select select "service"
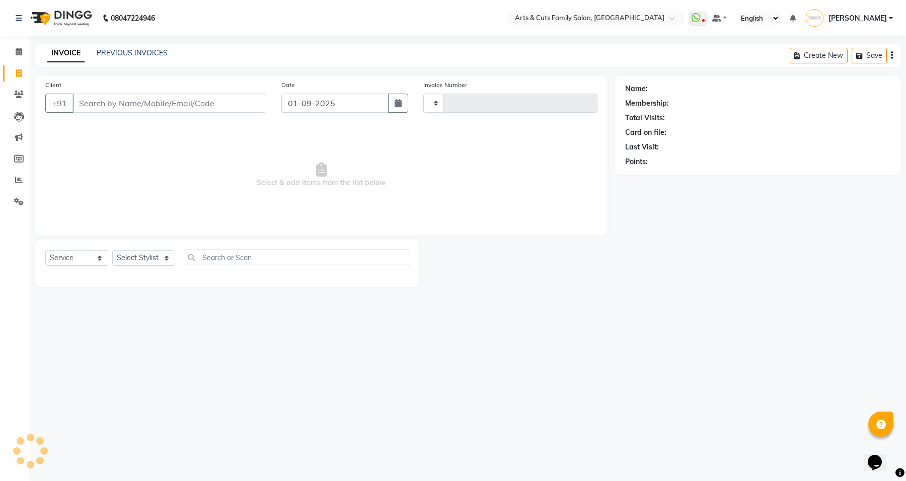
type input "3439"
select select "7513"
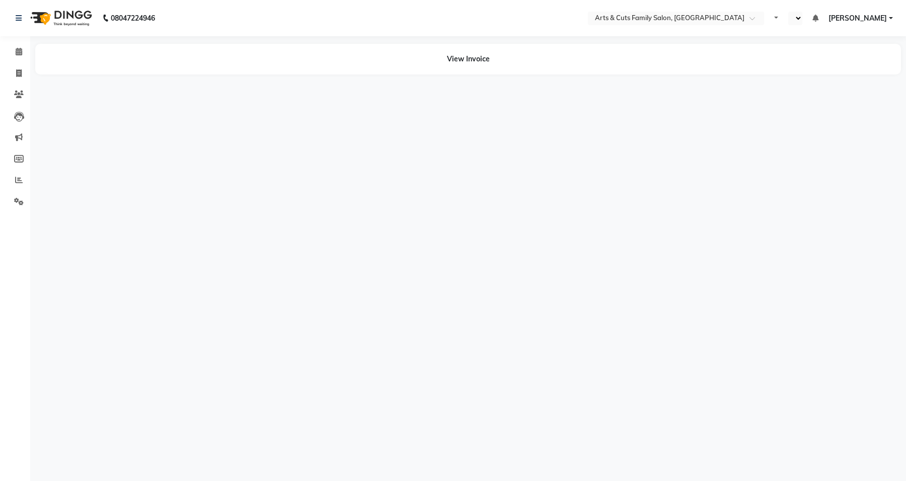
select select "en"
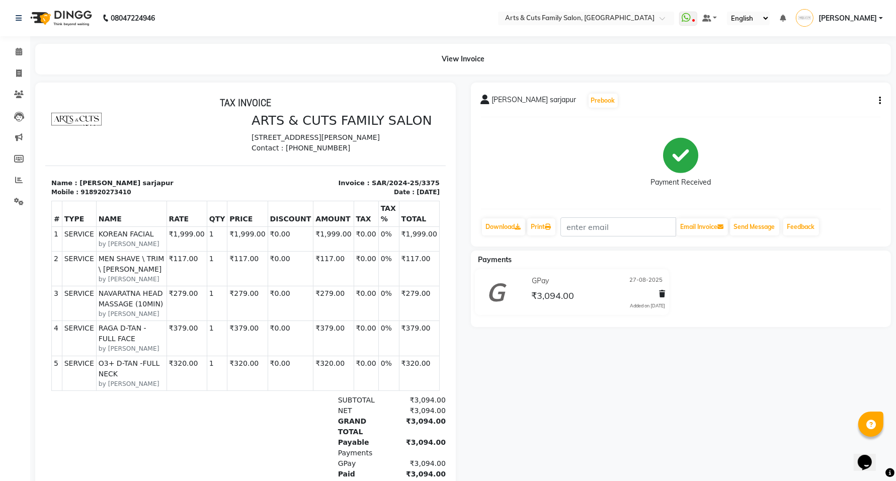
click at [878, 103] on button "button" at bounding box center [878, 101] width 6 height 11
click at [815, 114] on div "Edit Invoice" at bounding box center [830, 113] width 69 height 13
select select "service"
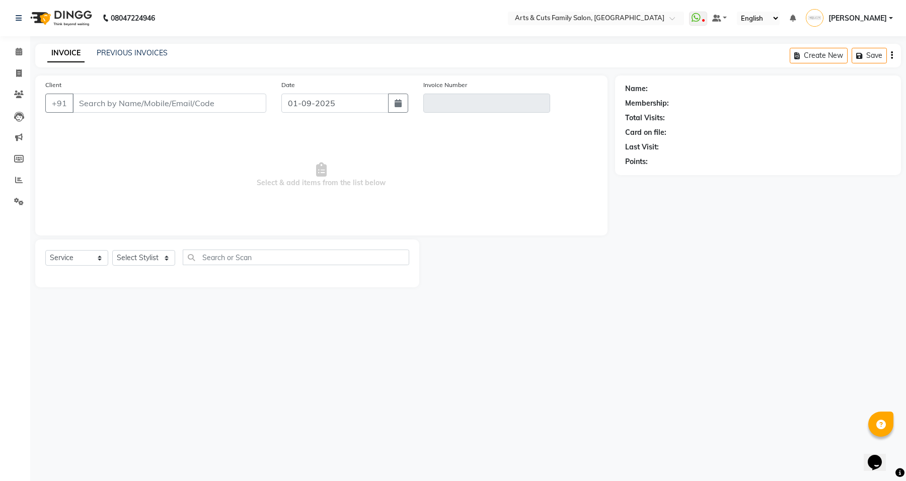
type input "8920273410"
type input "SAR/2024-25/3375"
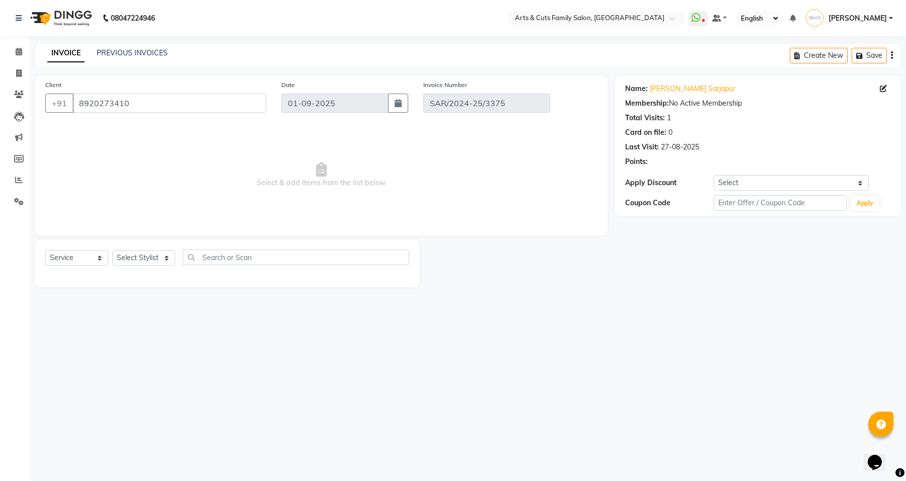
type input "27-08-2025"
select select "select"
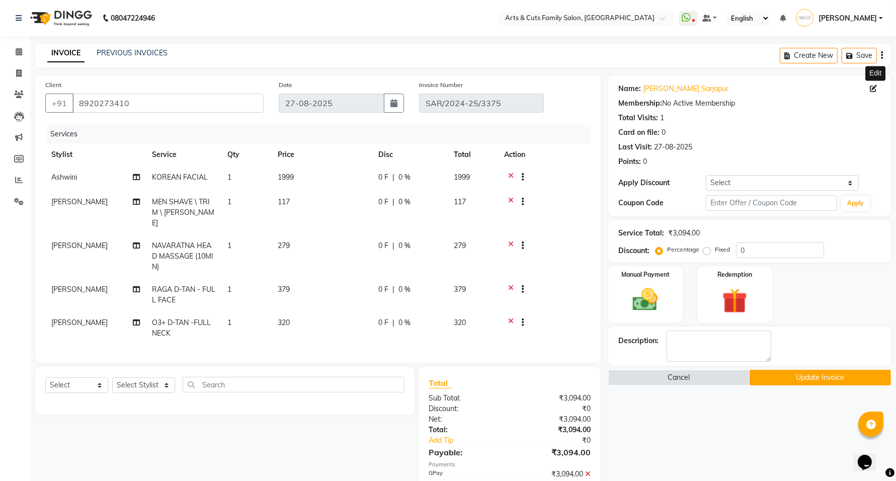
click at [874, 86] on icon at bounding box center [873, 88] width 7 height 7
select select "[DEMOGRAPHIC_DATA]"
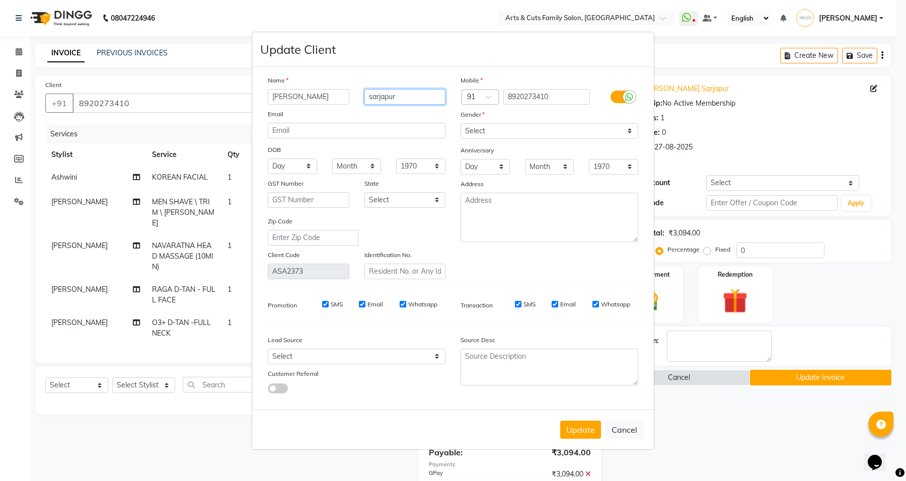
drag, startPoint x: 410, startPoint y: 101, endPoint x: 365, endPoint y: 98, distance: 45.4
click at [365, 98] on input "sarjapur" at bounding box center [405, 97] width 82 height 16
paste input "Radhika"
type input "Radhika"
drag, startPoint x: 323, startPoint y: 96, endPoint x: 230, endPoint y: 106, distance: 92.6
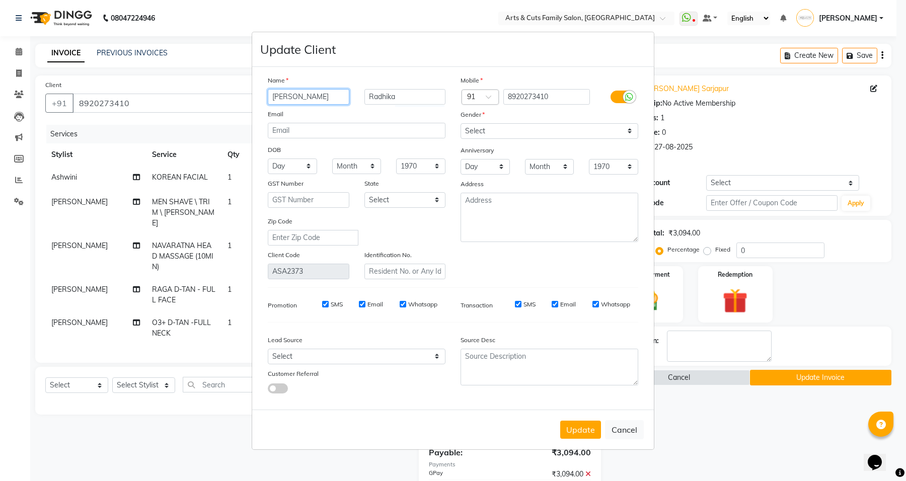
click at [230, 106] on ngb-modal-window "Update Client Name [PERSON_NAME] Email DOB Day 01 02 03 04 05 06 07 08 09 10 11…" at bounding box center [453, 240] width 906 height 481
paste input "Radhika"
type input "Radhika"
drag, startPoint x: 358, startPoint y: 94, endPoint x: 343, endPoint y: 91, distance: 15.8
click at [343, 91] on div "[PERSON_NAME]" at bounding box center [356, 97] width 193 height 16
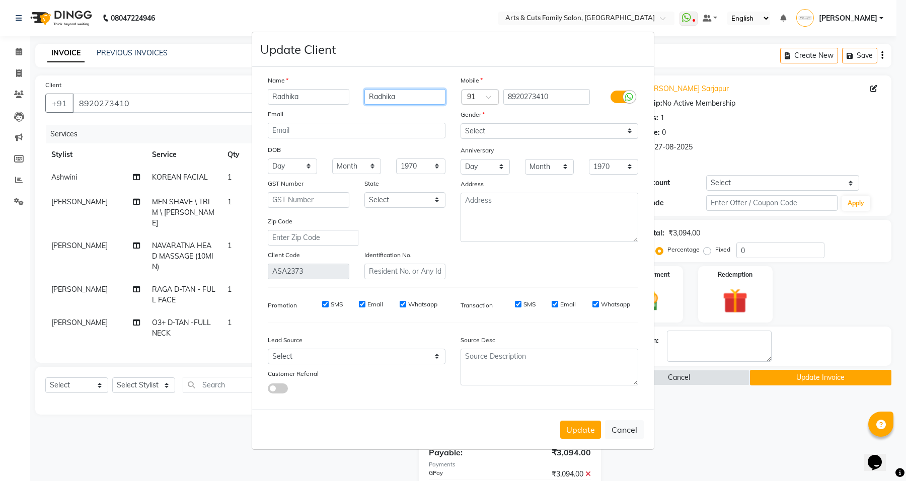
paste input "Solitaire 80"
type input "Solitaire 80"
click at [527, 131] on select "Select [DEMOGRAPHIC_DATA] [DEMOGRAPHIC_DATA] Other Prefer Not To Say" at bounding box center [549, 131] width 178 height 16
select select "[DEMOGRAPHIC_DATA]"
click at [460, 124] on select "Select [DEMOGRAPHIC_DATA] [DEMOGRAPHIC_DATA] Other Prefer Not To Say" at bounding box center [549, 131] width 178 height 16
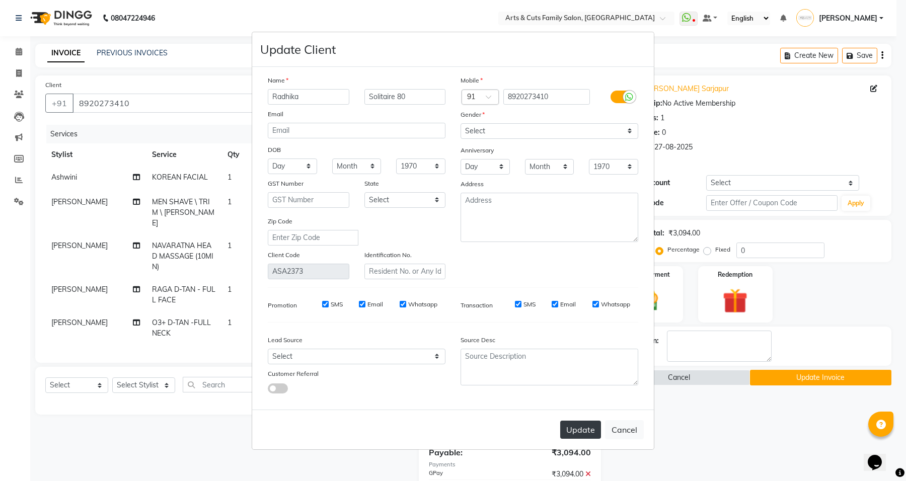
click at [583, 431] on button "Update" at bounding box center [580, 430] width 41 height 18
select select
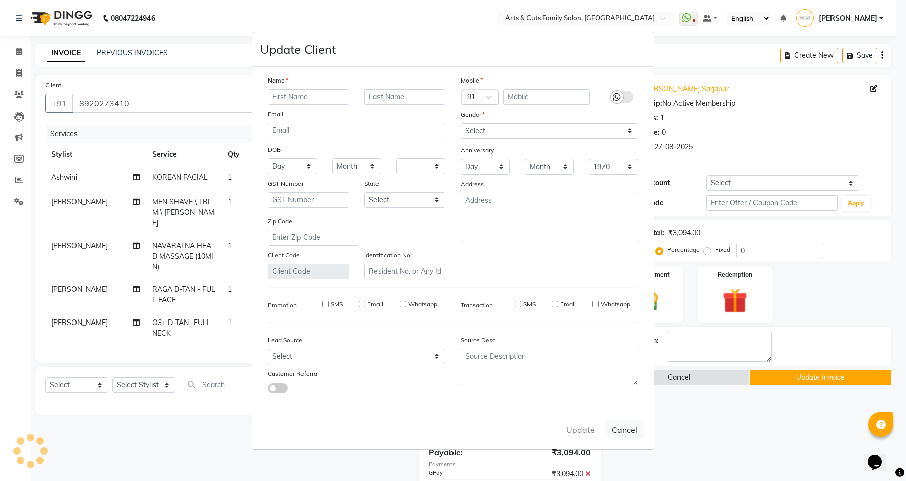
select select
checkbox input "false"
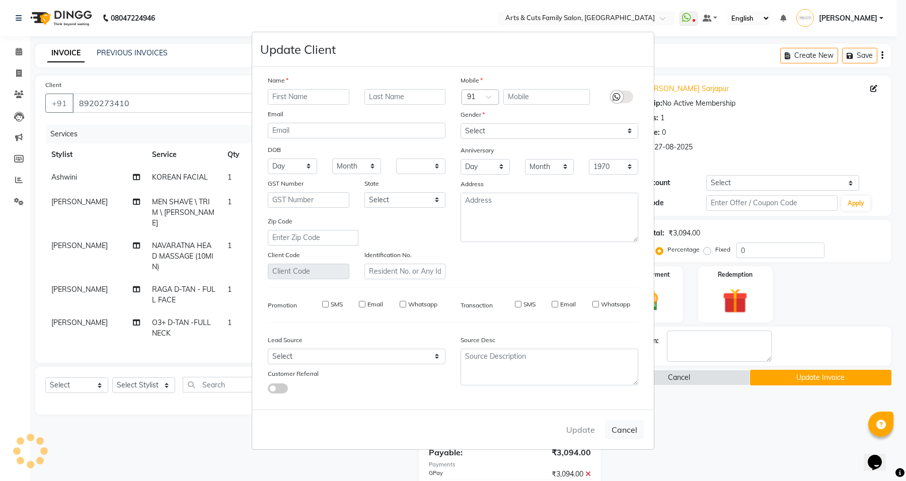
checkbox input "false"
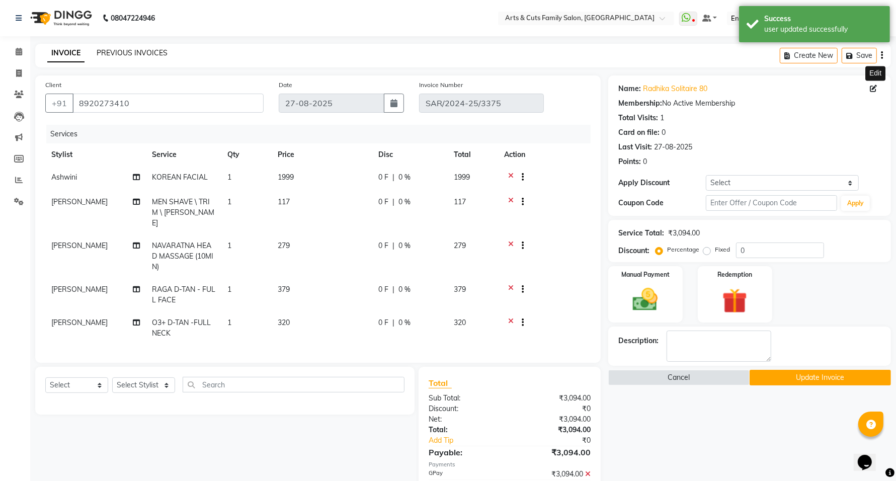
click at [131, 48] on link "PREVIOUS INVOICES" at bounding box center [132, 52] width 71 height 9
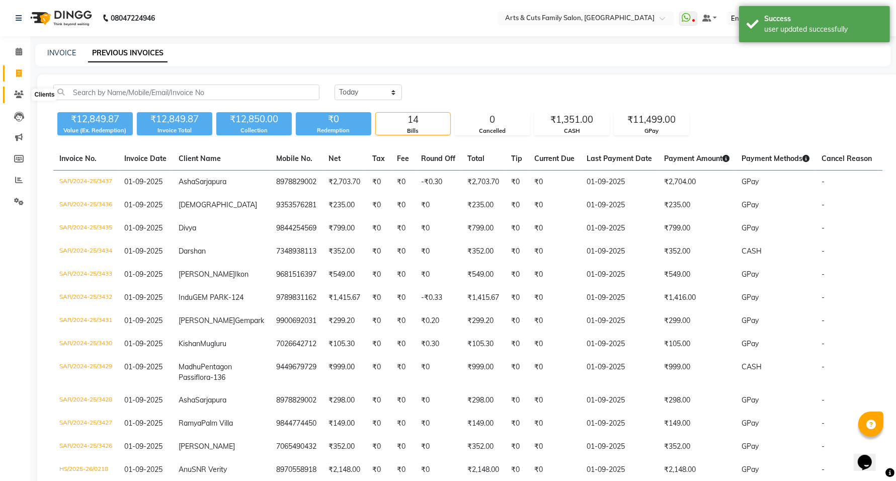
click at [16, 97] on icon at bounding box center [19, 95] width 10 height 8
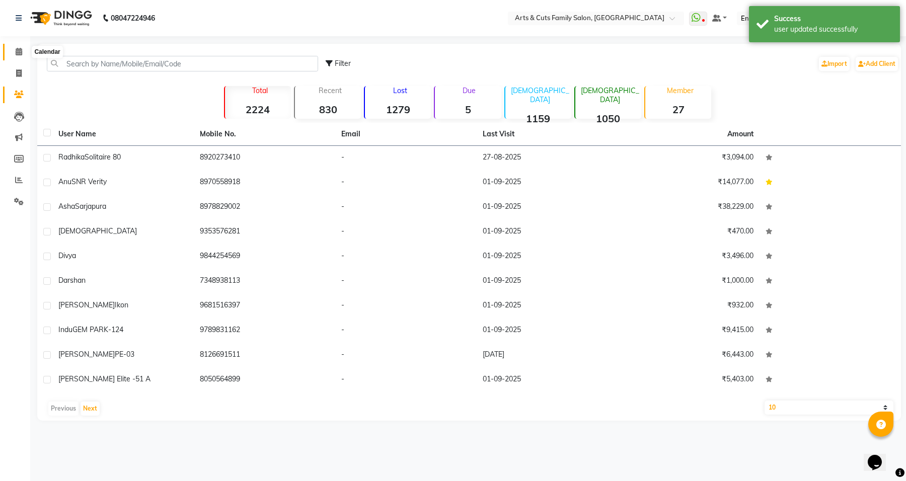
click at [18, 51] on icon at bounding box center [19, 52] width 7 height 8
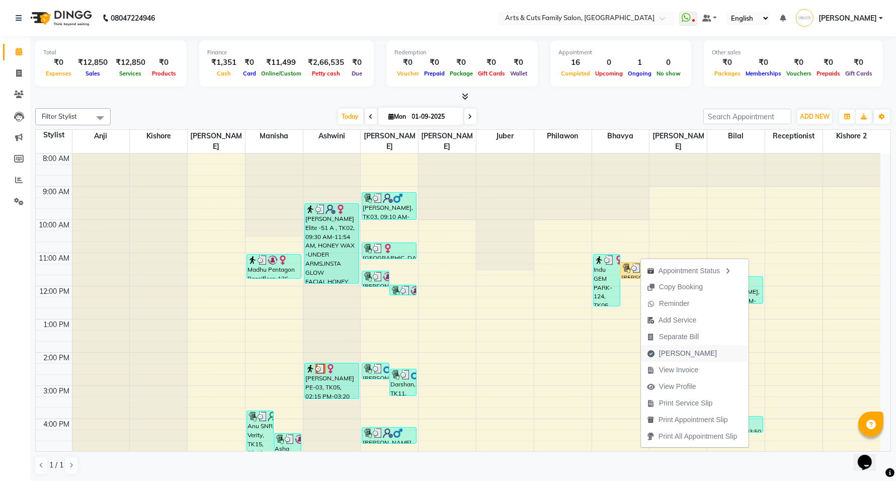
click at [672, 355] on span "[PERSON_NAME]" at bounding box center [688, 353] width 58 height 11
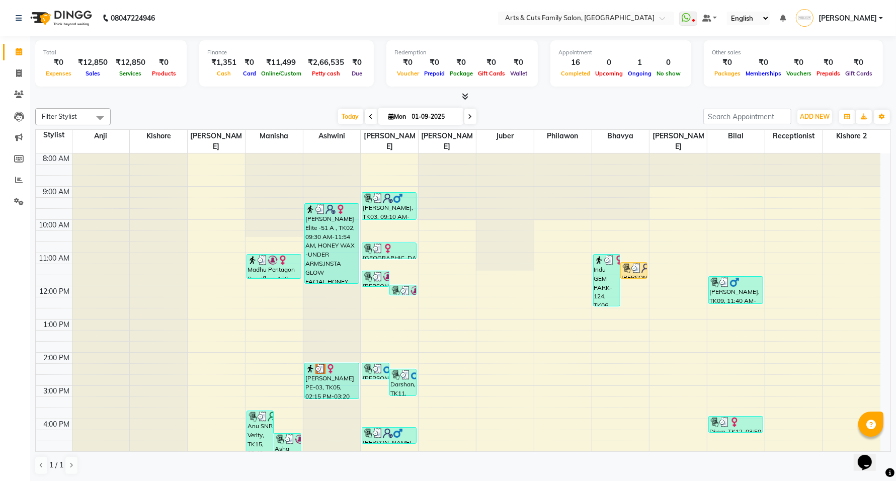
select select "service"
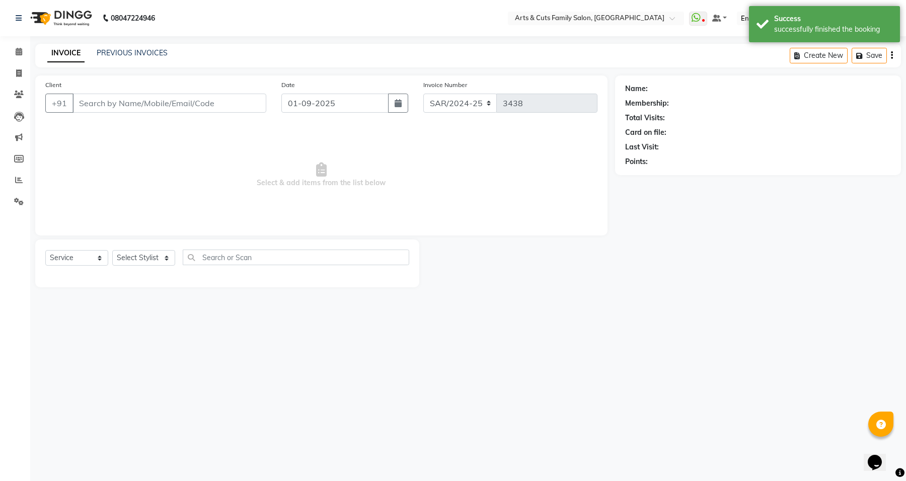
type input "8050564899"
select select "75665"
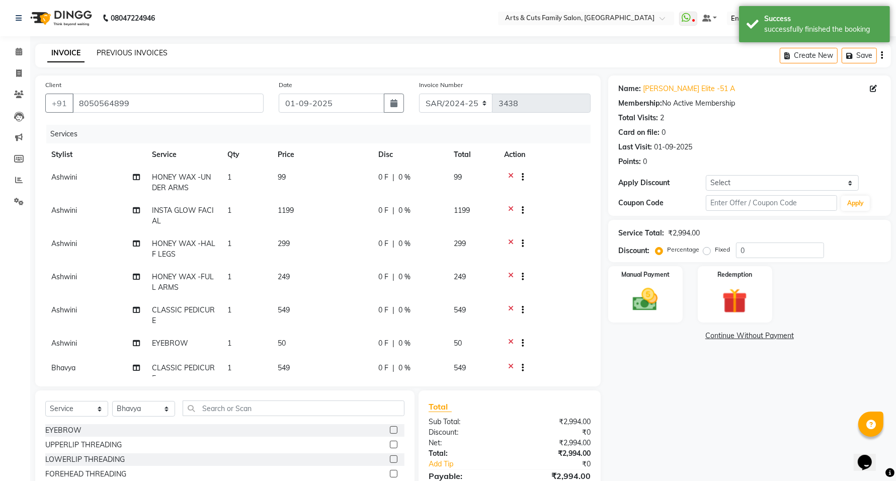
click at [130, 52] on link "PREVIOUS INVOICES" at bounding box center [132, 52] width 71 height 9
